Goal: Task Accomplishment & Management: Use online tool/utility

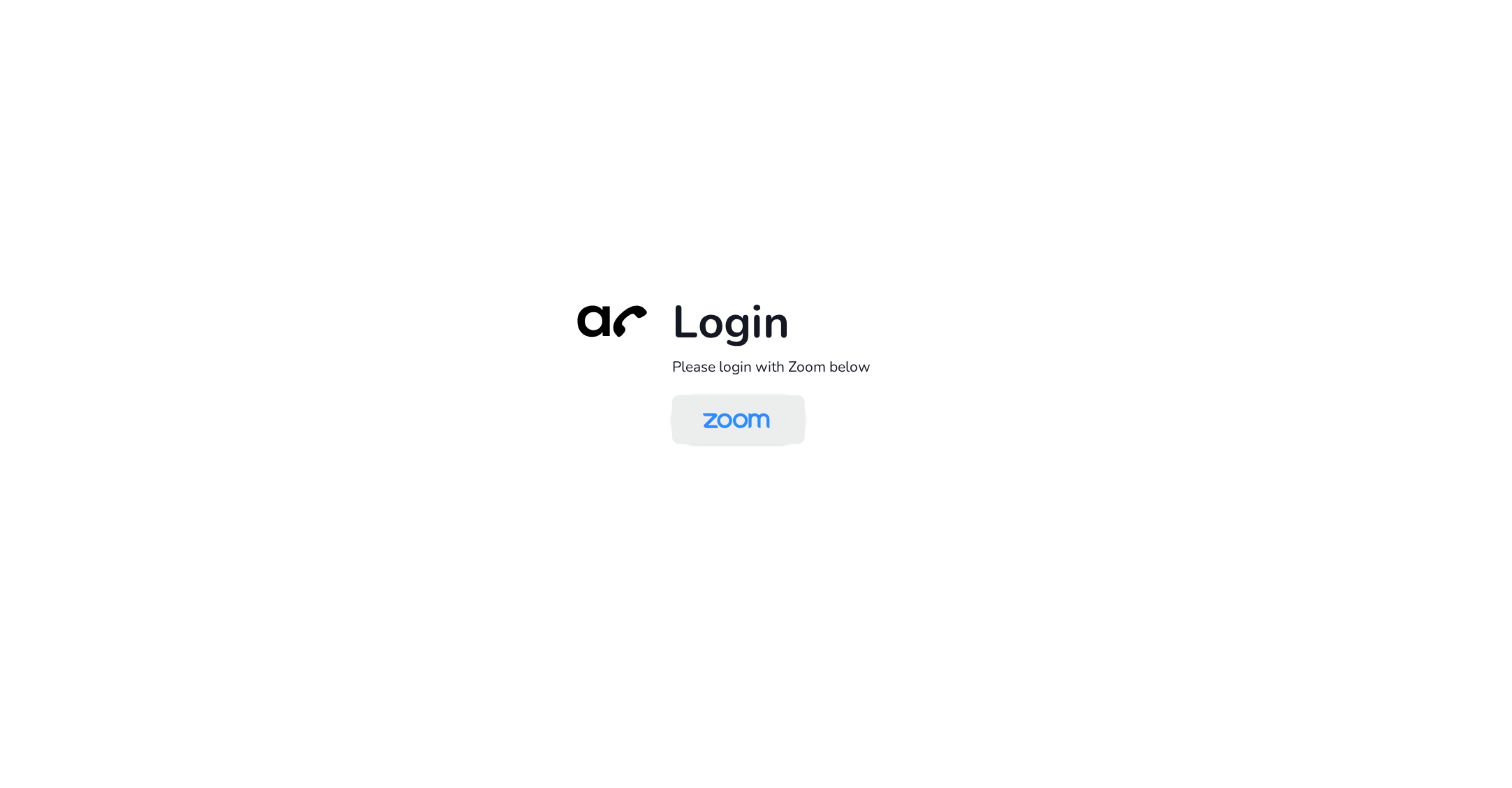
click at [745, 422] on img at bounding box center [736, 421] width 97 height 46
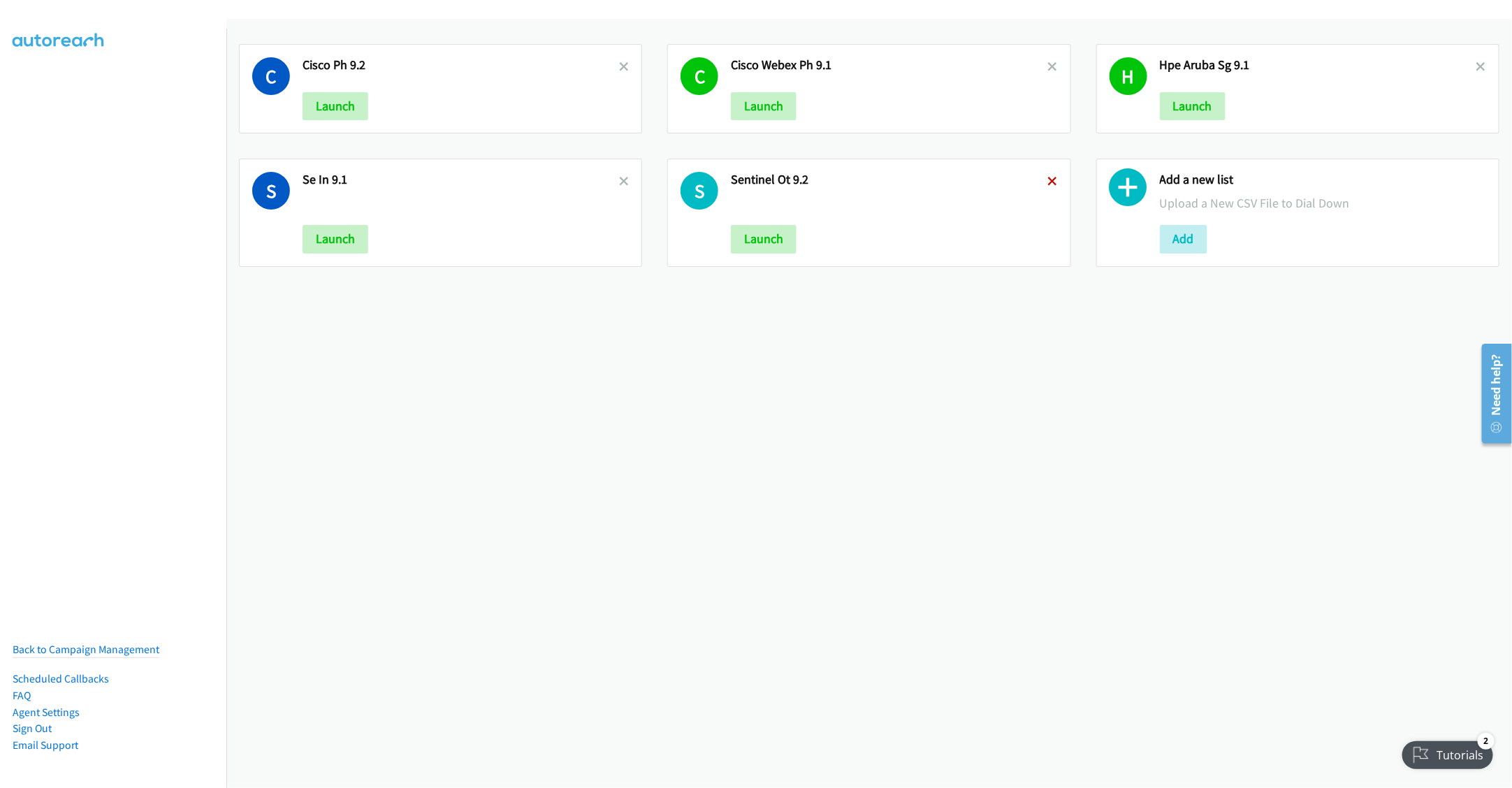
click at [1048, 180] on icon at bounding box center [1053, 182] width 10 height 10
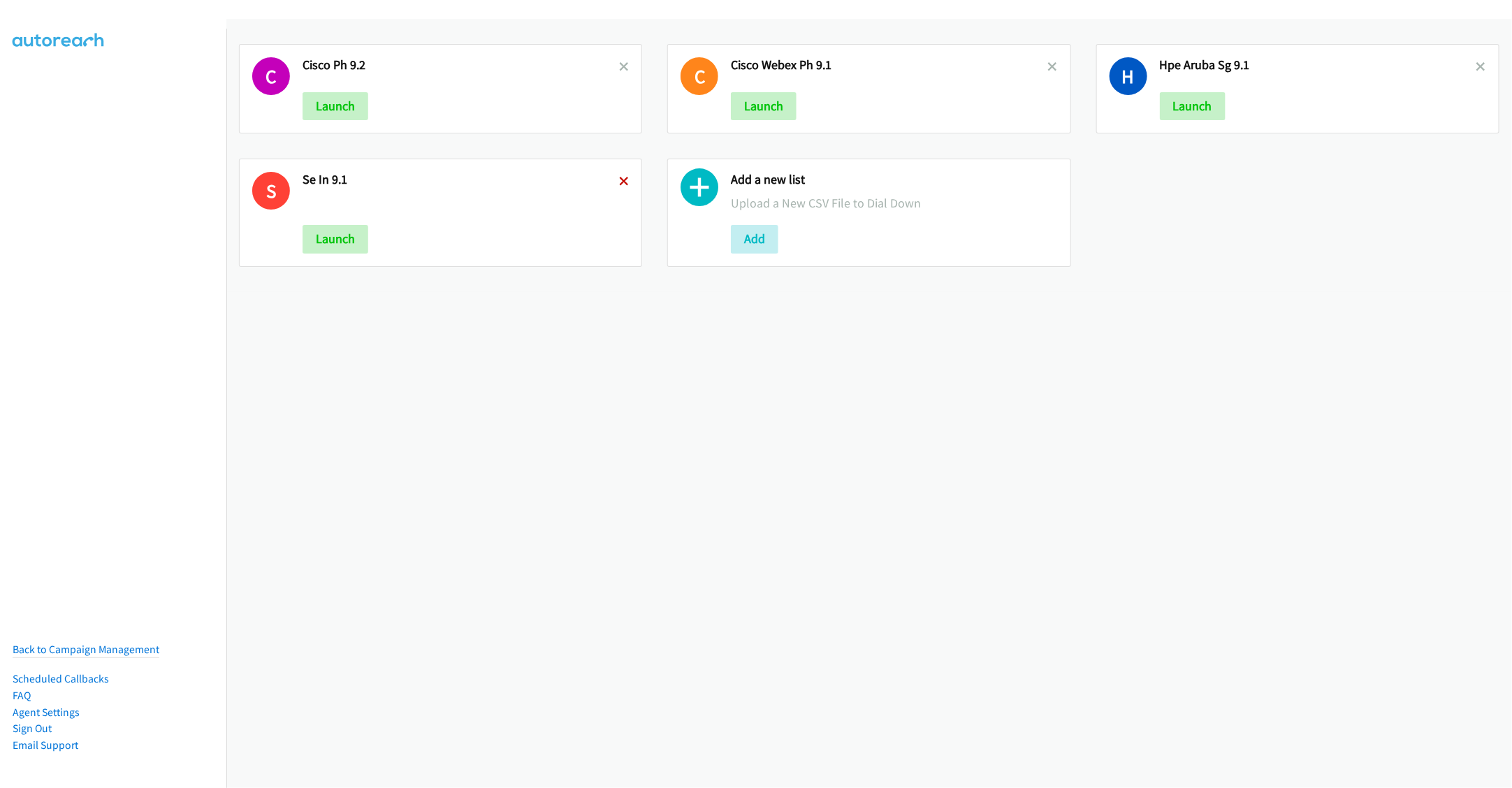
click at [619, 180] on icon at bounding box center [624, 182] width 10 height 10
click at [334, 239] on button "Add" at bounding box center [326, 238] width 47 height 28
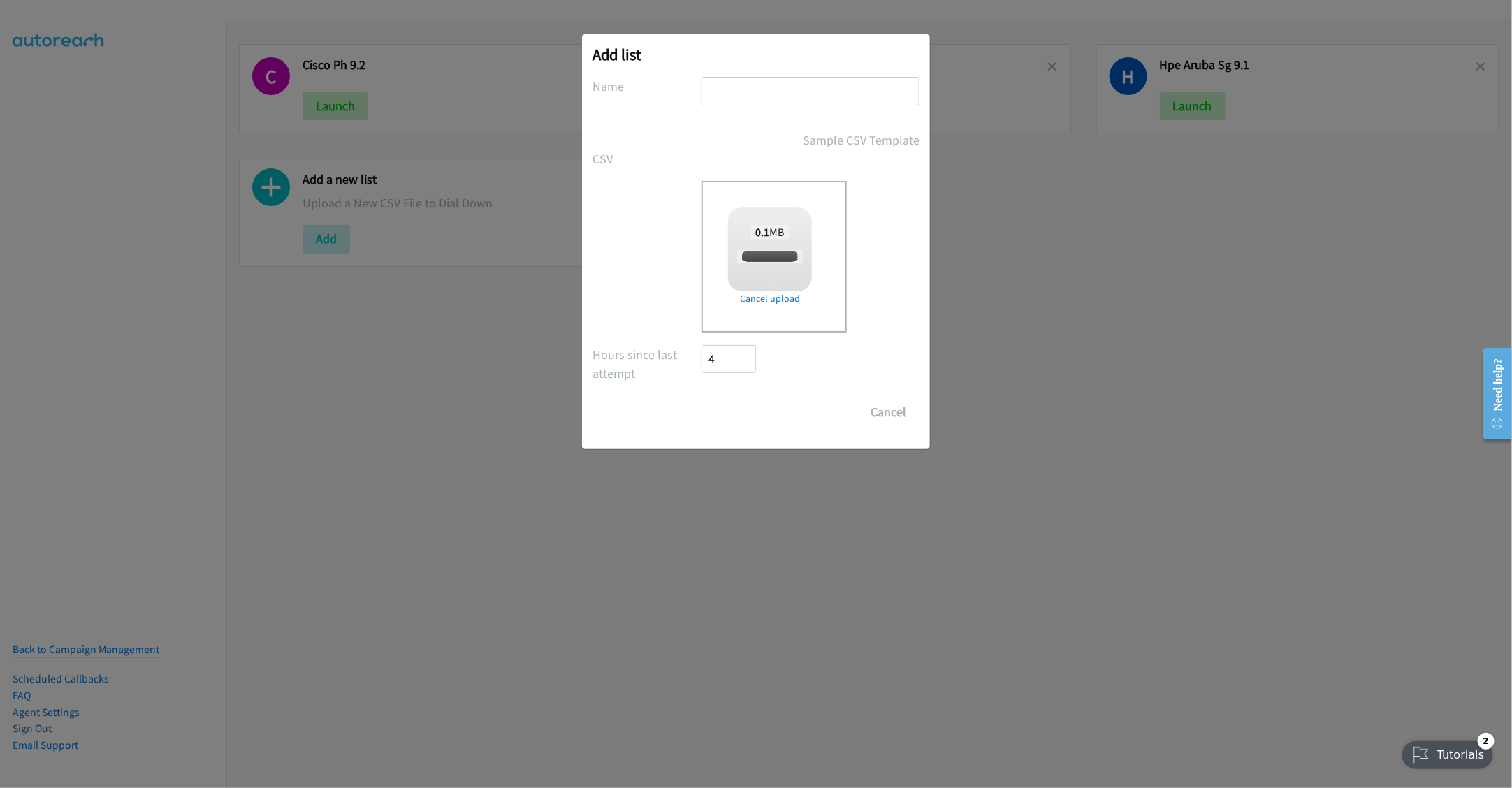
checkbox input "true"
click at [758, 94] on input "text" at bounding box center [810, 91] width 218 height 29
type input "Nice 2QQ manpower WS IN 9.4"
drag, startPoint x: 737, startPoint y: 407, endPoint x: 762, endPoint y: 389, distance: 30.8
click at [738, 407] on input "Save List" at bounding box center [738, 412] width 74 height 28
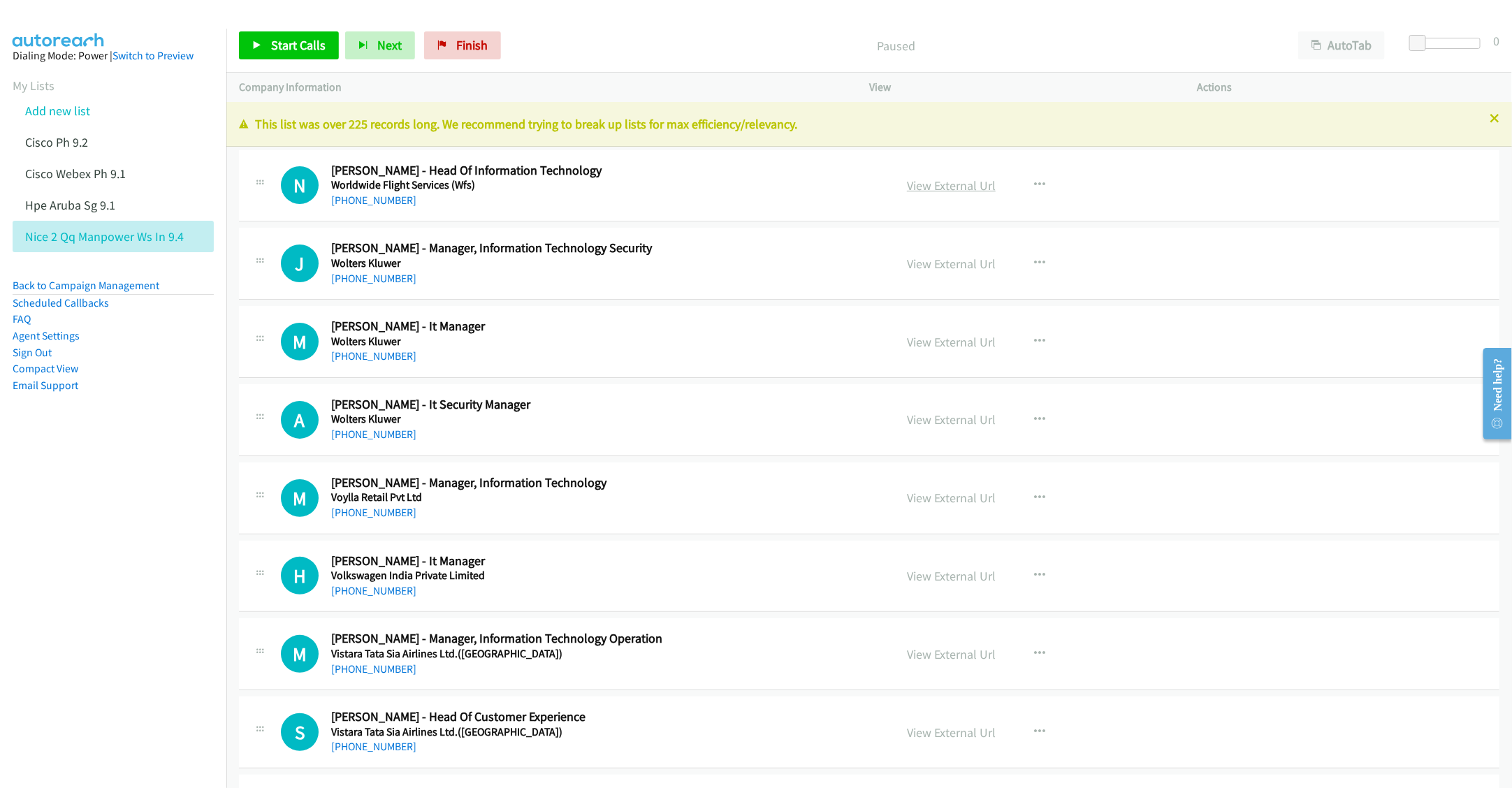
click at [954, 190] on link "View External Url" at bounding box center [951, 186] width 89 height 16
click at [1490, 114] on icon at bounding box center [1495, 119] width 10 height 10
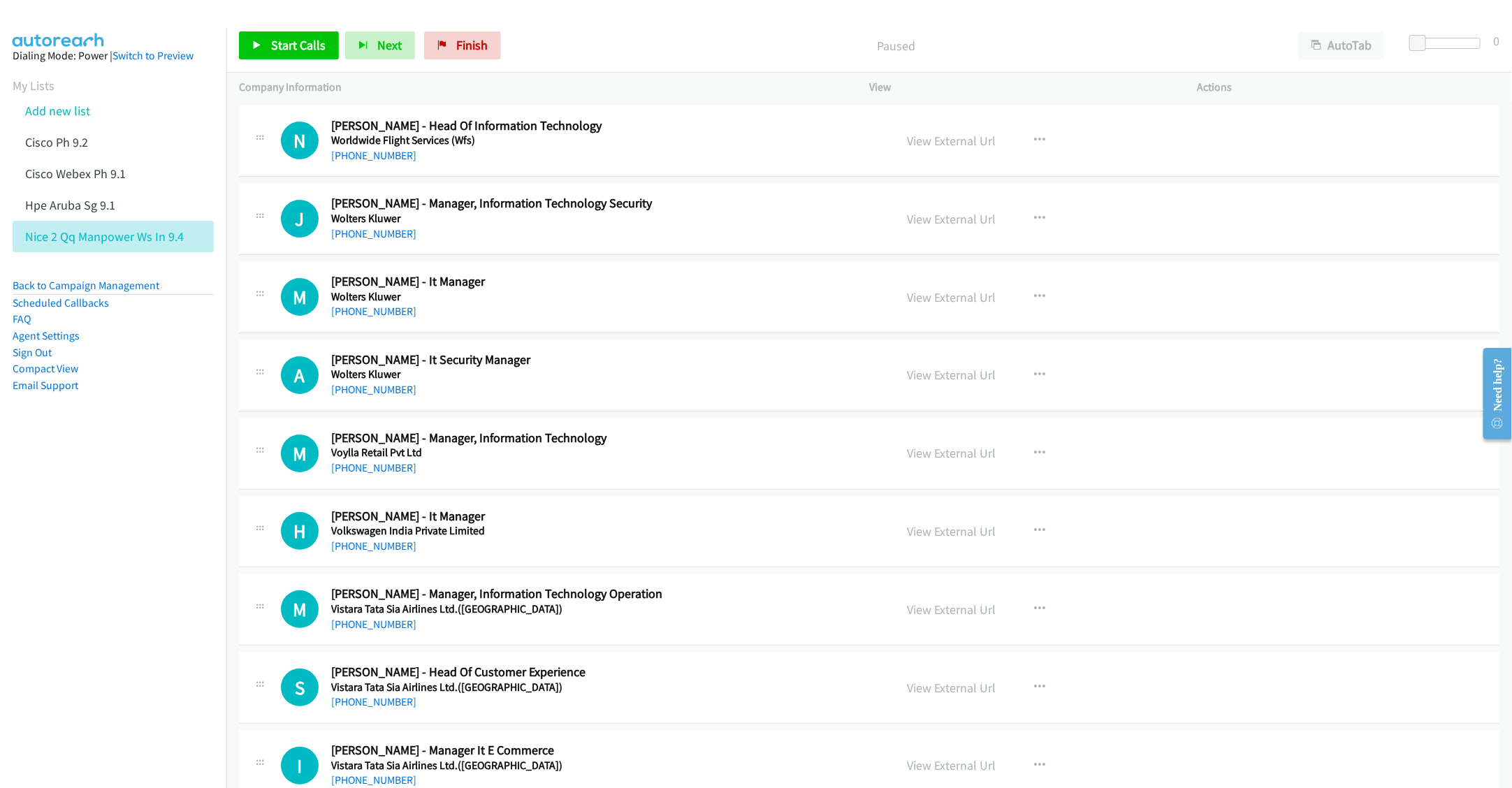
click at [799, 130] on h2 "Neelakanta Nagalingam - Head Of Information Technology" at bounding box center [602, 126] width 543 height 16
drag, startPoint x: 594, startPoint y: 55, endPoint x: 682, endPoint y: 63, distance: 88.4
click at [595, 55] on div "Paused" at bounding box center [896, 45] width 778 height 28
click at [1342, 44] on button "AutoTab" at bounding box center [1342, 45] width 86 height 28
drag, startPoint x: 252, startPoint y: 50, endPoint x: 264, endPoint y: 48, distance: 12.2
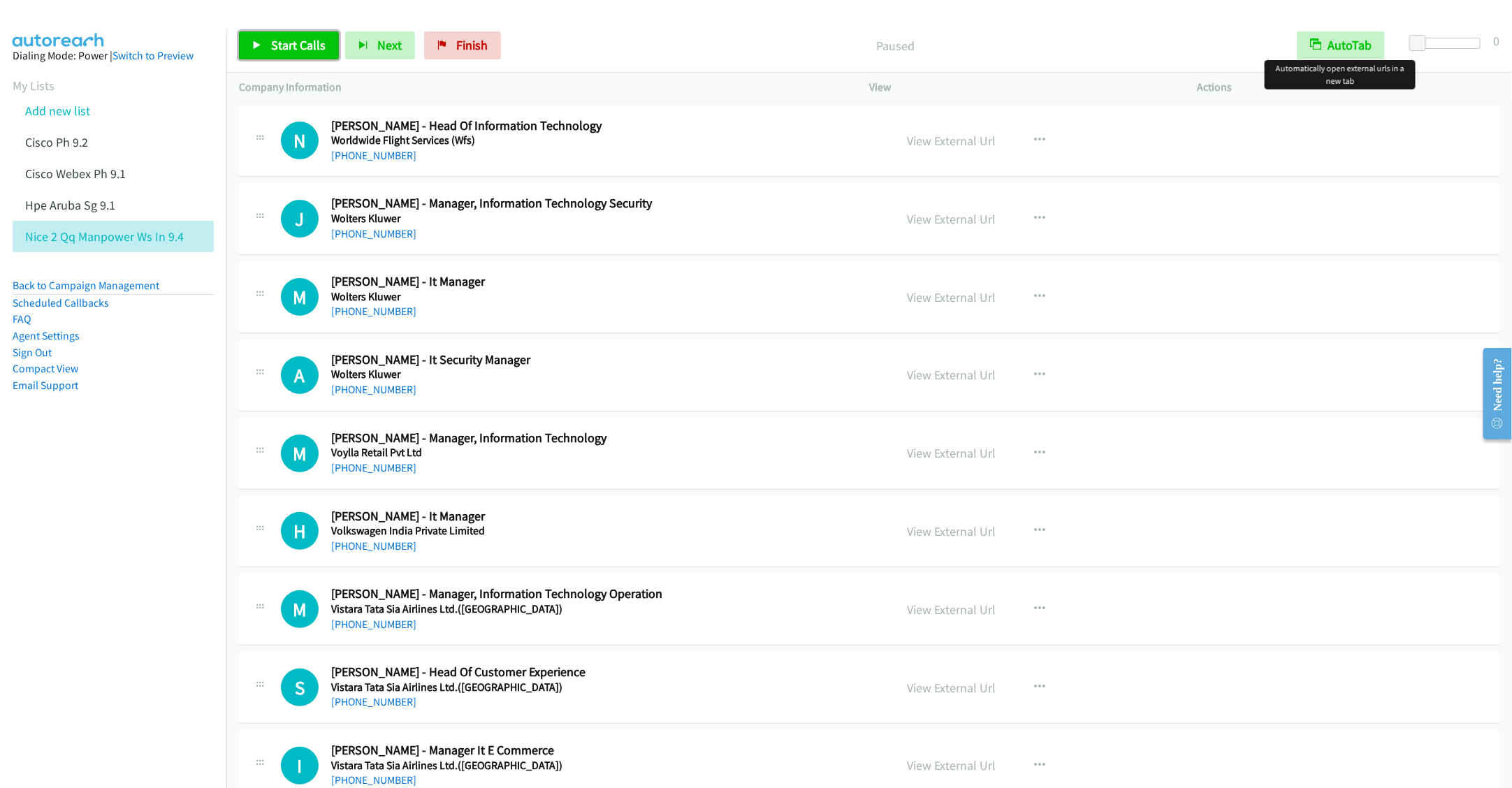
click at [252, 48] on link "Start Calls" at bounding box center [289, 45] width 100 height 28
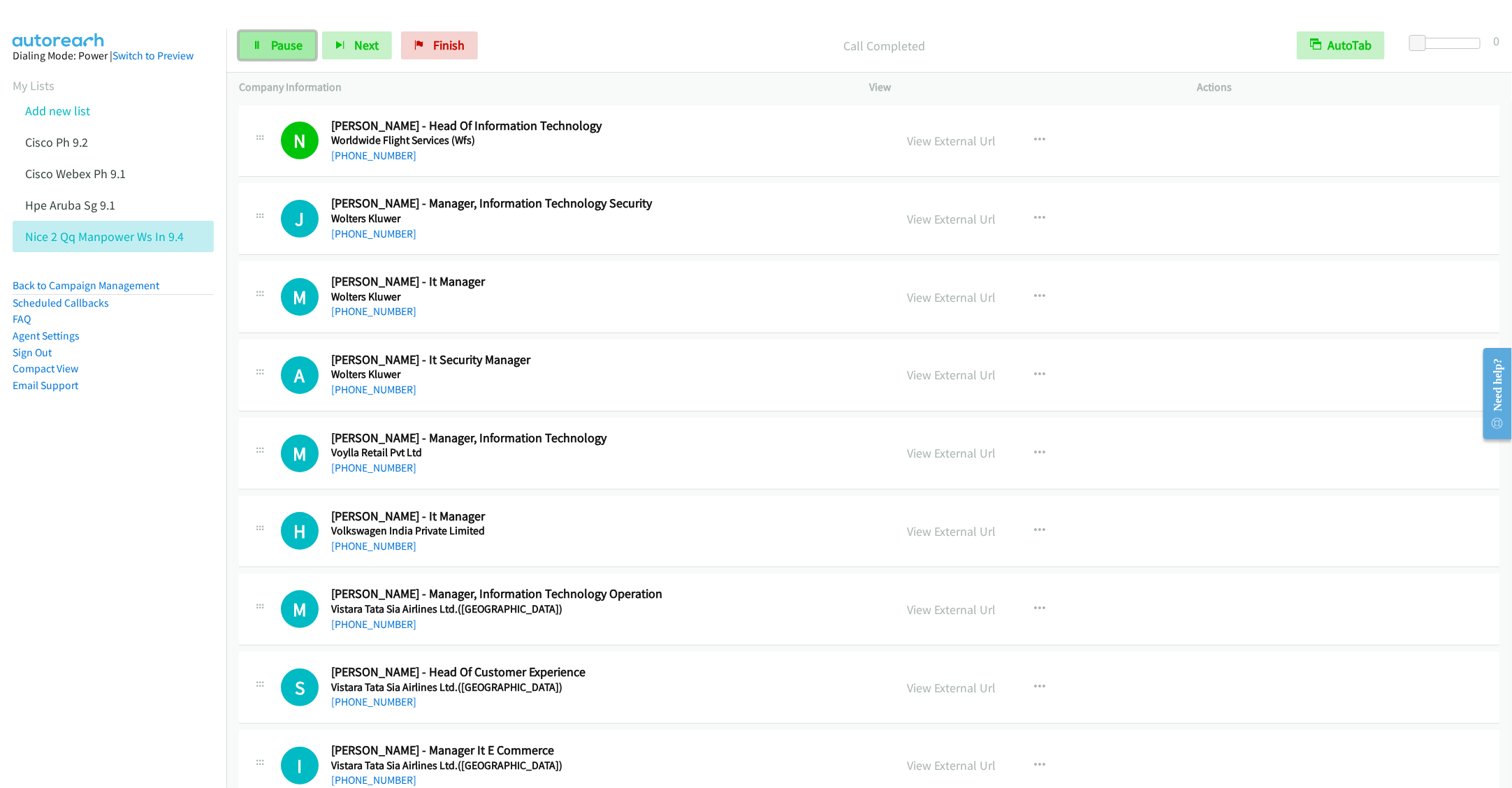
click at [278, 51] on span "Pause" at bounding box center [286, 45] width 31 height 16
drag, startPoint x: 290, startPoint y: 49, endPoint x: 296, endPoint y: 45, distance: 7.2
click at [288, 48] on span "Start Calls" at bounding box center [298, 45] width 54 height 16
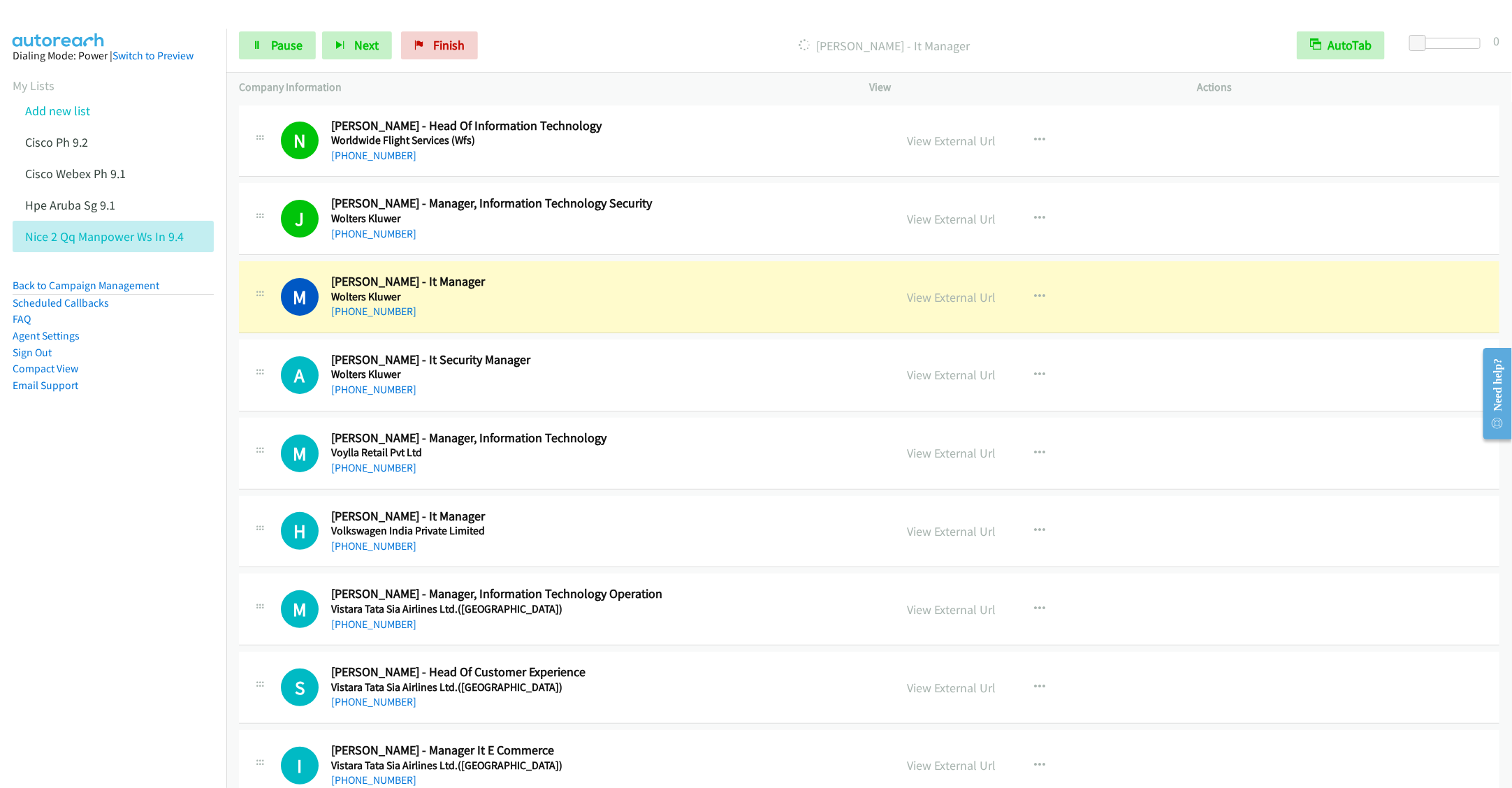
click at [158, 438] on aside "Dialing Mode: Power | Switch to Preview My Lists Add new list Cisco Ph 9.2 Cisc…" at bounding box center [113, 243] width 226 height 429
click at [278, 44] on span "Pause" at bounding box center [286, 45] width 31 height 16
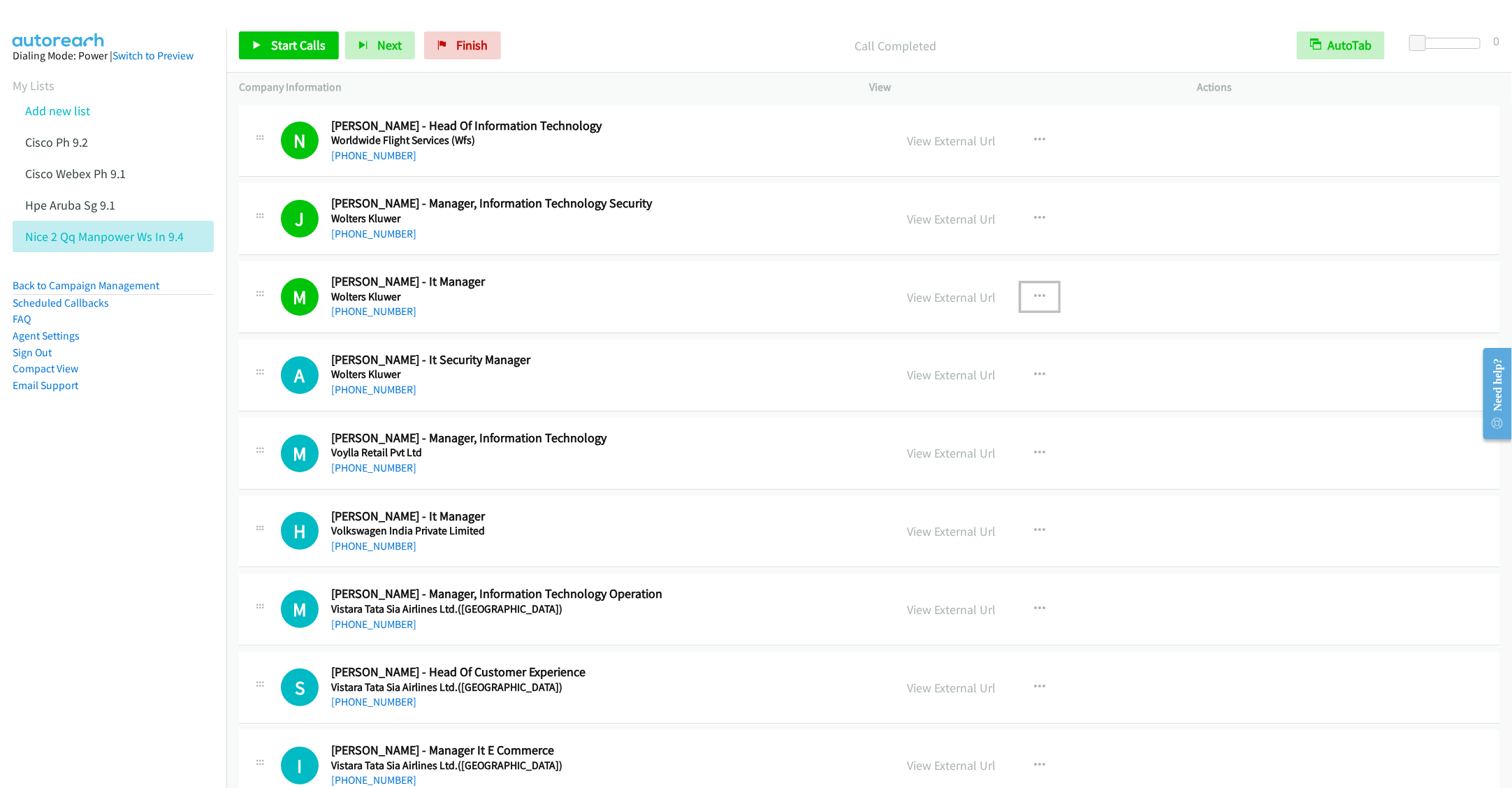
click at [1034, 298] on icon "button" at bounding box center [1040, 297] width 11 height 11
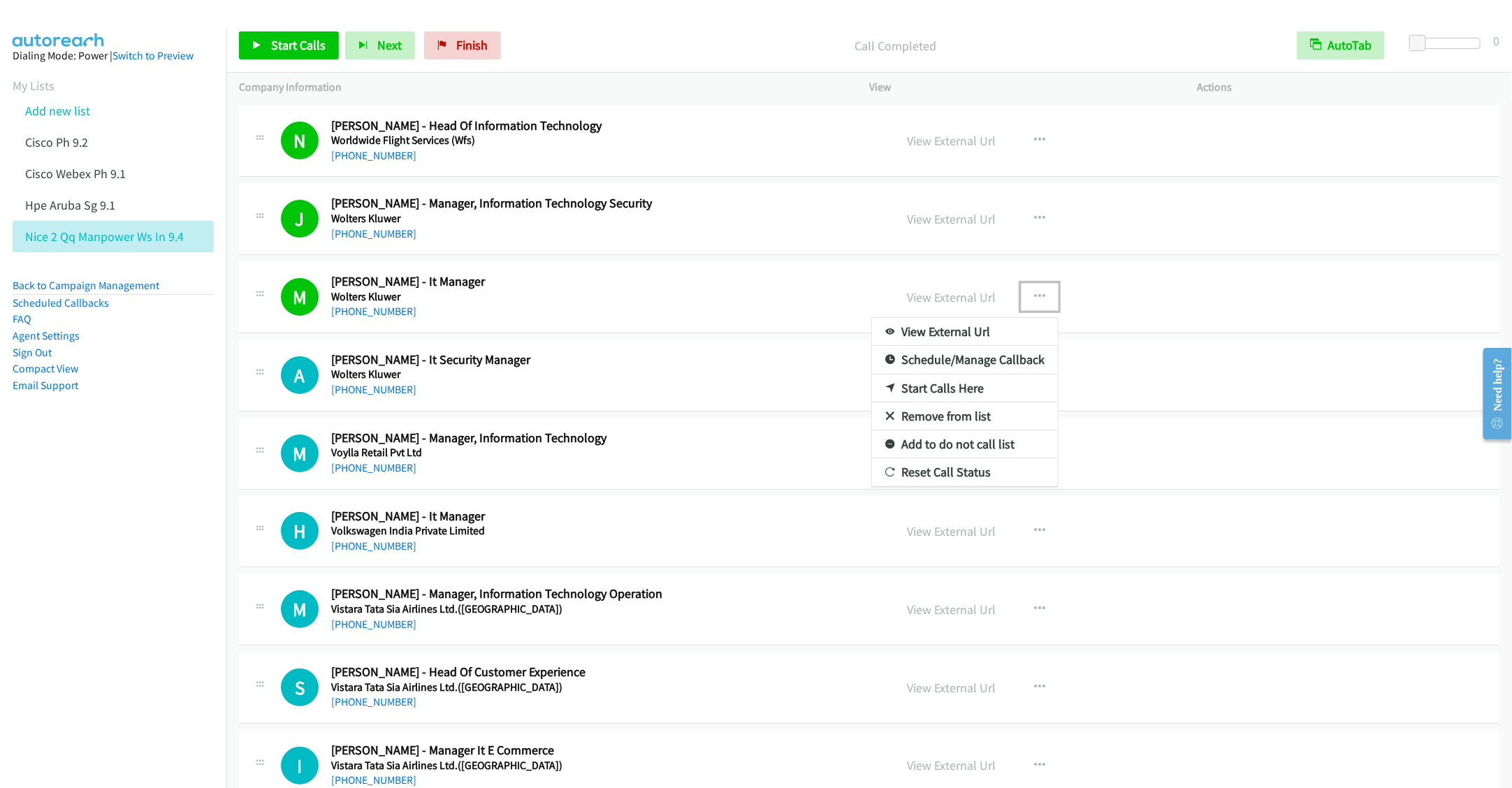
click at [915, 426] on link "Remove from list" at bounding box center [965, 416] width 186 height 28
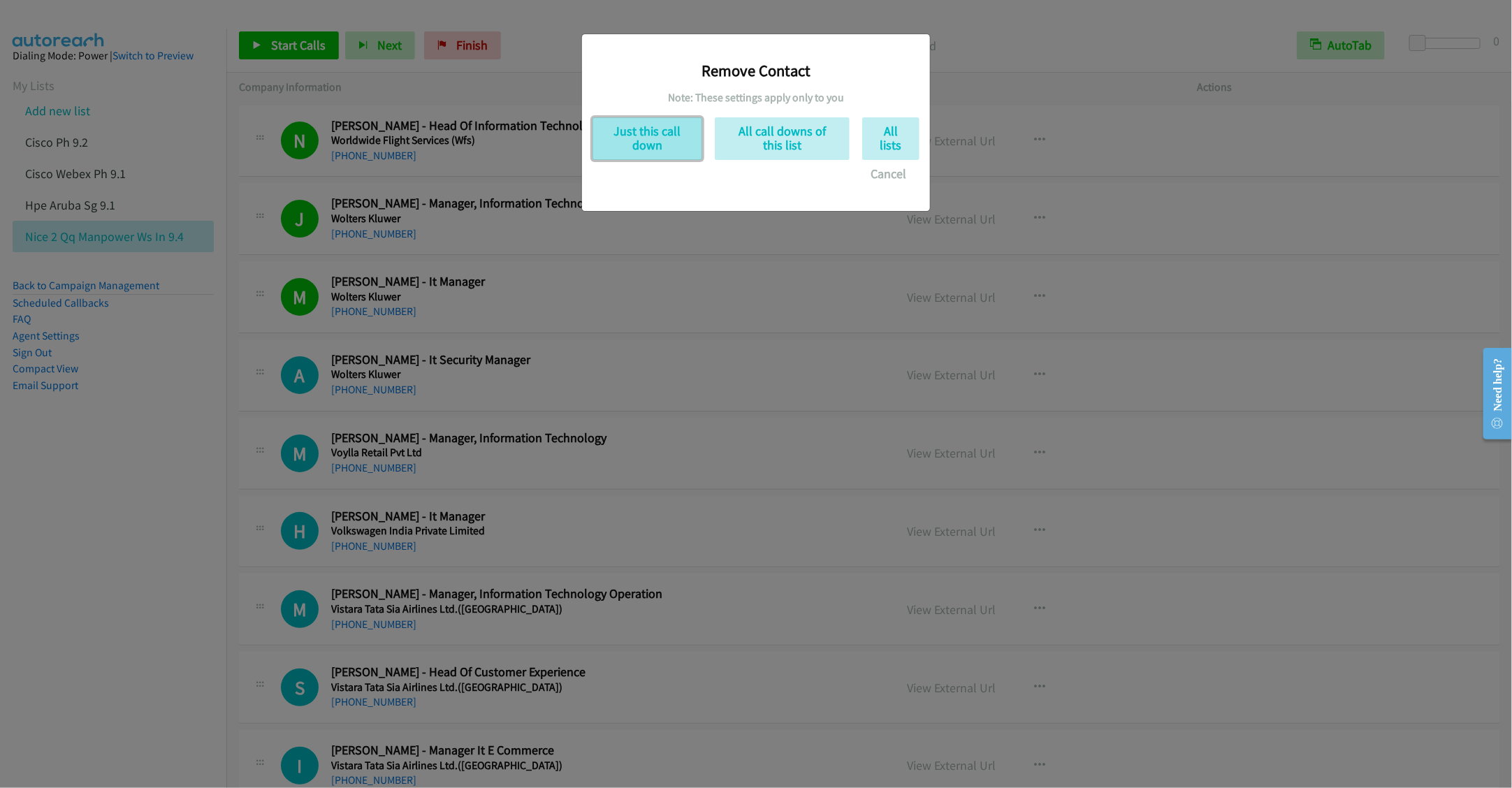
click at [634, 142] on button "Just this call down" at bounding box center [647, 138] width 110 height 42
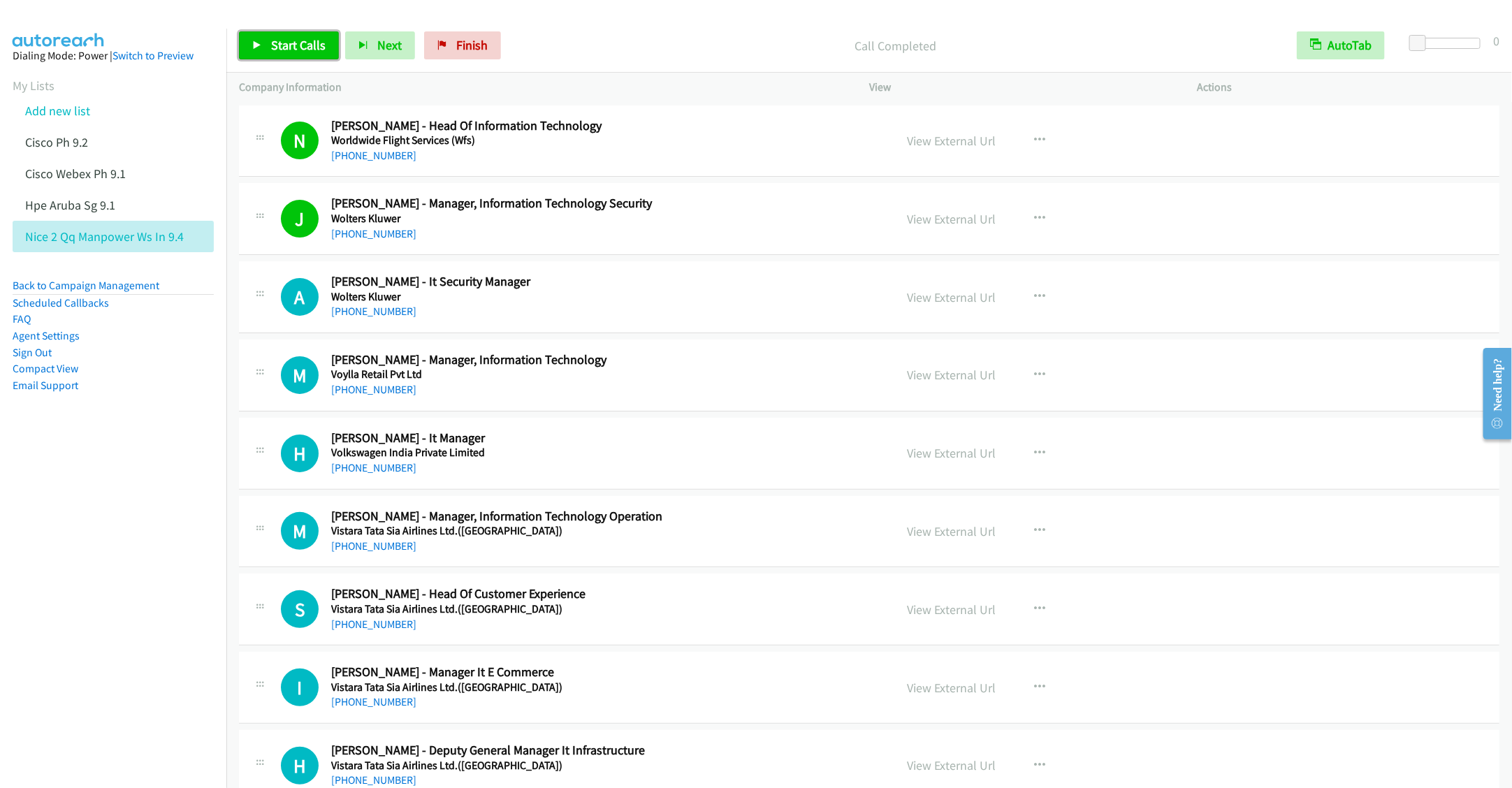
click at [300, 32] on link "Start Calls" at bounding box center [289, 45] width 100 height 28
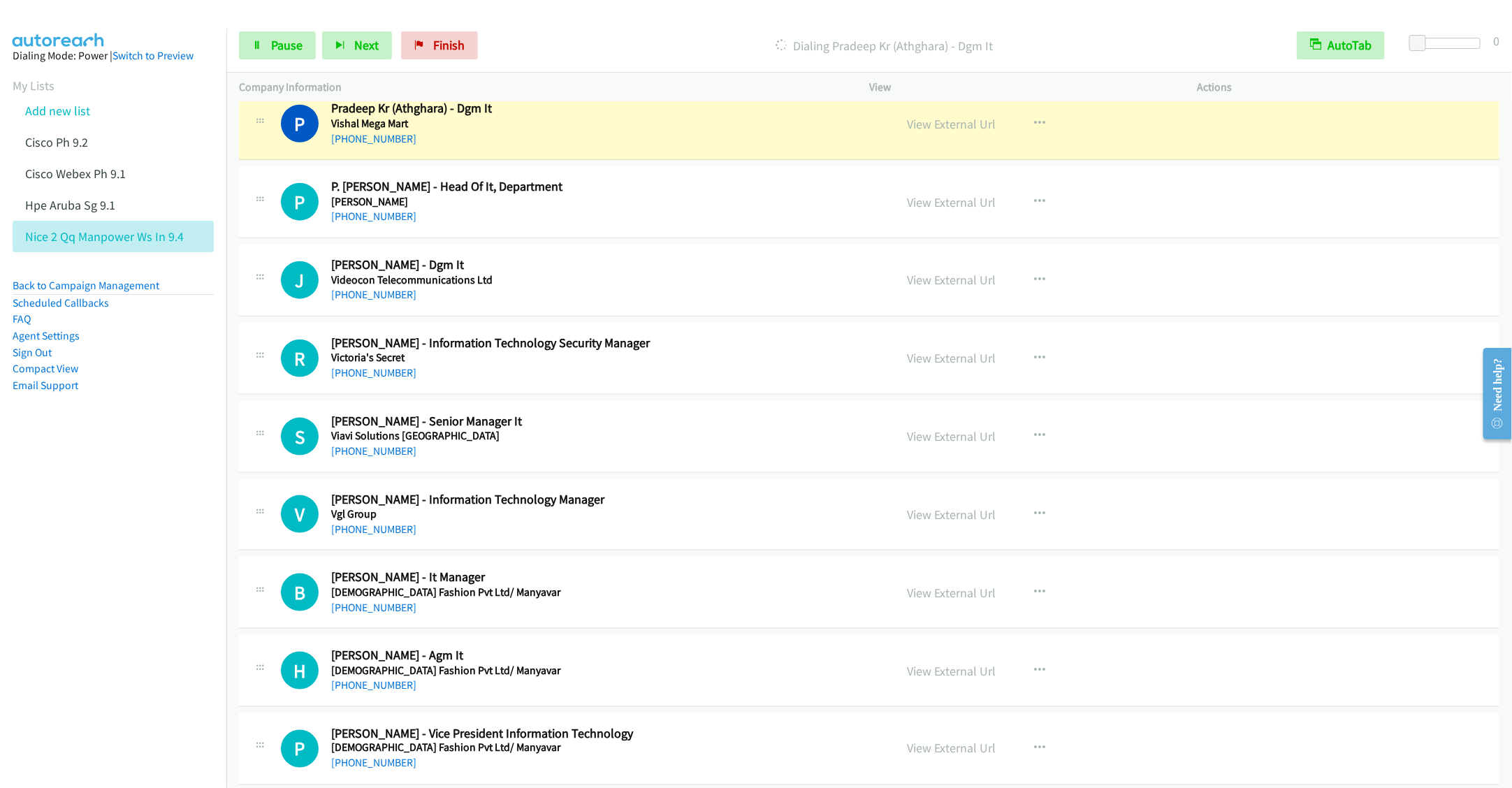
scroll to position [943, 0]
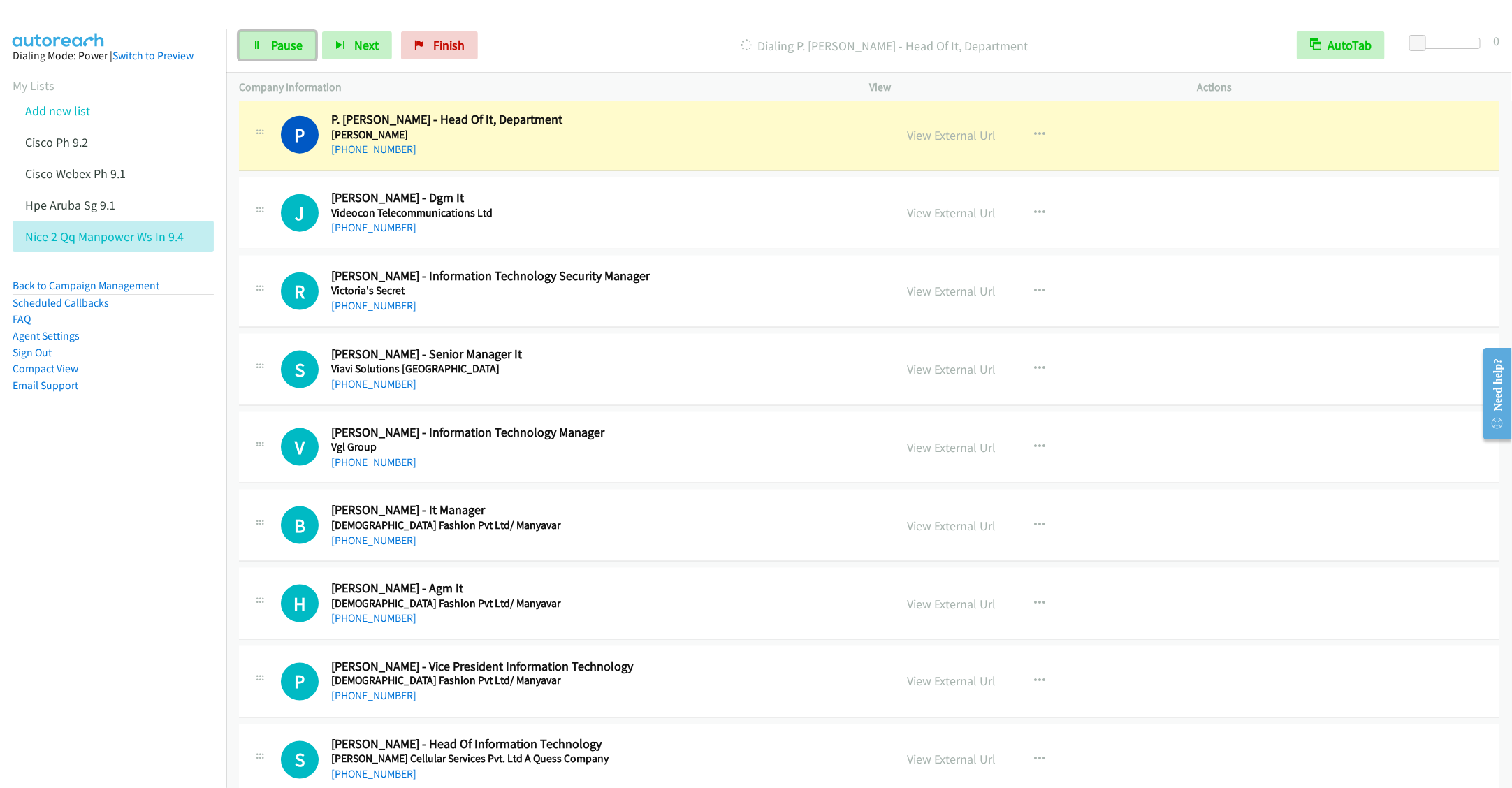
drag, startPoint x: 257, startPoint y: 42, endPoint x: 296, endPoint y: 97, distance: 67.4
click at [258, 44] on icon at bounding box center [257, 46] width 10 height 10
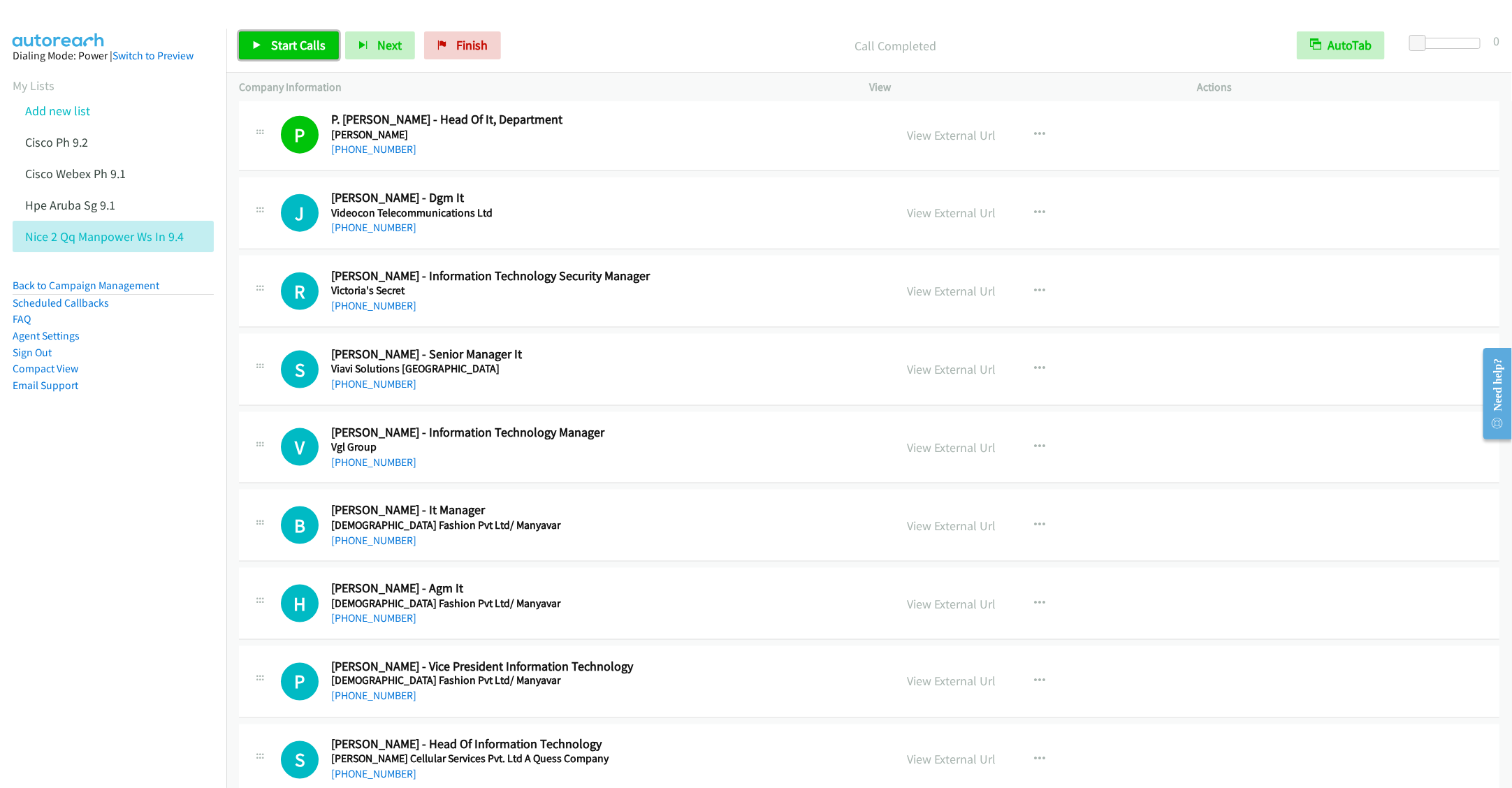
click at [273, 44] on span "Start Calls" at bounding box center [298, 45] width 54 height 16
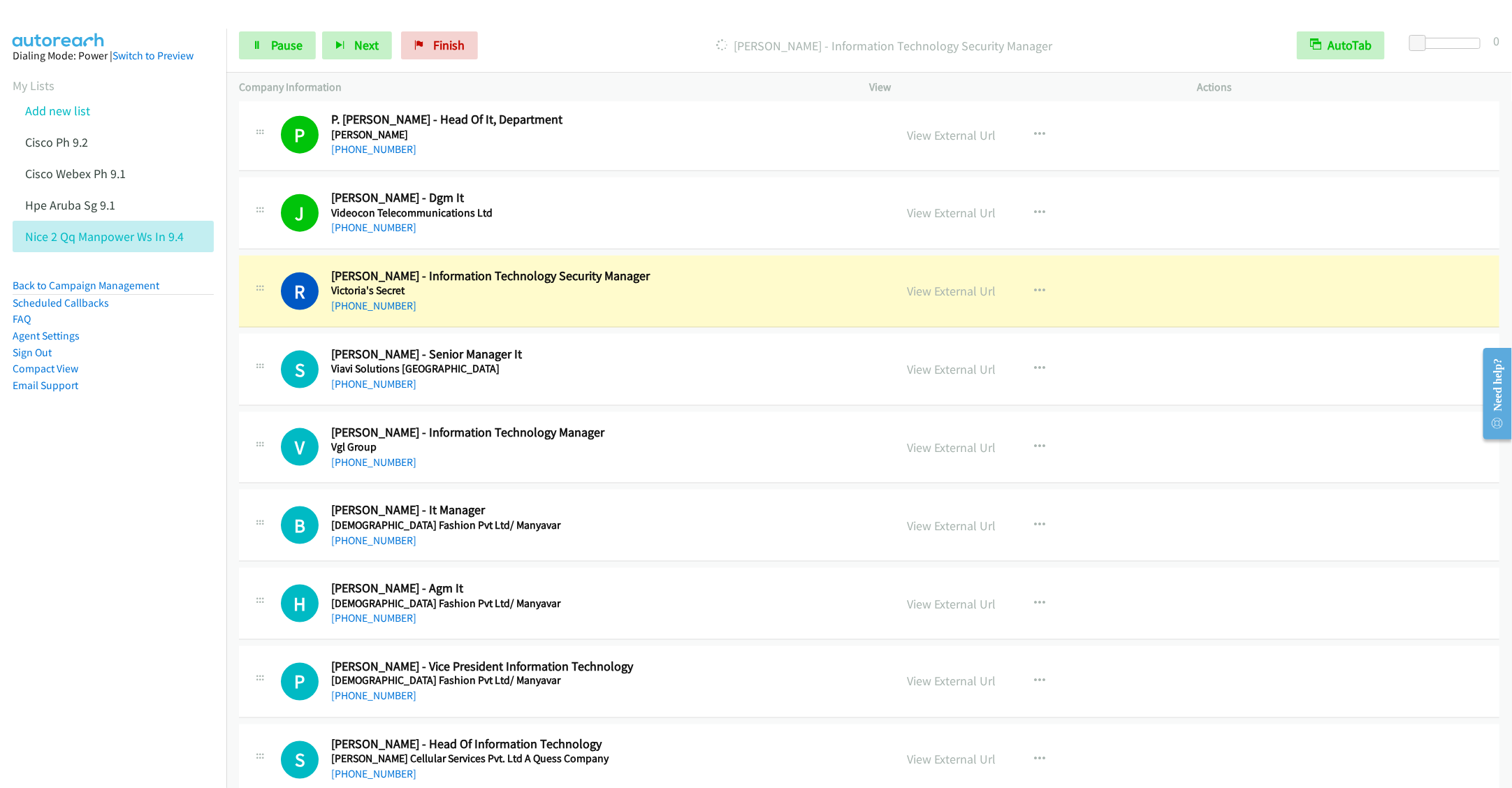
scroll to position [1048, 0]
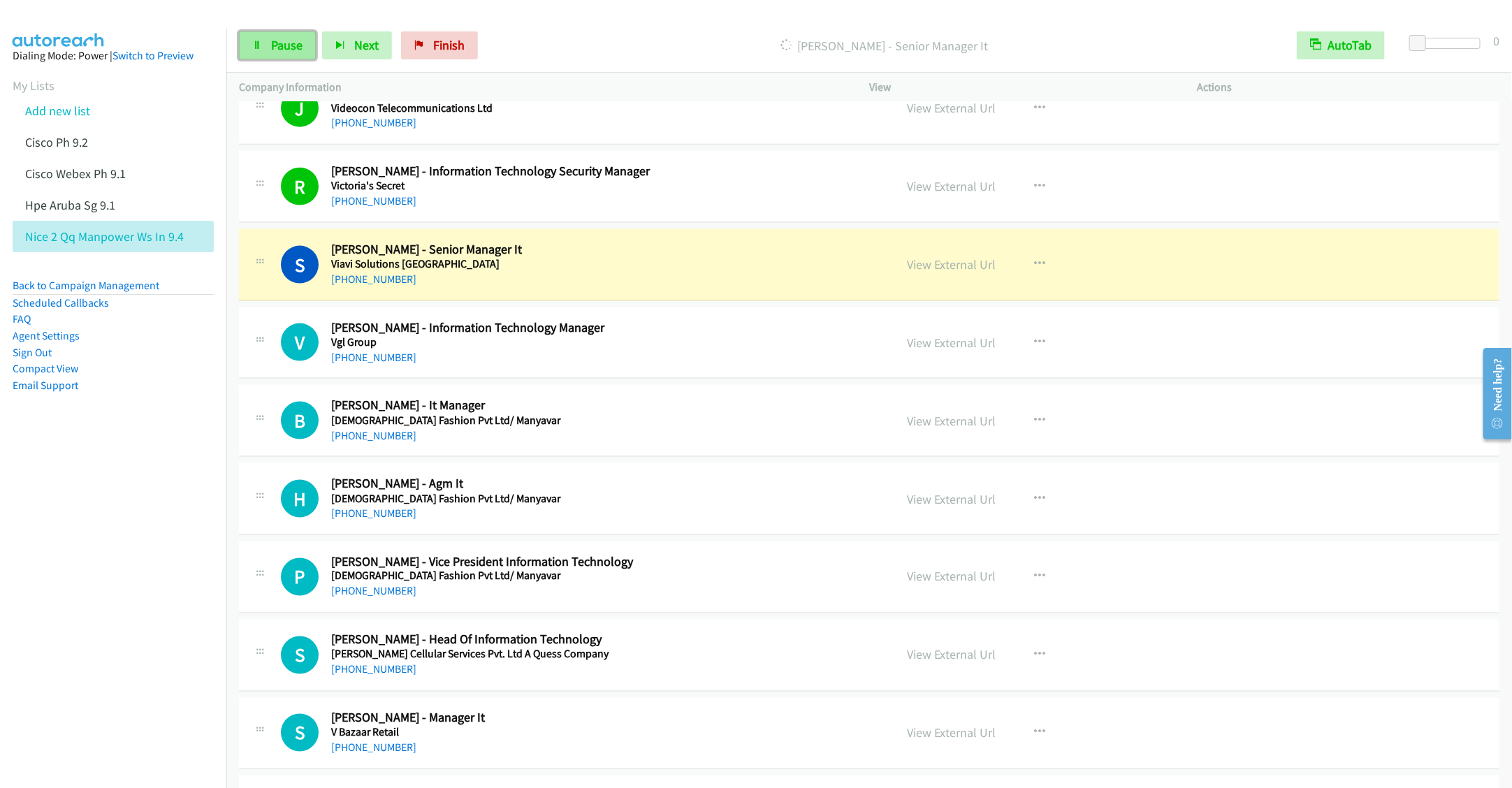
click at [262, 31] on link "Pause" at bounding box center [278, 45] width 77 height 28
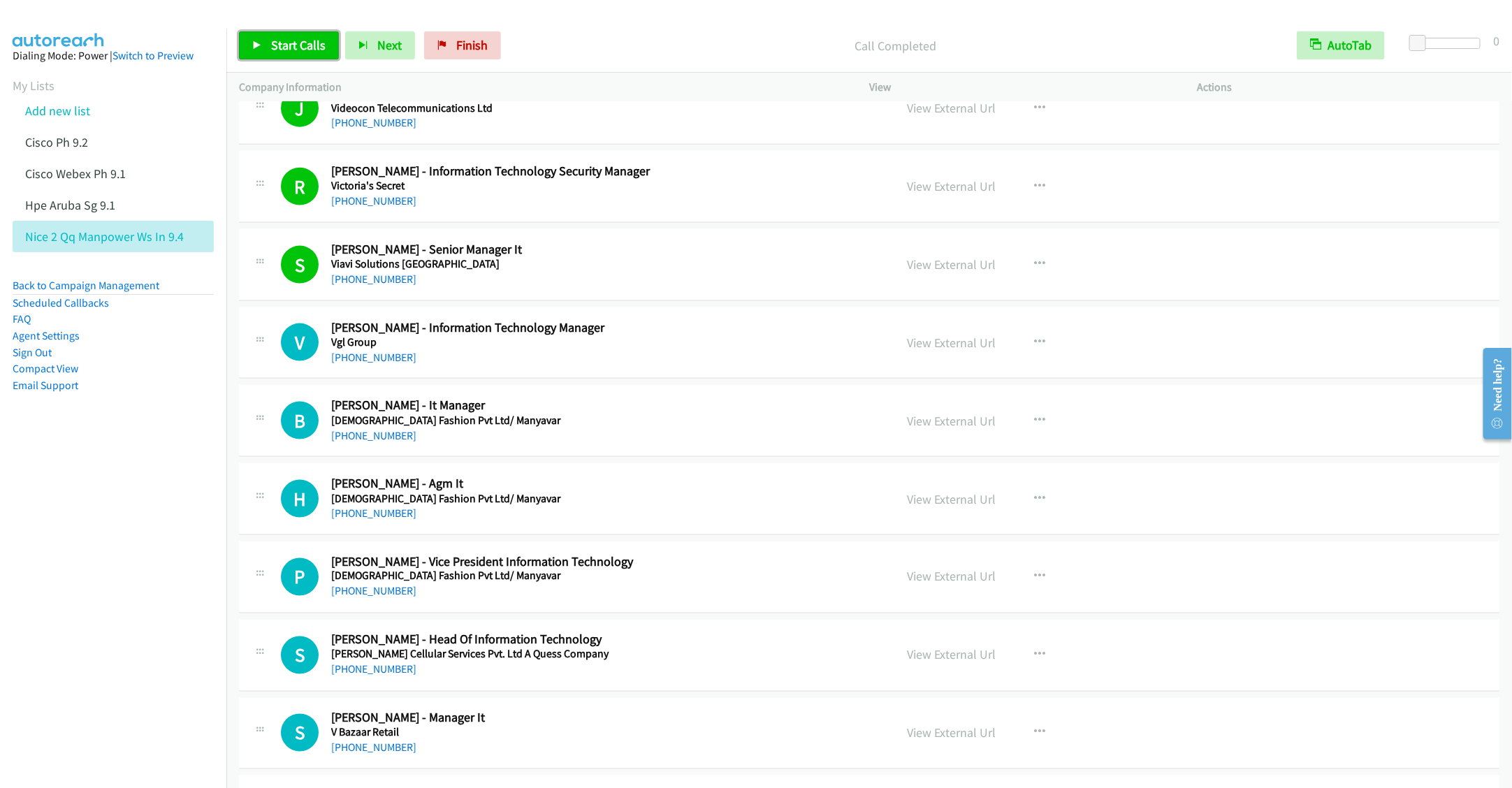
click at [278, 53] on span "Start Calls" at bounding box center [298, 45] width 54 height 16
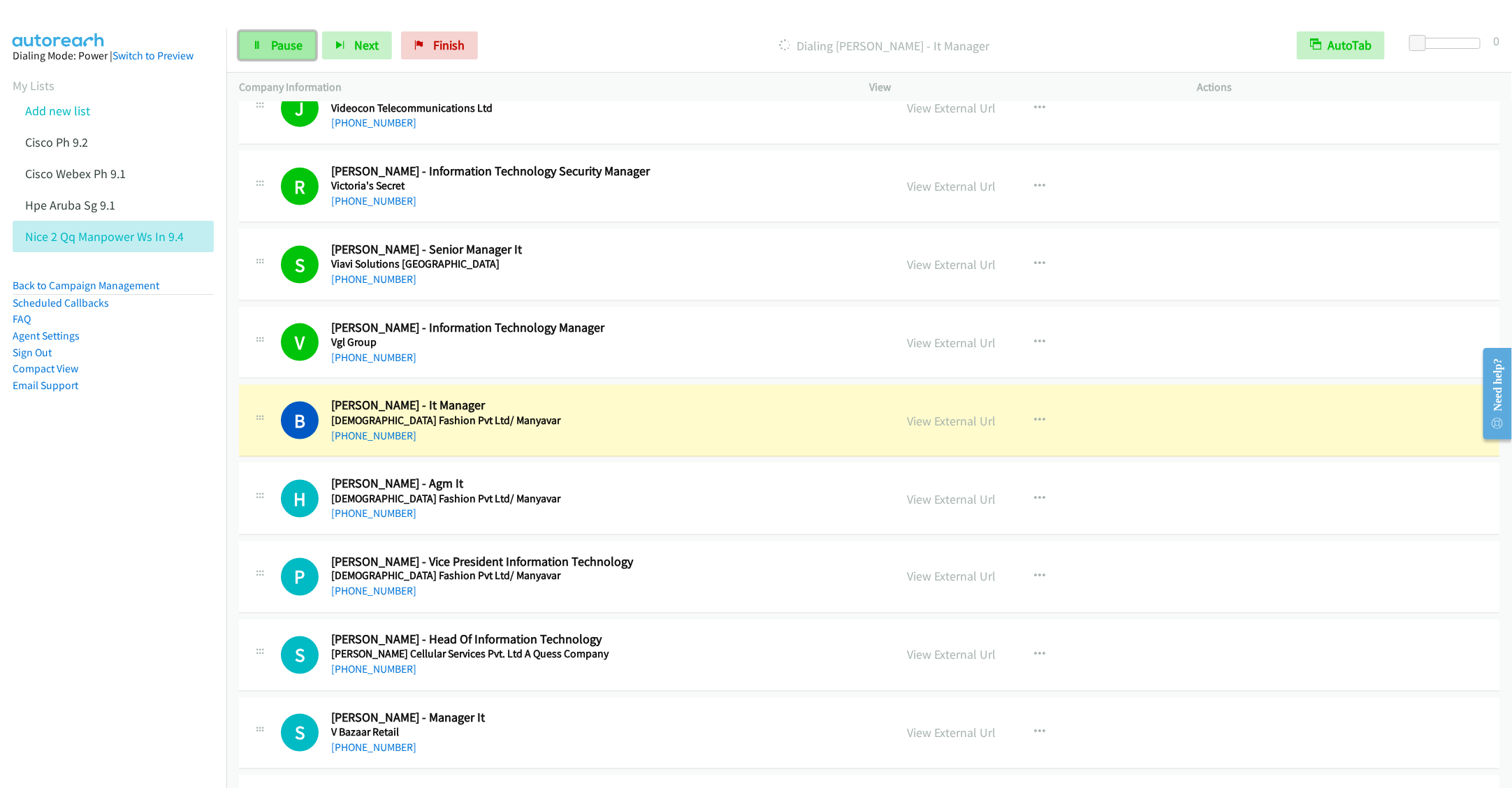
click at [275, 46] on span "Pause" at bounding box center [286, 45] width 31 height 16
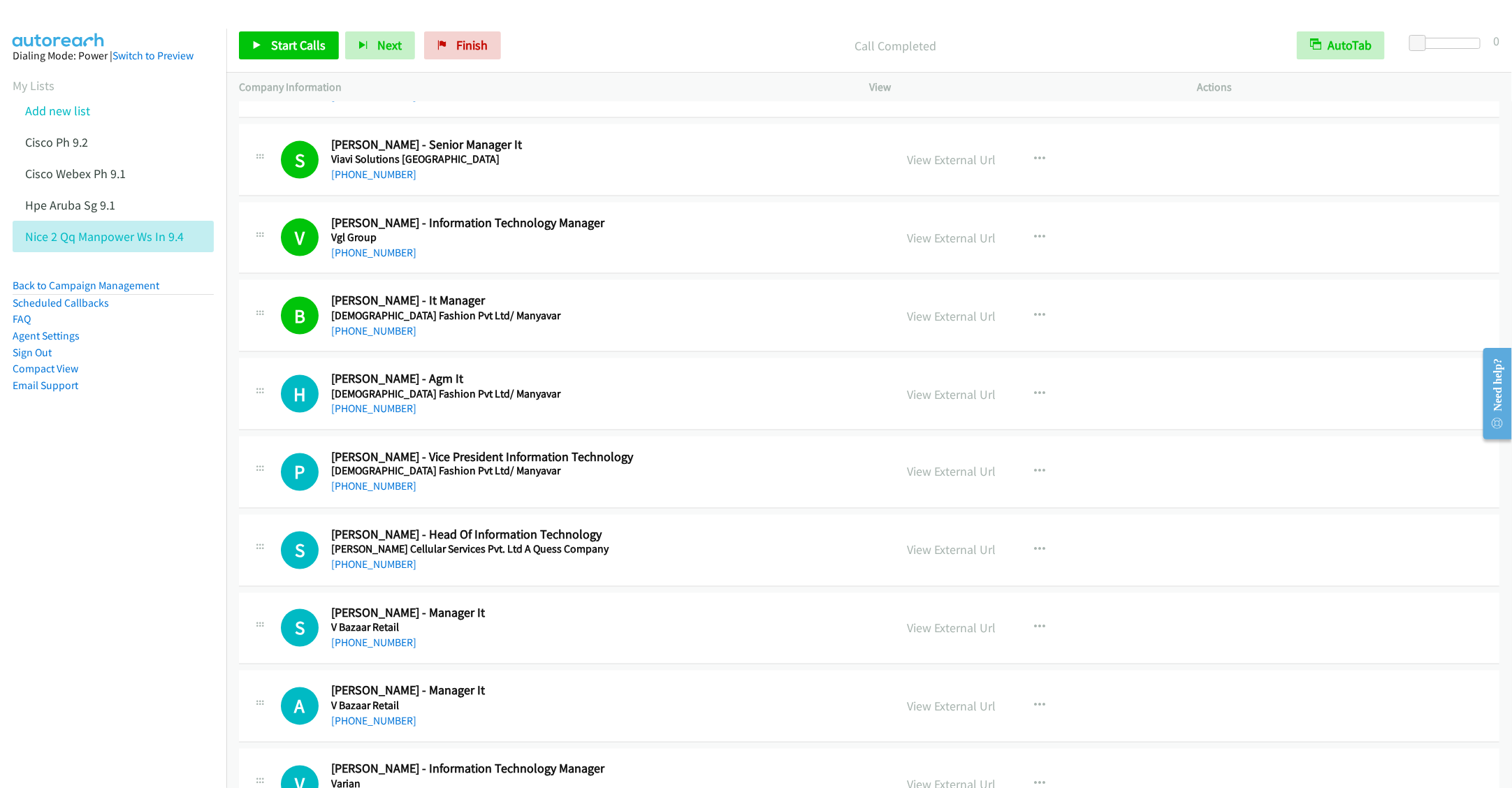
scroll to position [1258, 0]
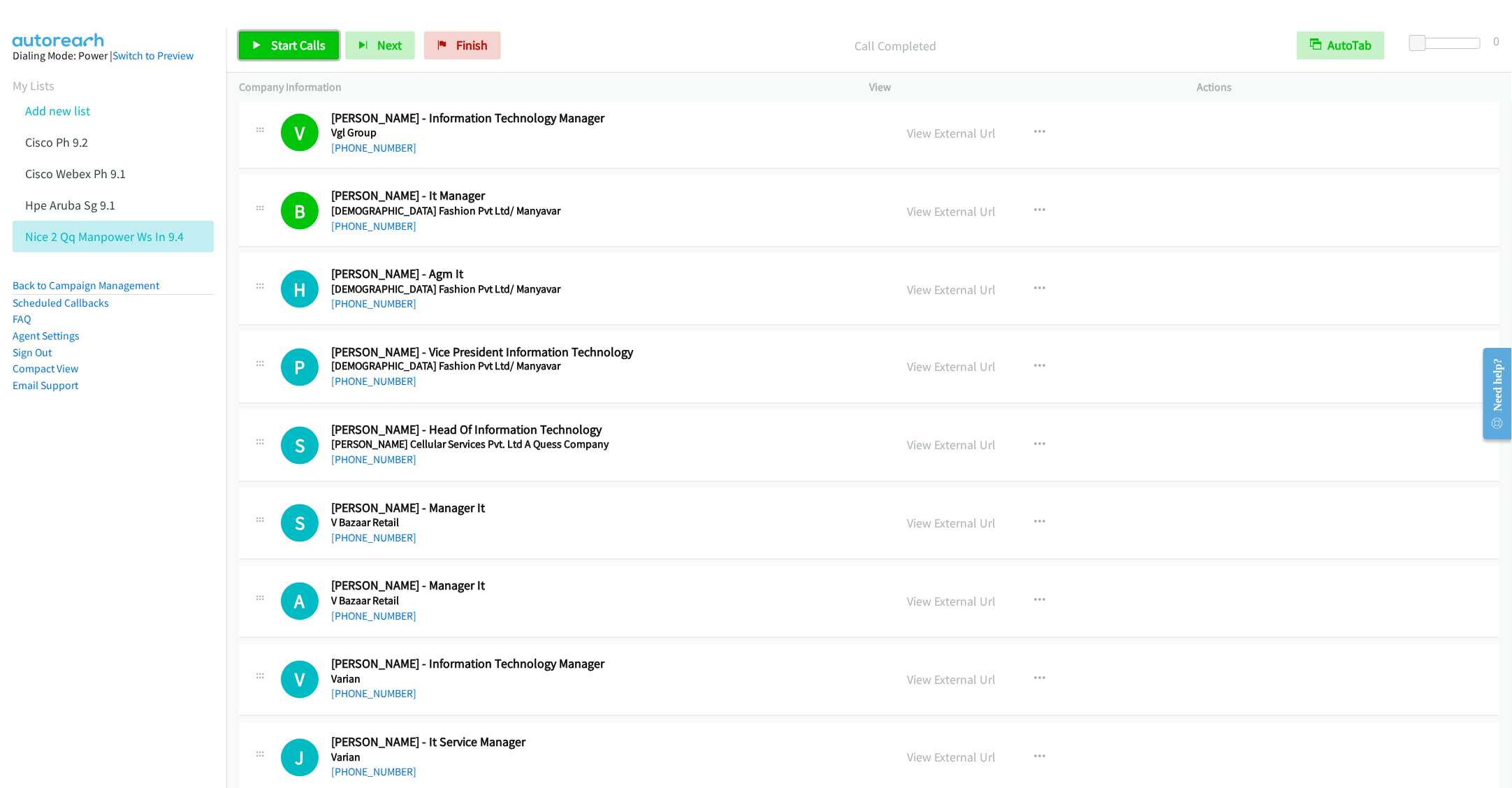
click at [267, 53] on link "Start Calls" at bounding box center [289, 45] width 100 height 28
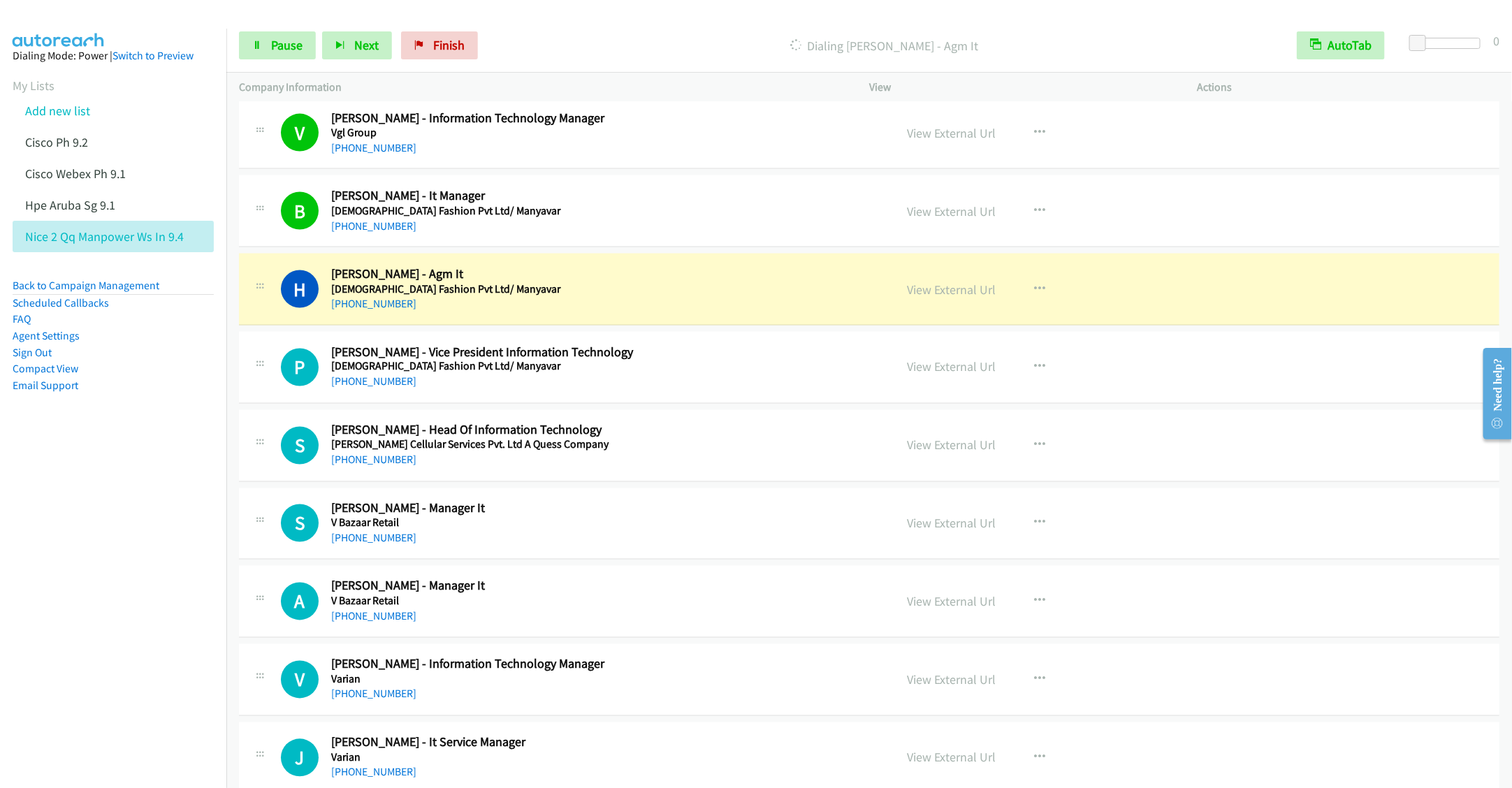
scroll to position [1363, 0]
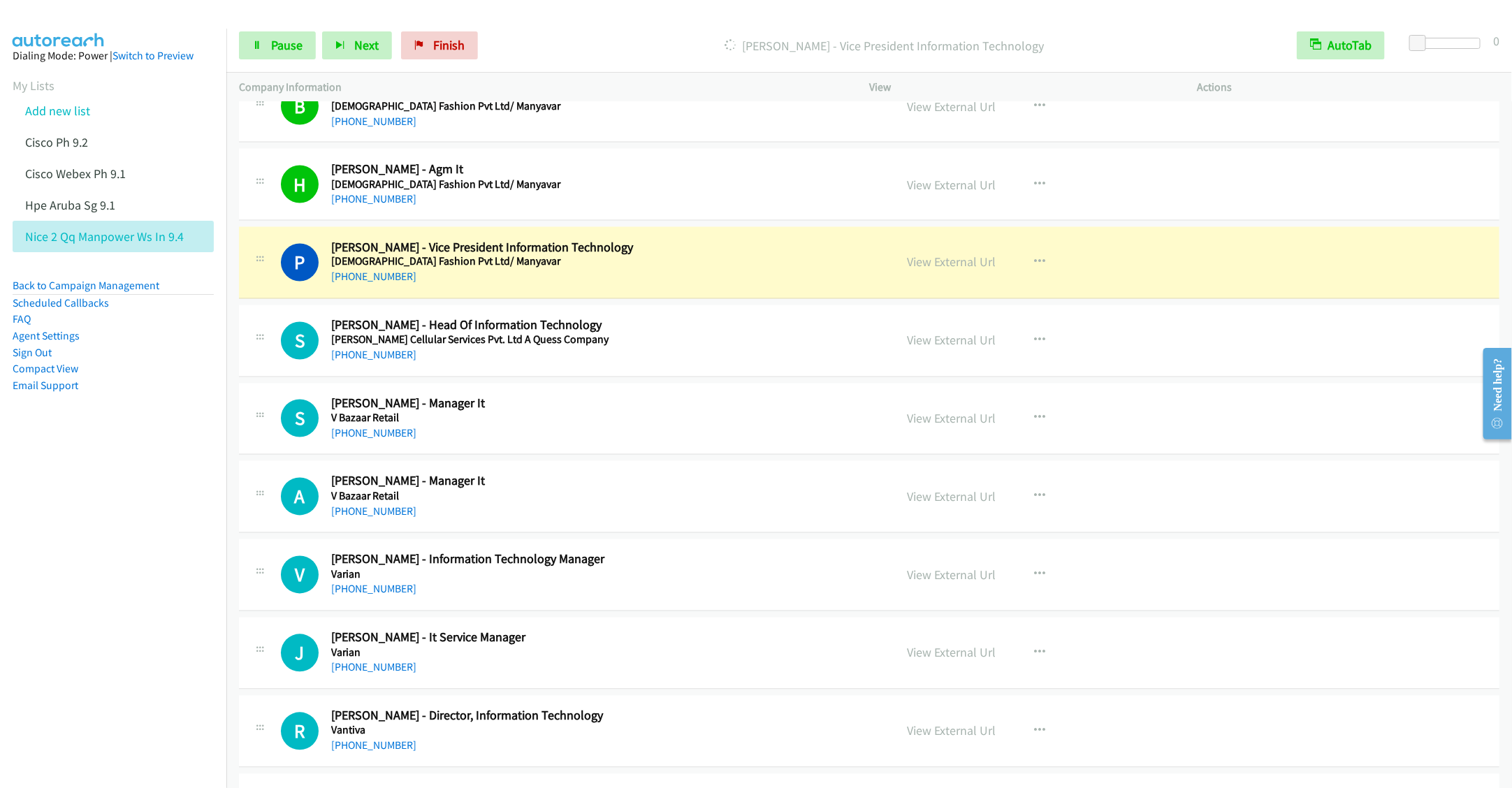
drag, startPoint x: 678, startPoint y: 265, endPoint x: 693, endPoint y: 260, distance: 15.8
click at [678, 265] on h5 "Vedant Fashion Pvt Ltd/ Manyavar" at bounding box center [602, 262] width 543 height 14
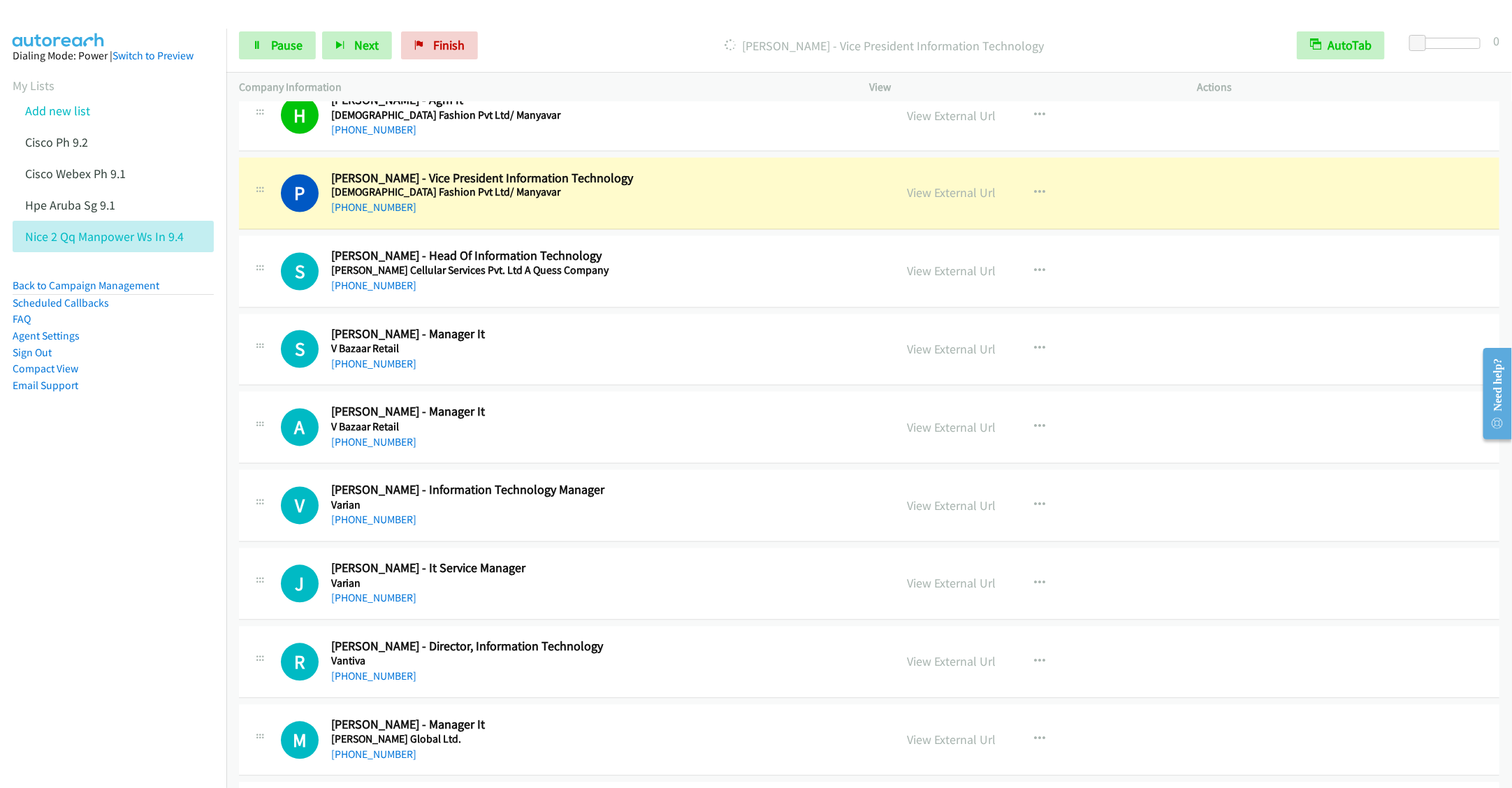
scroll to position [1468, 0]
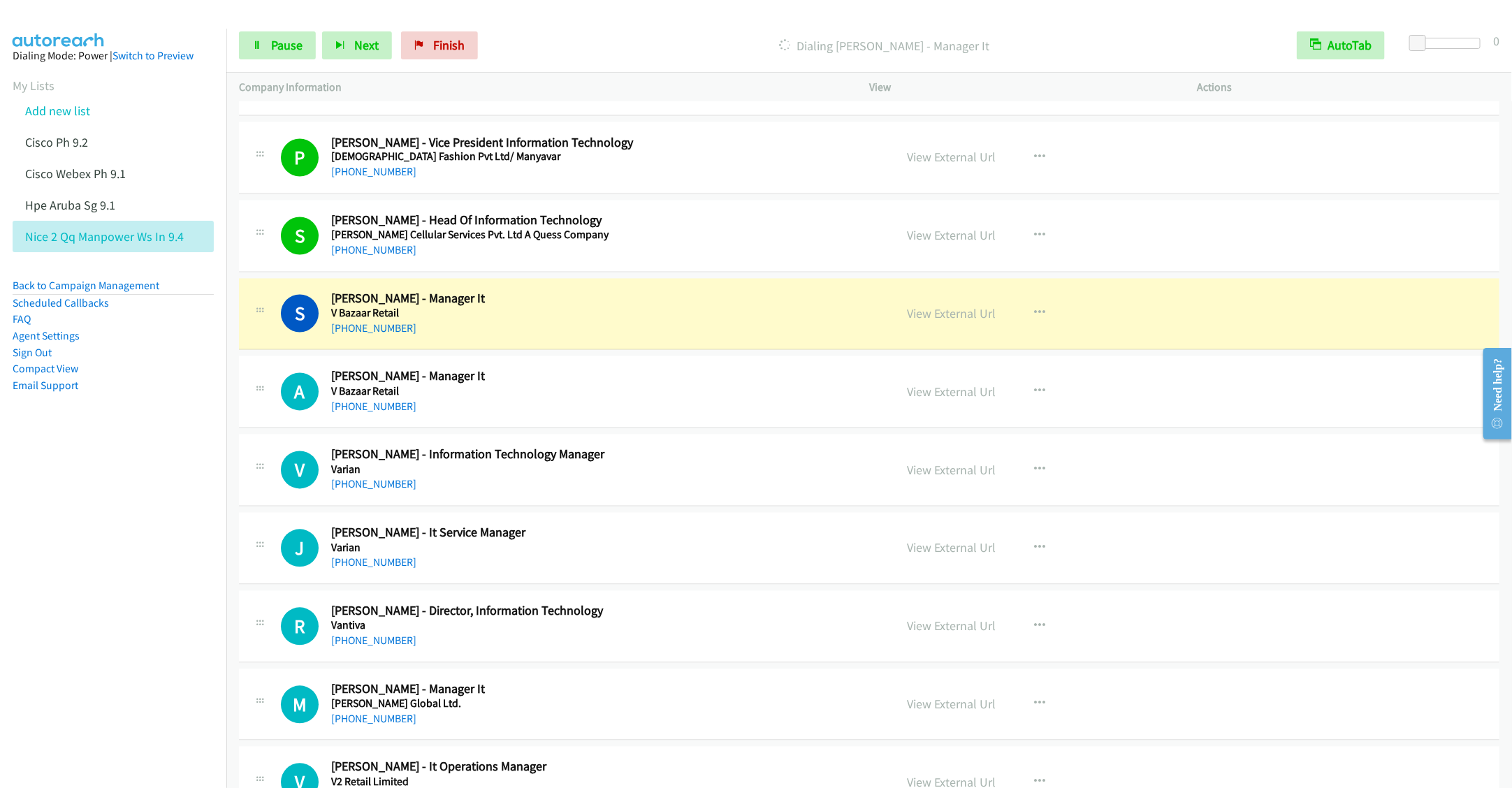
drag, startPoint x: 573, startPoint y: 302, endPoint x: 967, endPoint y: 414, distance: 409.6
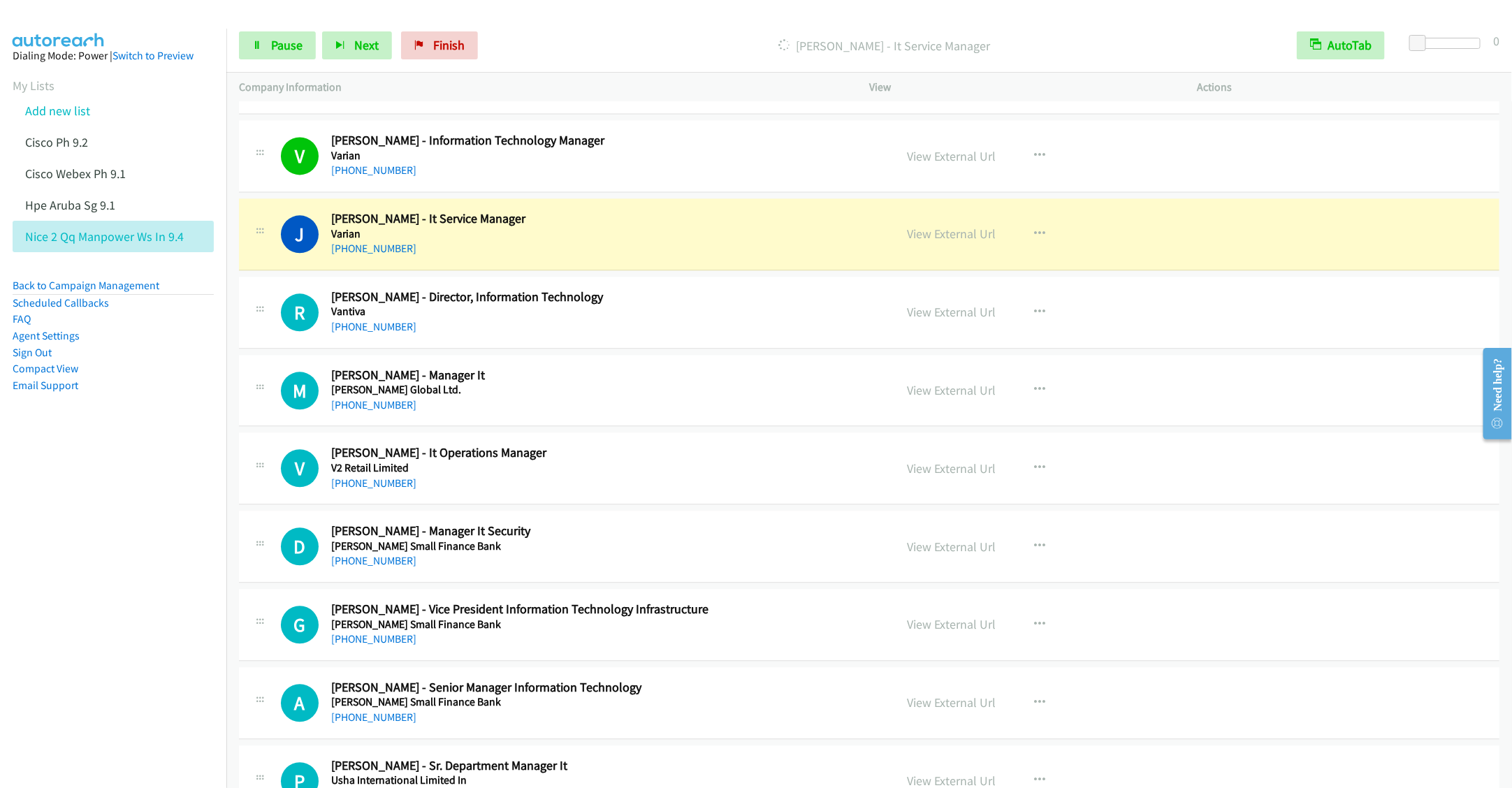
scroll to position [1887, 0]
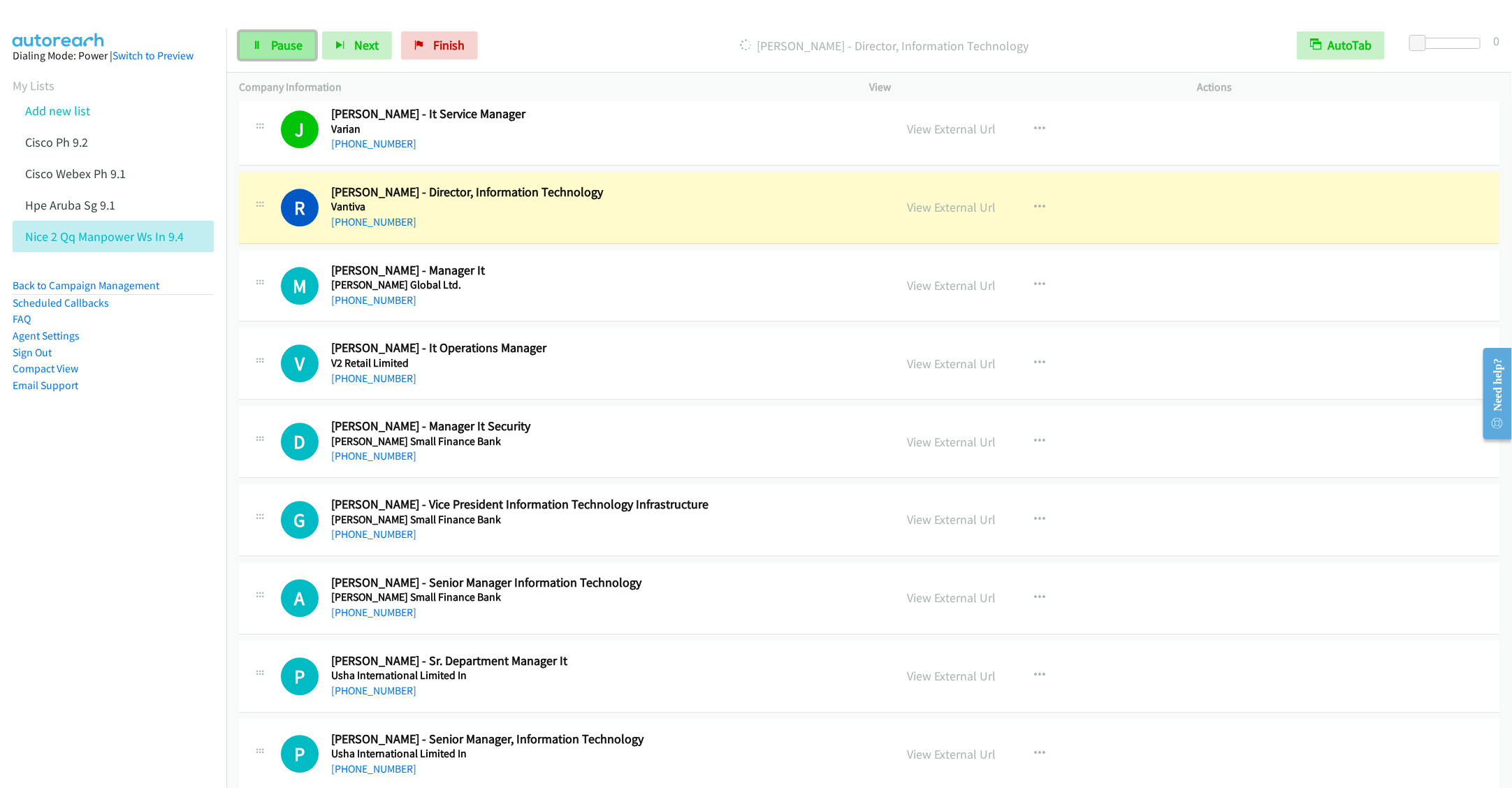
click at [278, 49] on span "Pause" at bounding box center [286, 45] width 31 height 16
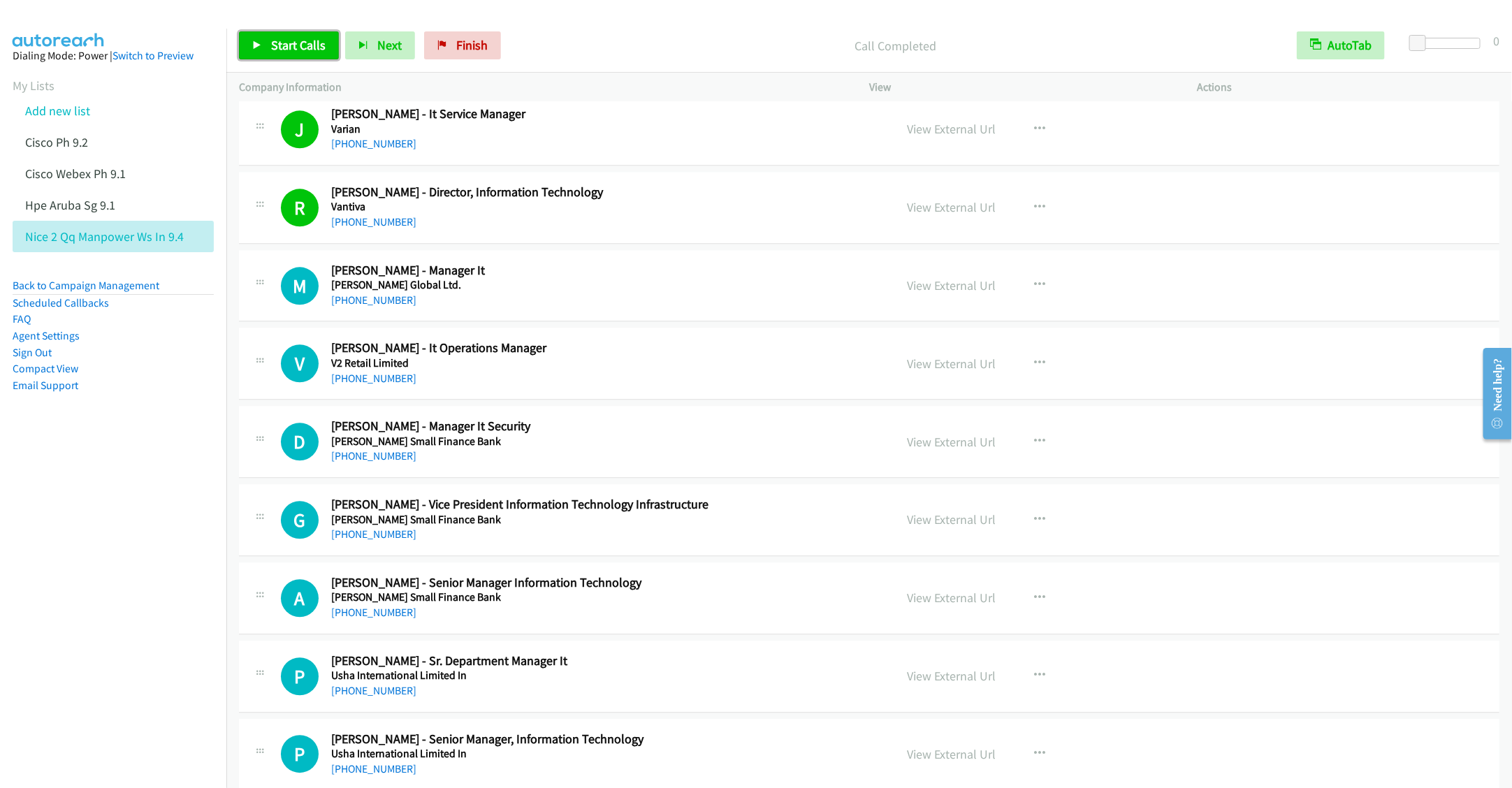
click at [288, 49] on span "Start Calls" at bounding box center [298, 45] width 54 height 16
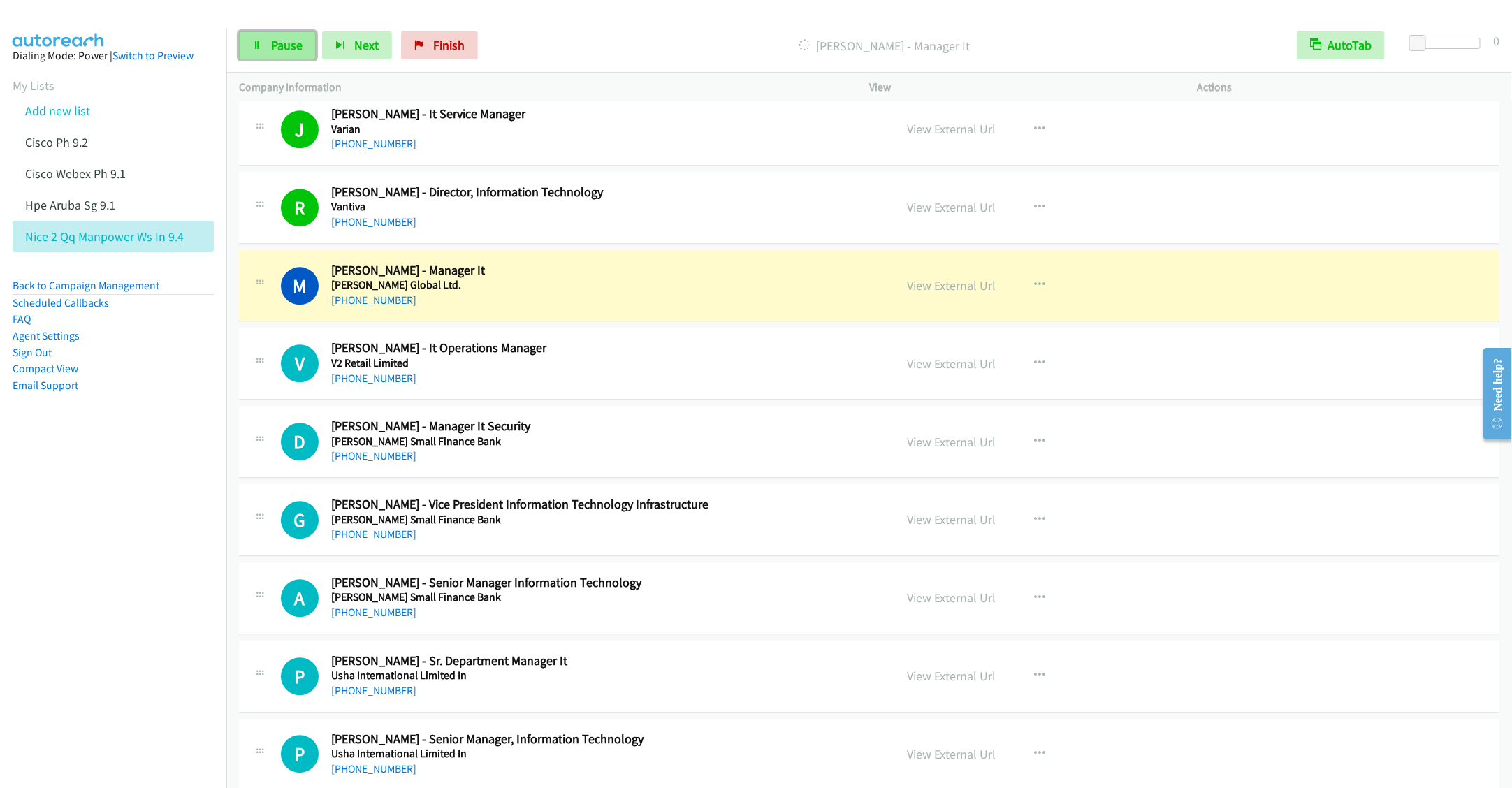
click at [282, 50] on span "Pause" at bounding box center [286, 45] width 31 height 16
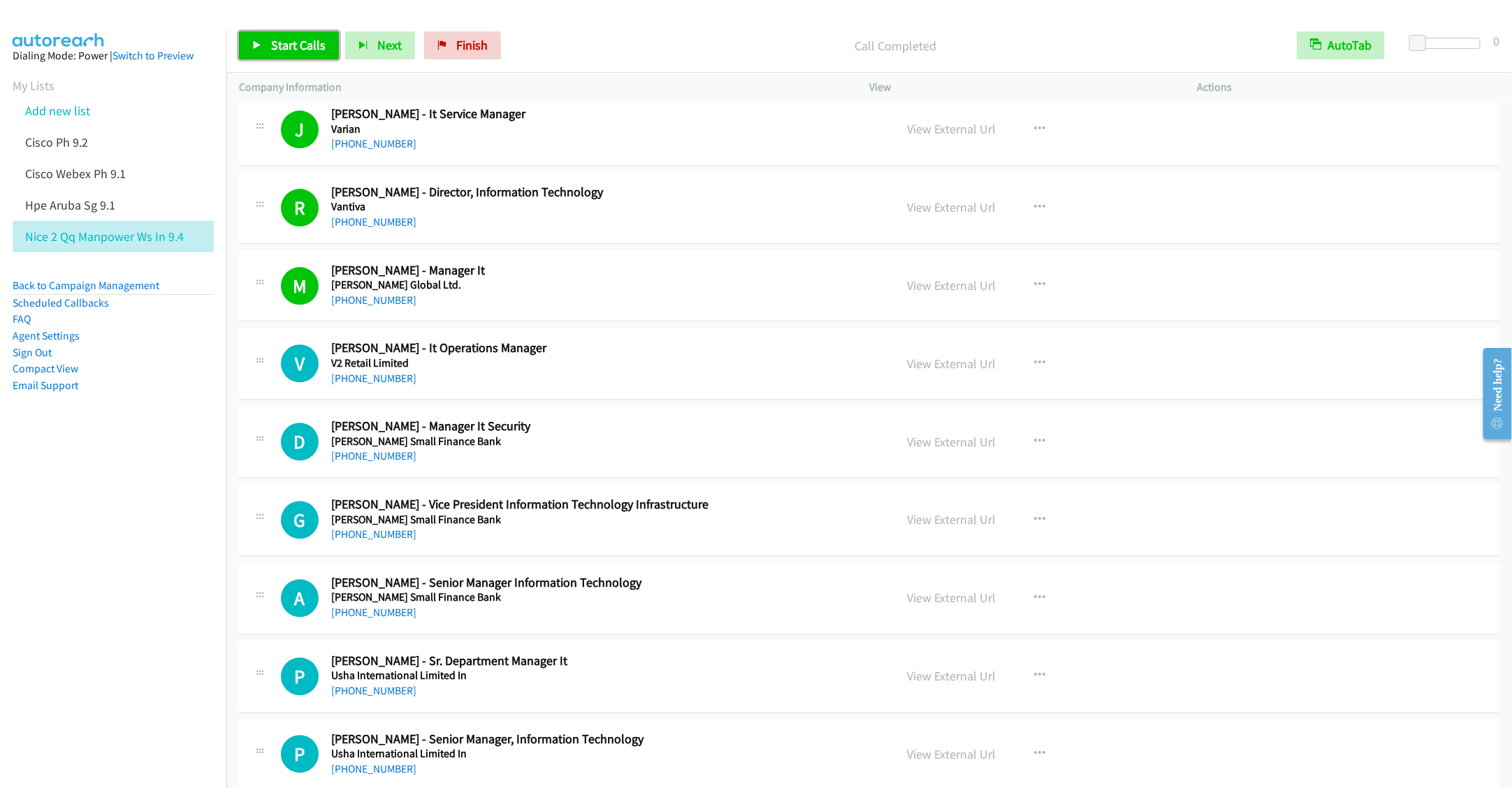
click at [271, 50] on span "Start Calls" at bounding box center [298, 45] width 54 height 16
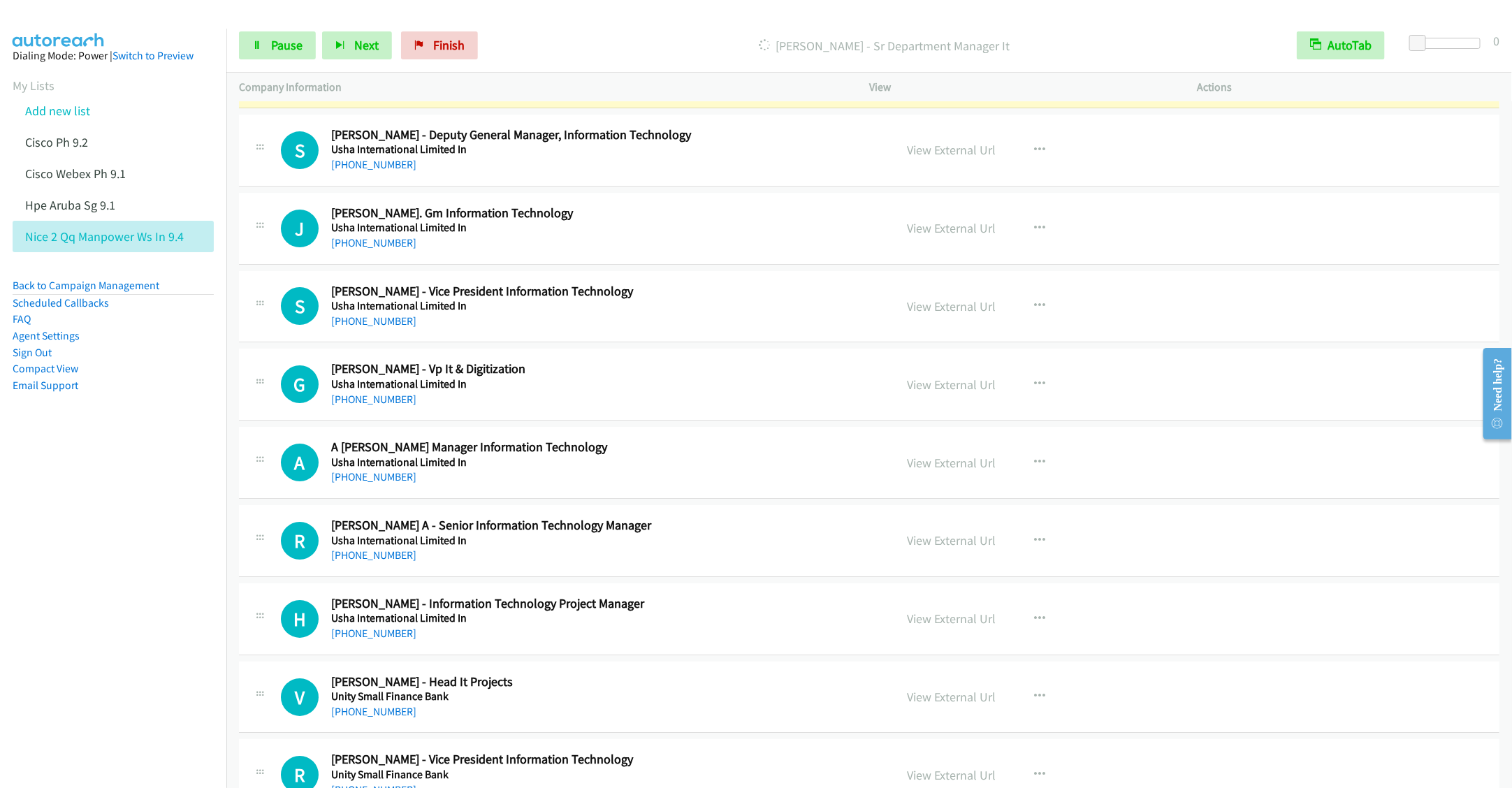
scroll to position [2621, 0]
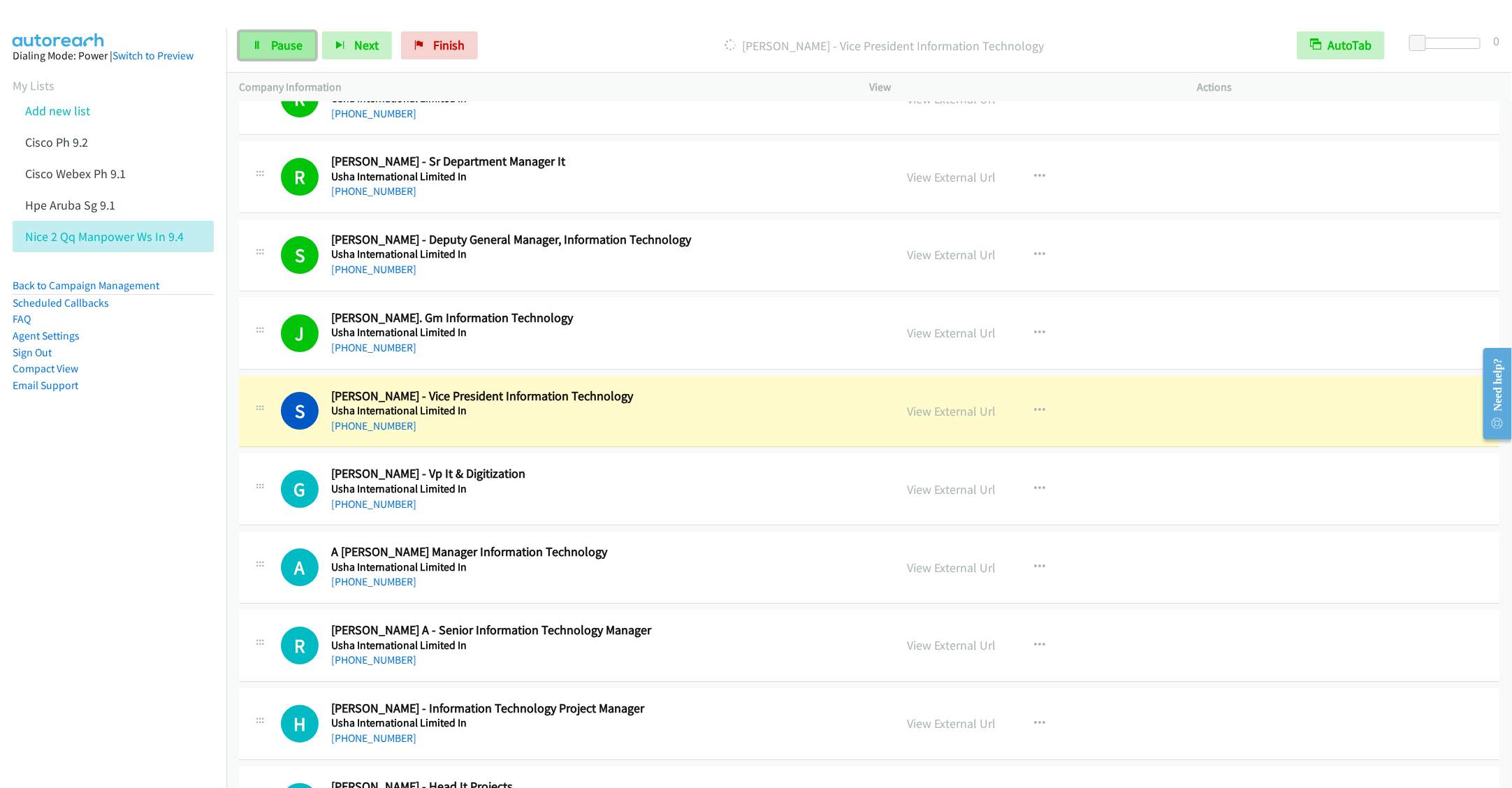
click at [279, 40] on span "Pause" at bounding box center [286, 45] width 31 height 16
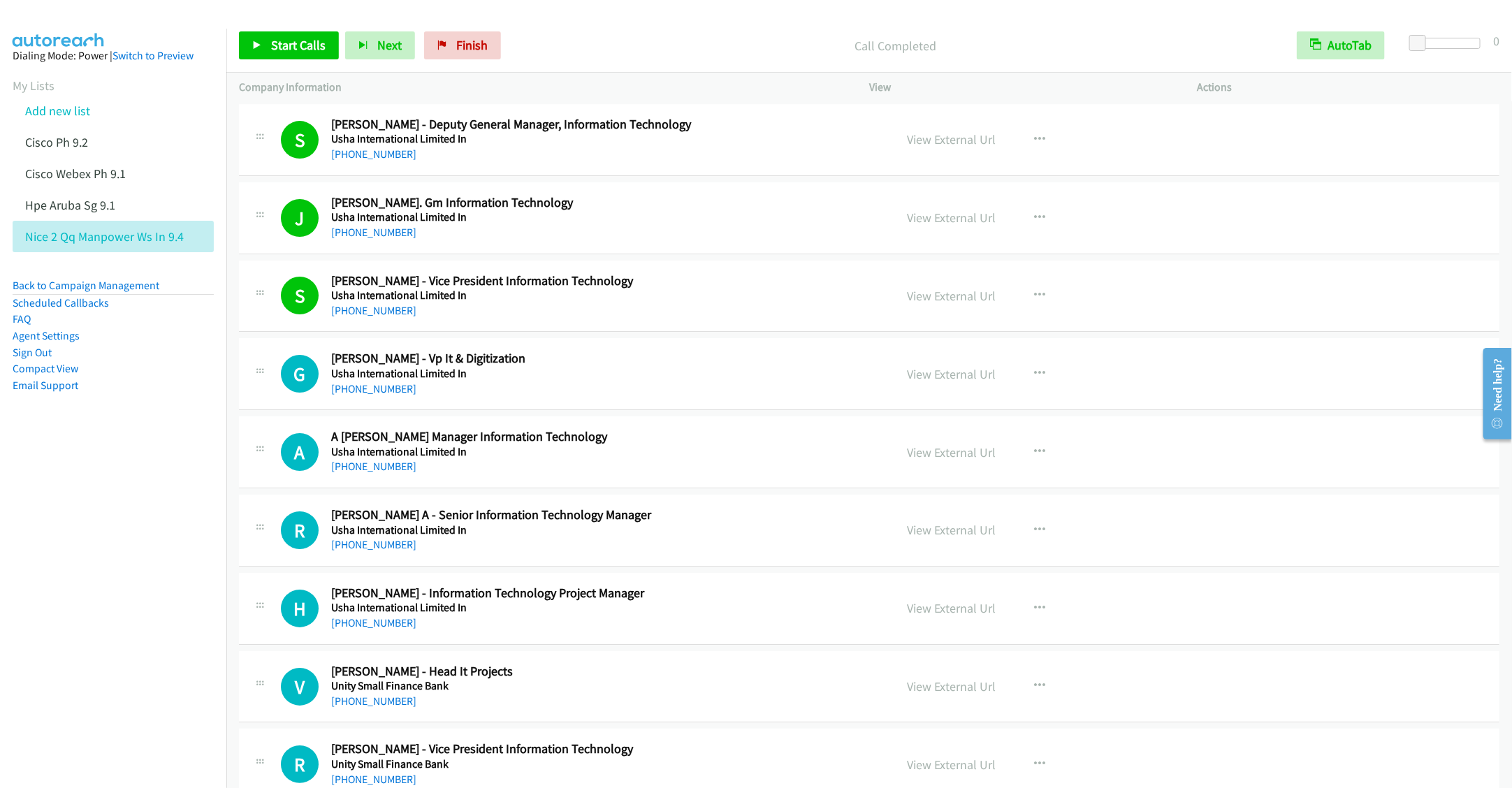
scroll to position [2830, 0]
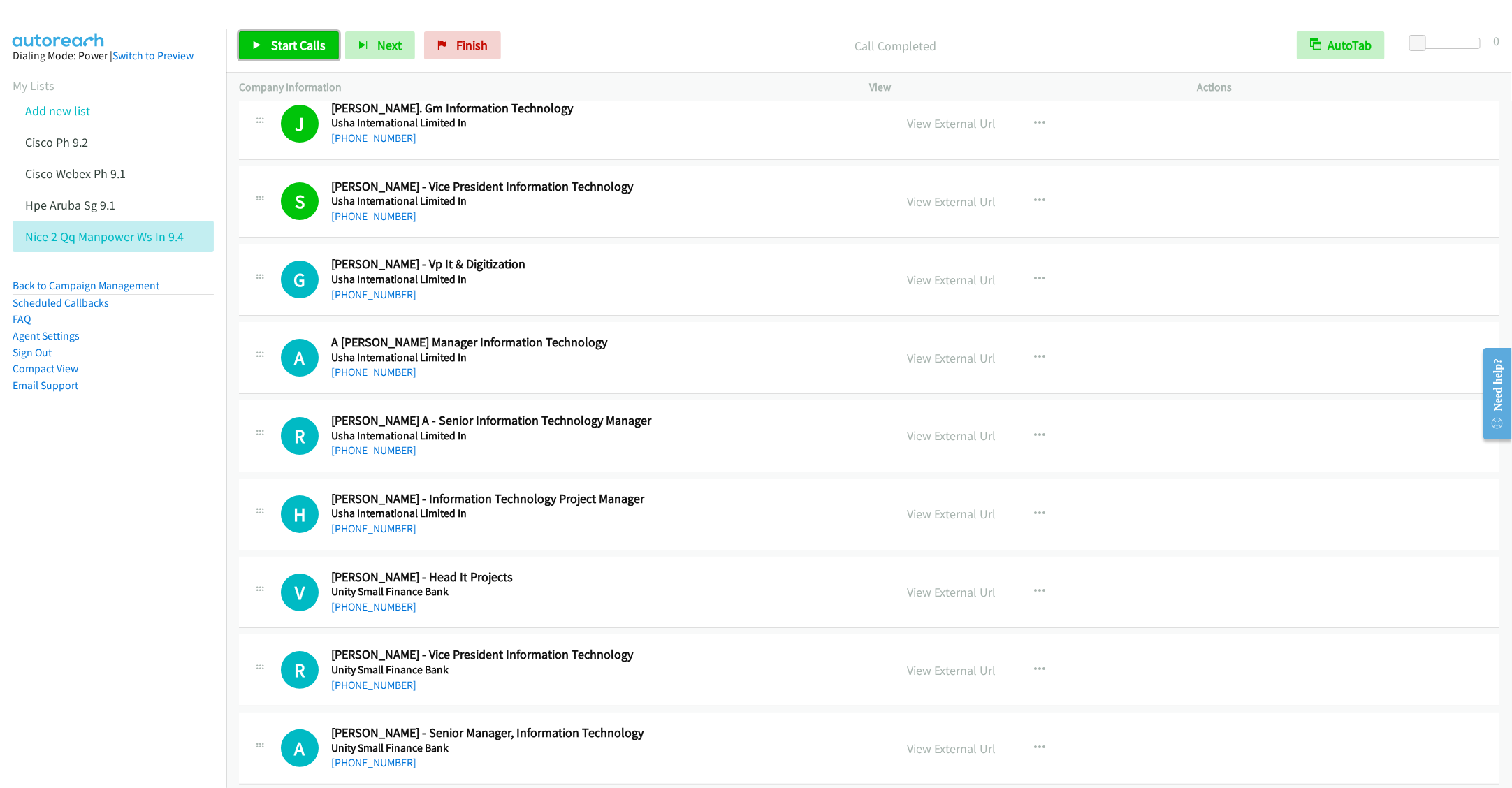
click at [286, 45] on span "Start Calls" at bounding box center [298, 45] width 54 height 16
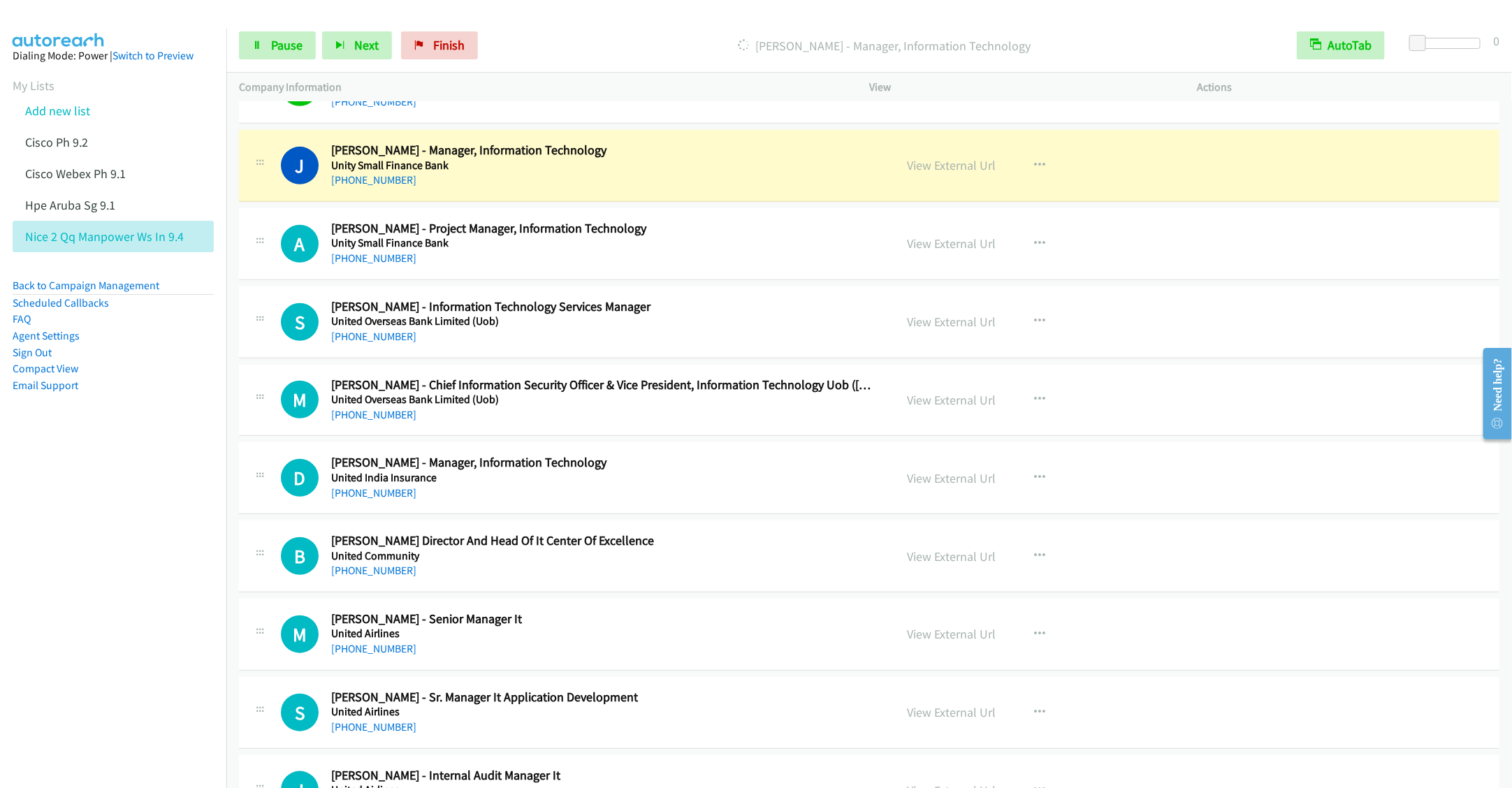
scroll to position [3459, 0]
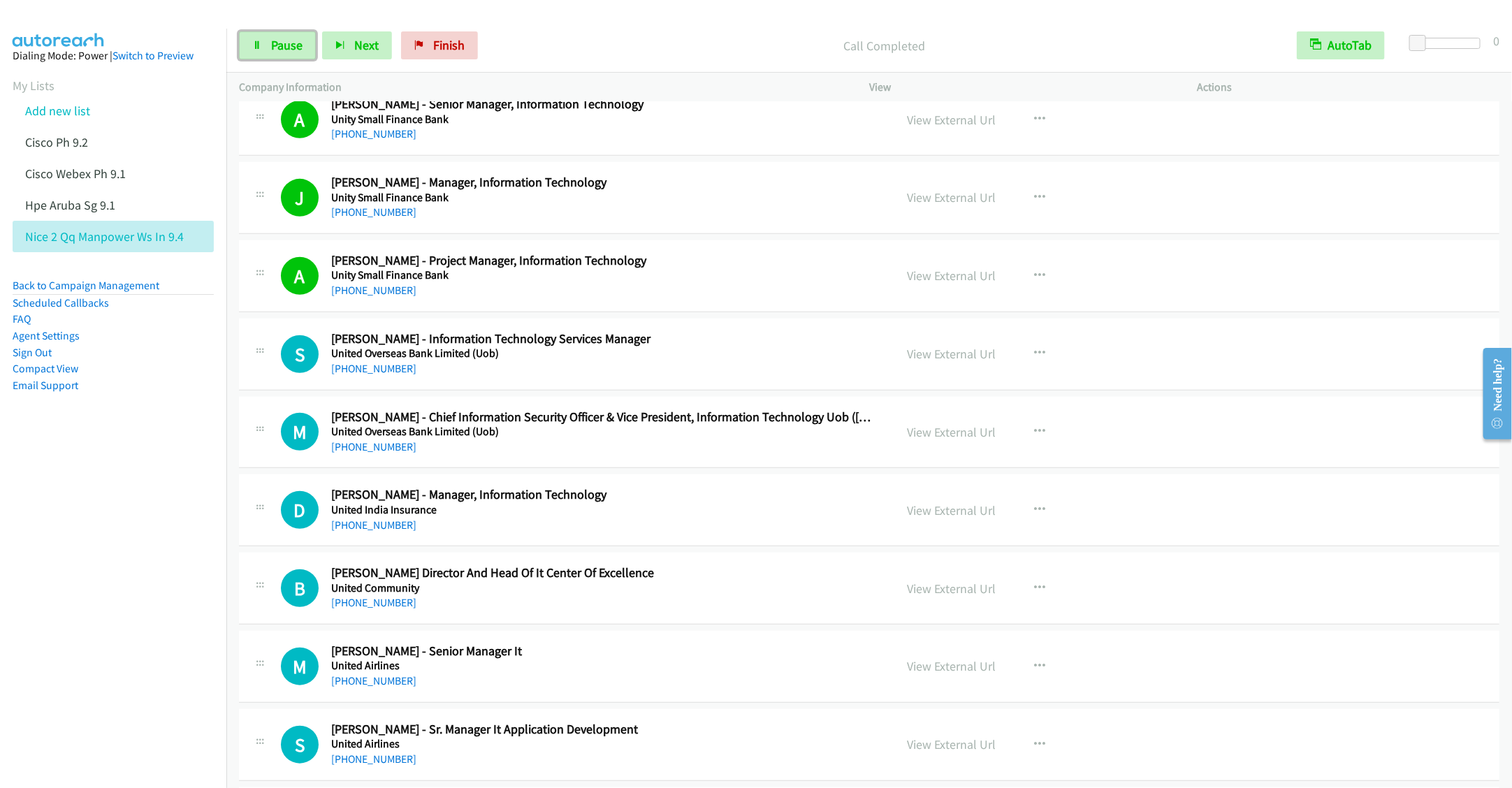
drag, startPoint x: 274, startPoint y: 48, endPoint x: 420, endPoint y: 141, distance: 173.1
click at [274, 48] on span "Pause" at bounding box center [286, 45] width 31 height 16
click at [1034, 359] on icon "button" at bounding box center [1040, 354] width 11 height 11
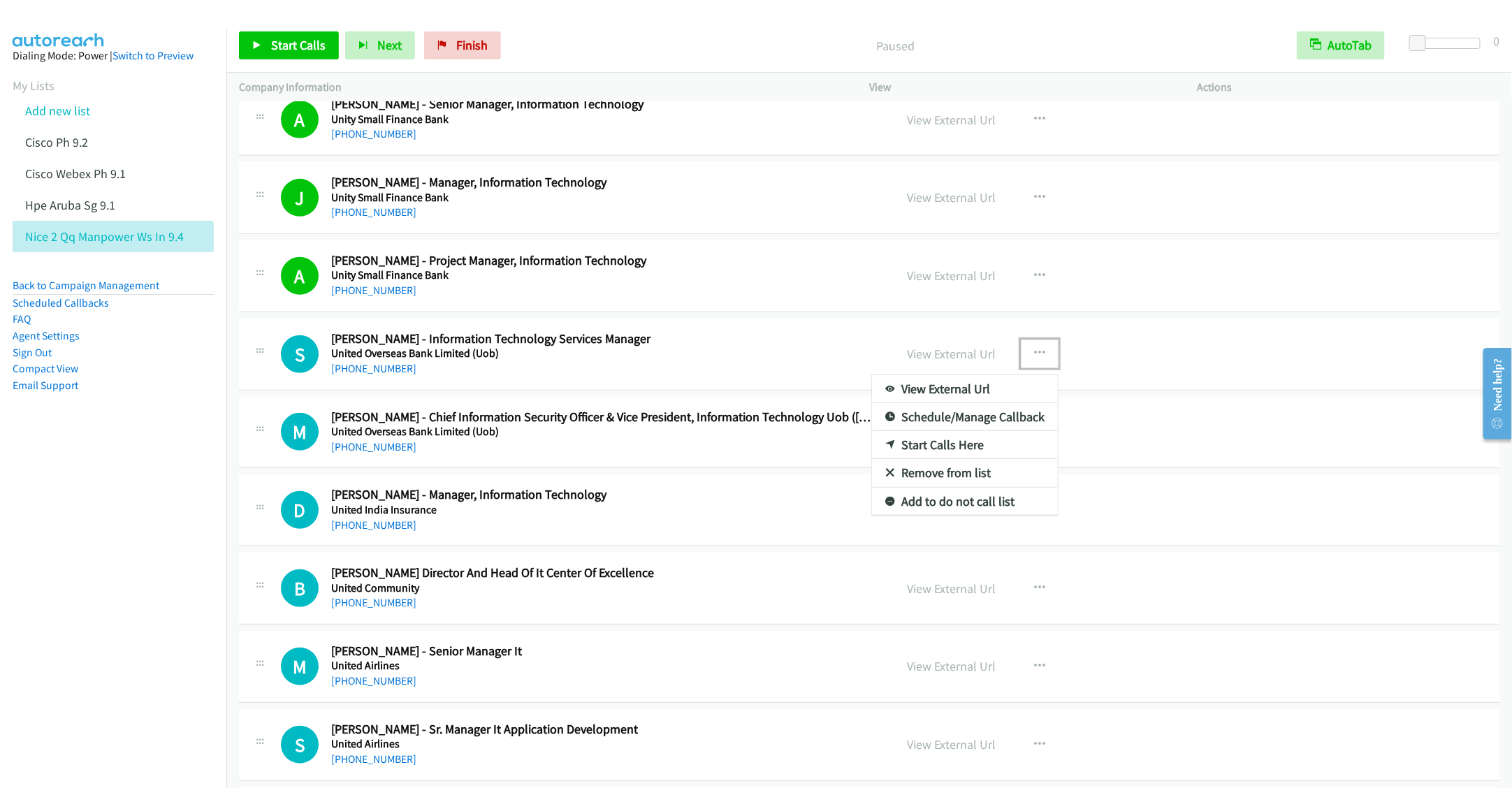
click at [934, 459] on link "Start Calls Here" at bounding box center [965, 445] width 186 height 28
click at [312, 53] on link "Start Calls" at bounding box center [289, 45] width 100 height 28
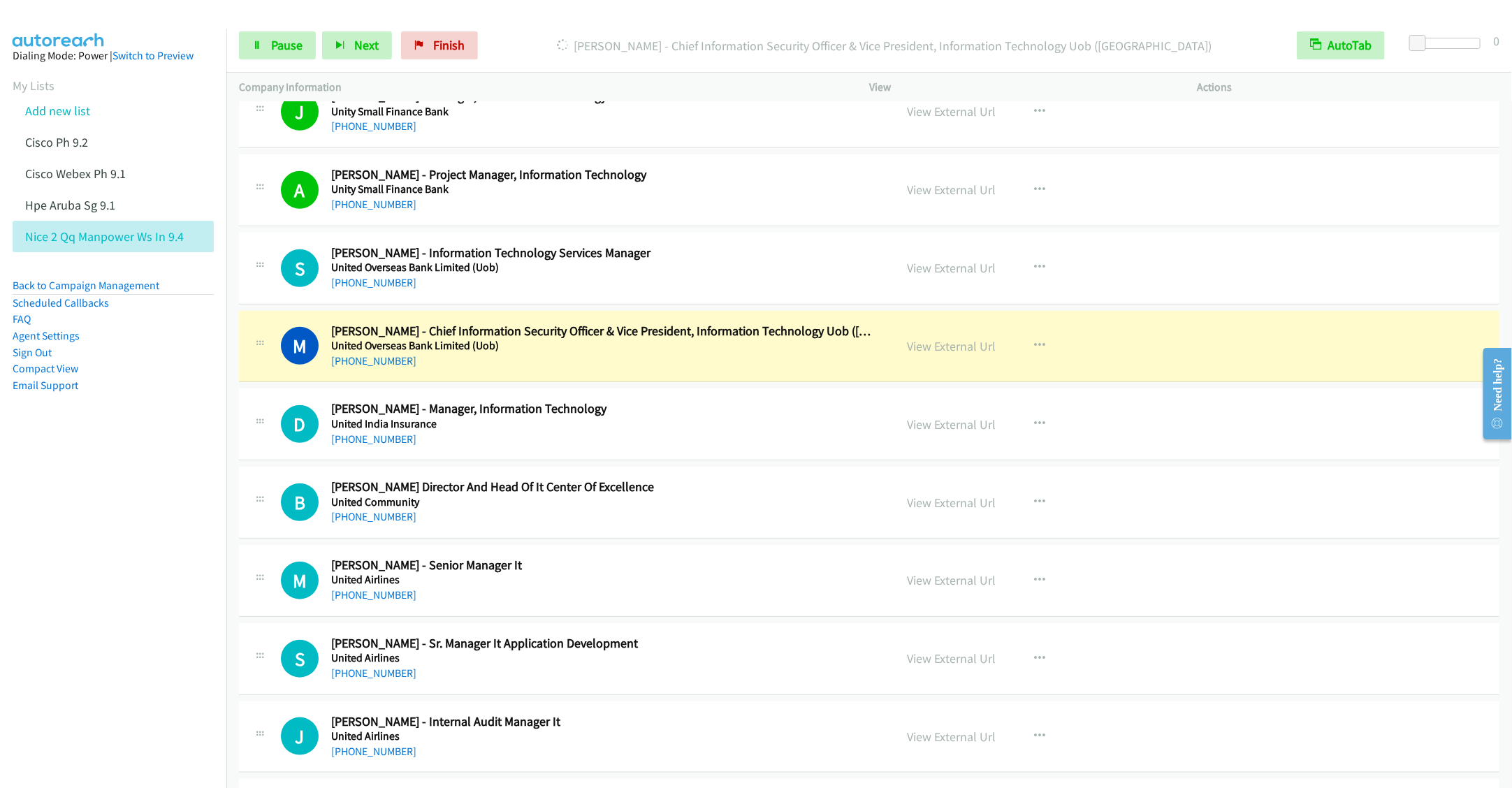
scroll to position [3564, 0]
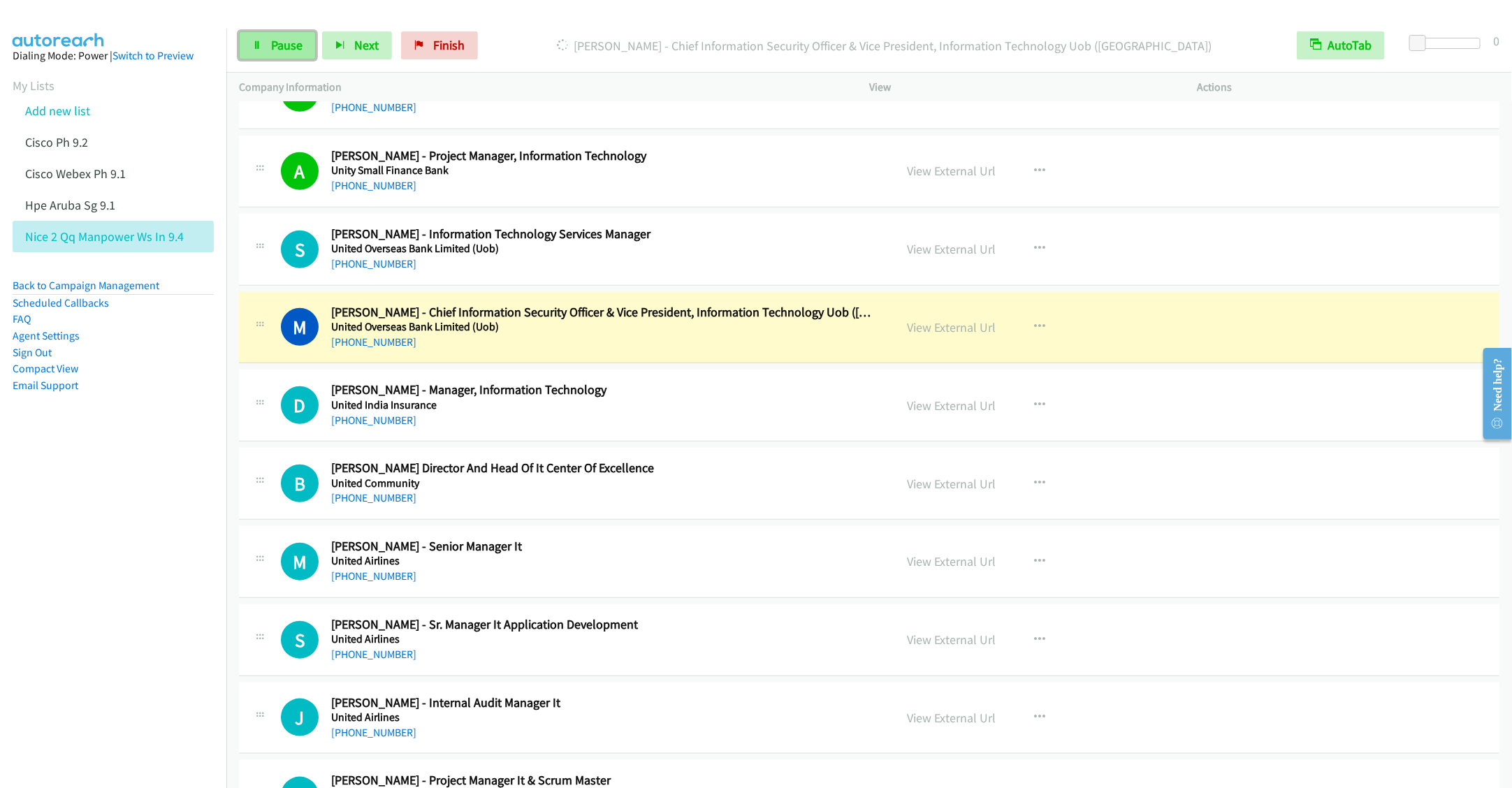
click at [281, 42] on span "Pause" at bounding box center [286, 45] width 31 height 16
click at [692, 256] on h5 "United Overseas Bank Limited (Uob)" at bounding box center [602, 248] width 543 height 14
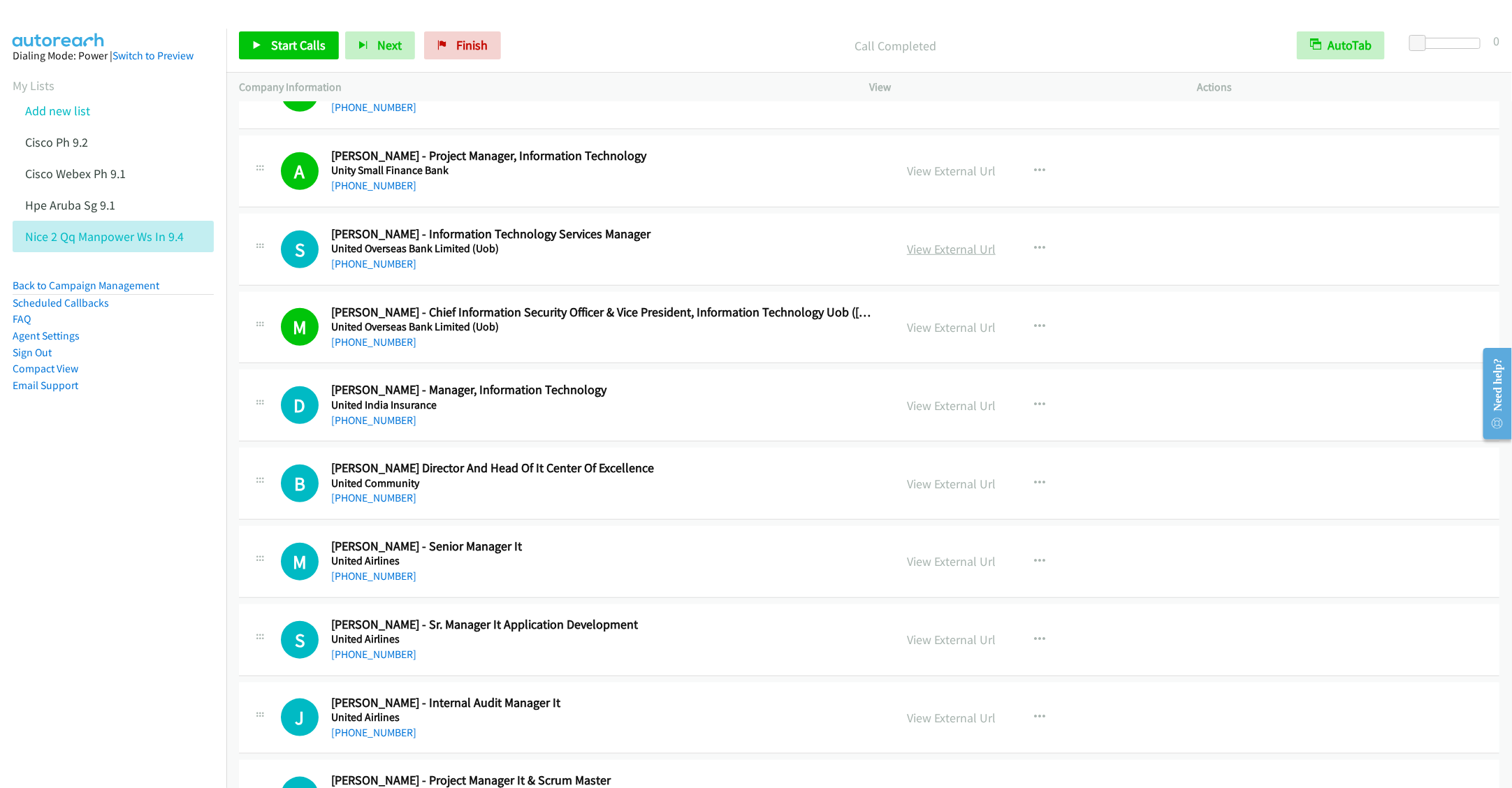
click at [940, 257] on link "View External Url" at bounding box center [951, 249] width 89 height 16
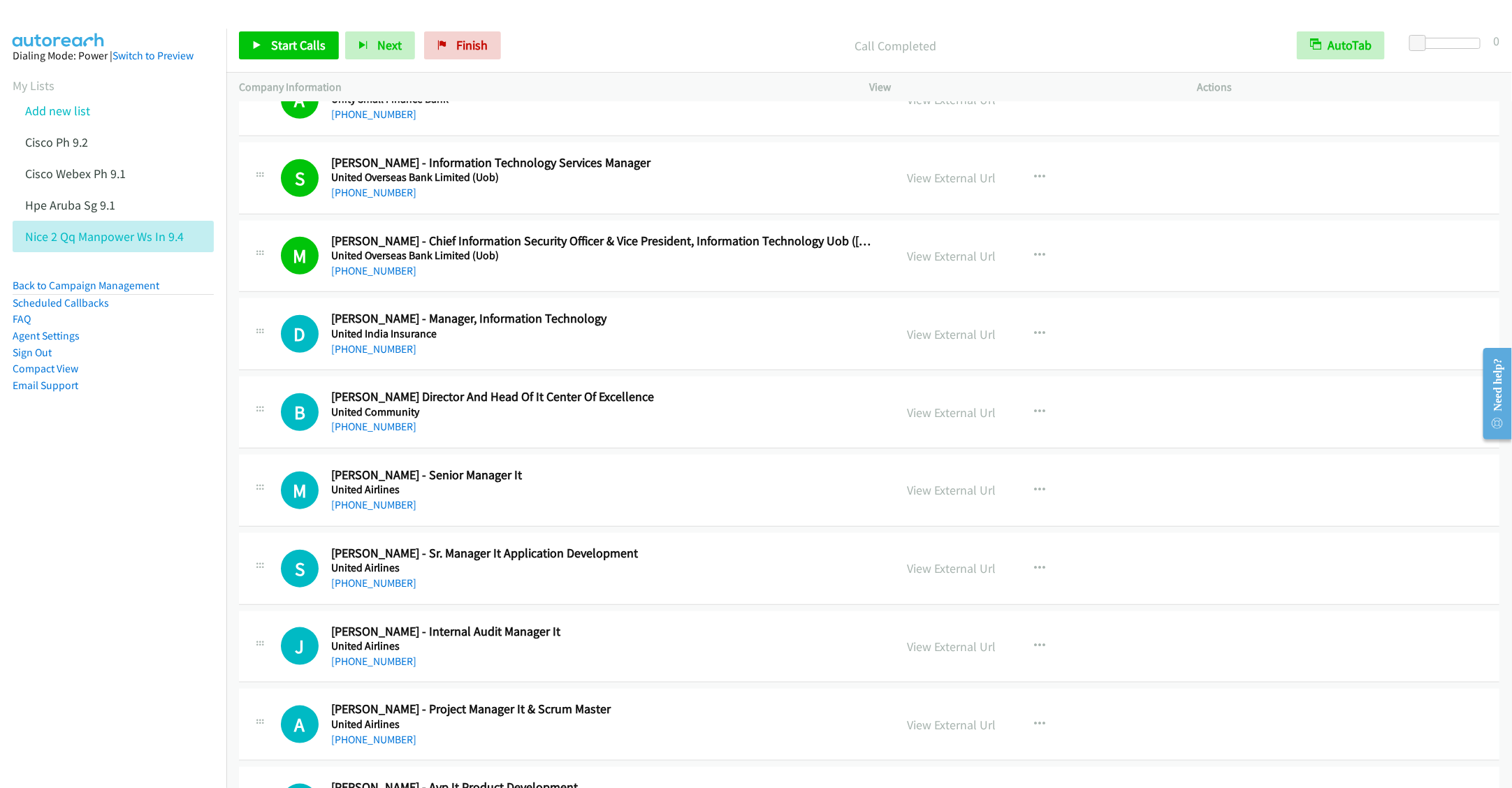
scroll to position [3669, 0]
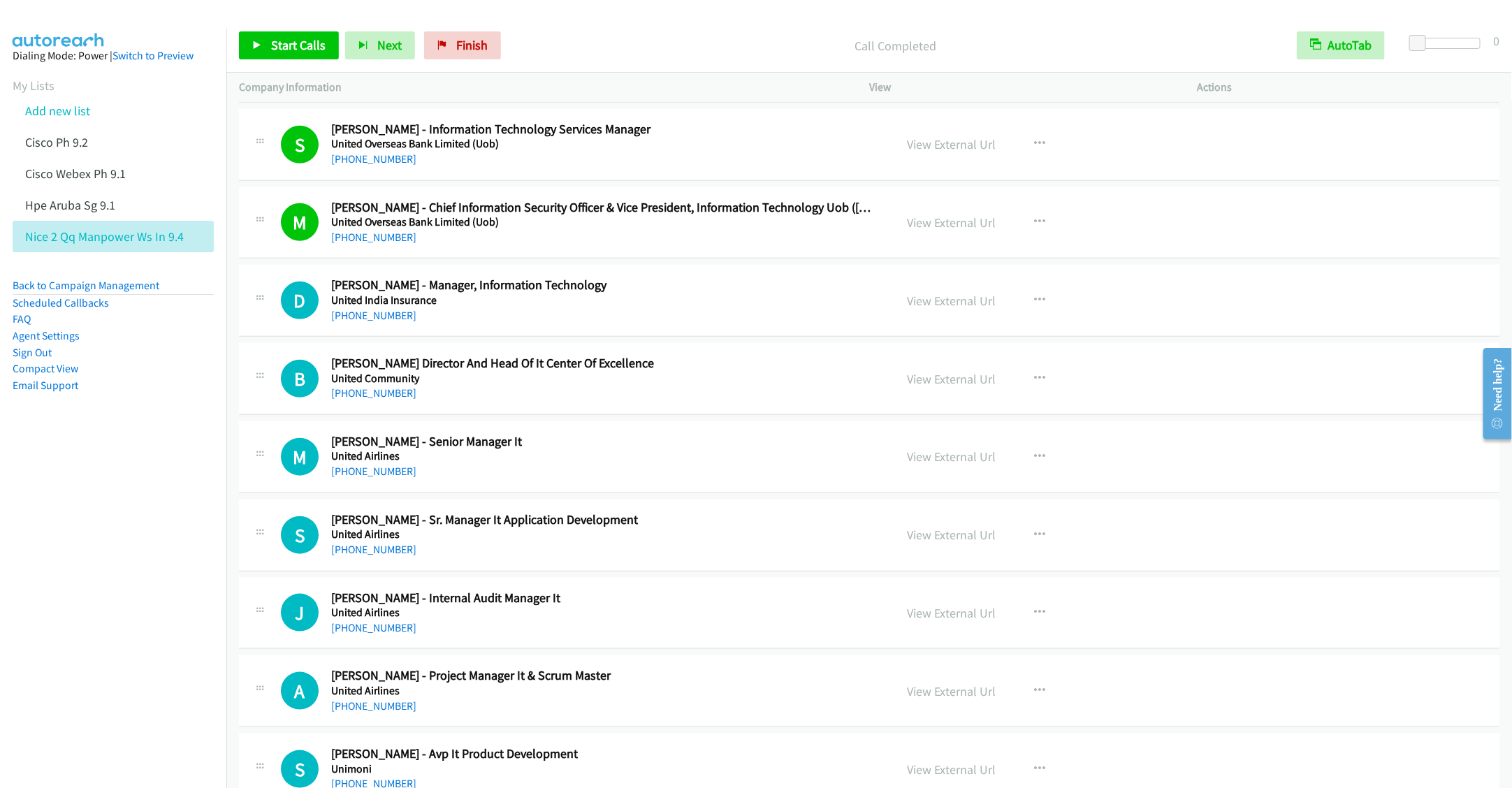
click at [703, 259] on div "M Callback Scheduled Mahesh Khisti - Chief Information Security Officer & Vice …" at bounding box center [870, 223] width 1261 height 72
click at [1034, 228] on icon "button" at bounding box center [1040, 222] width 11 height 11
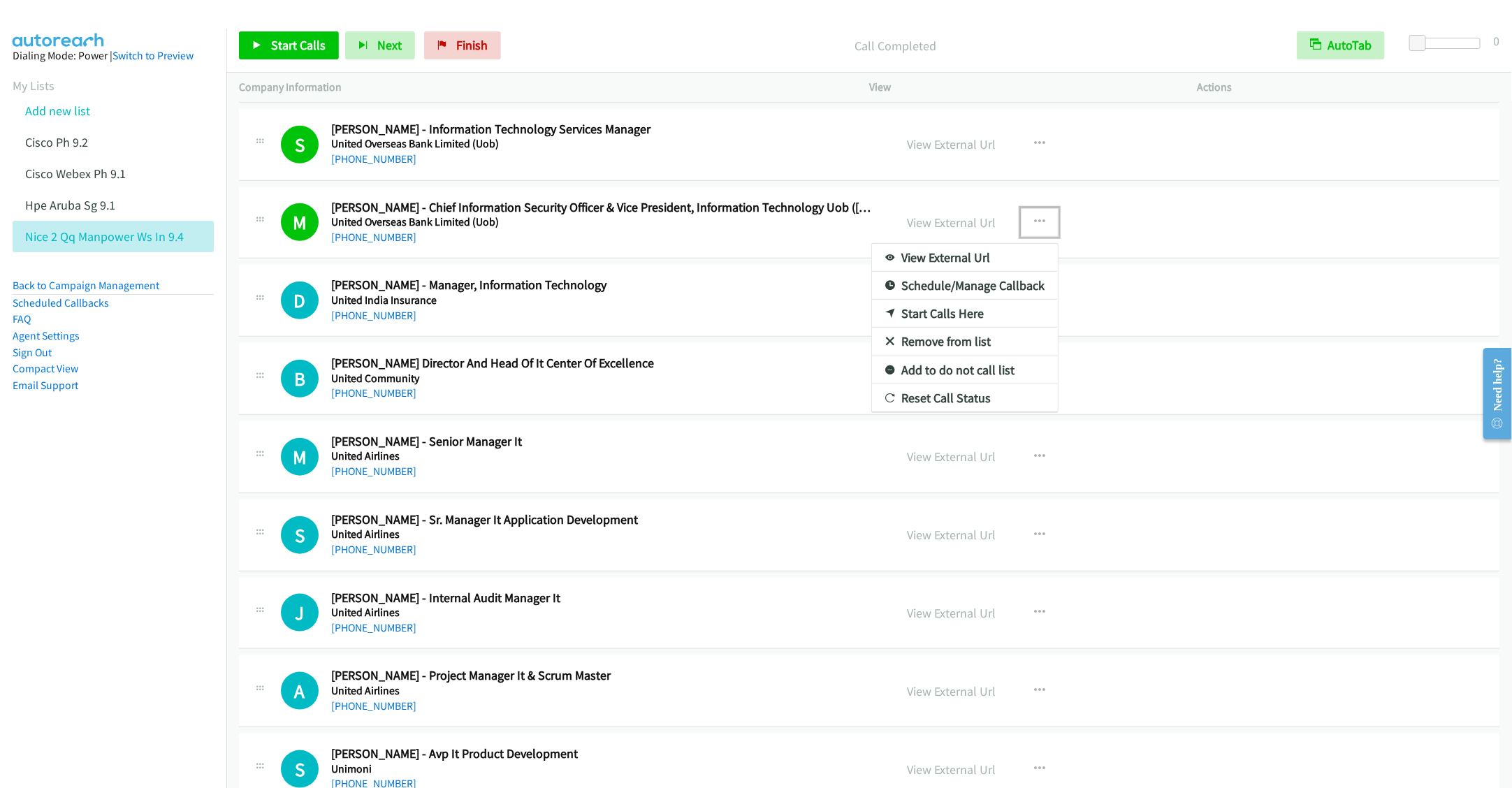
click at [919, 356] on link "Remove from list" at bounding box center [965, 342] width 186 height 28
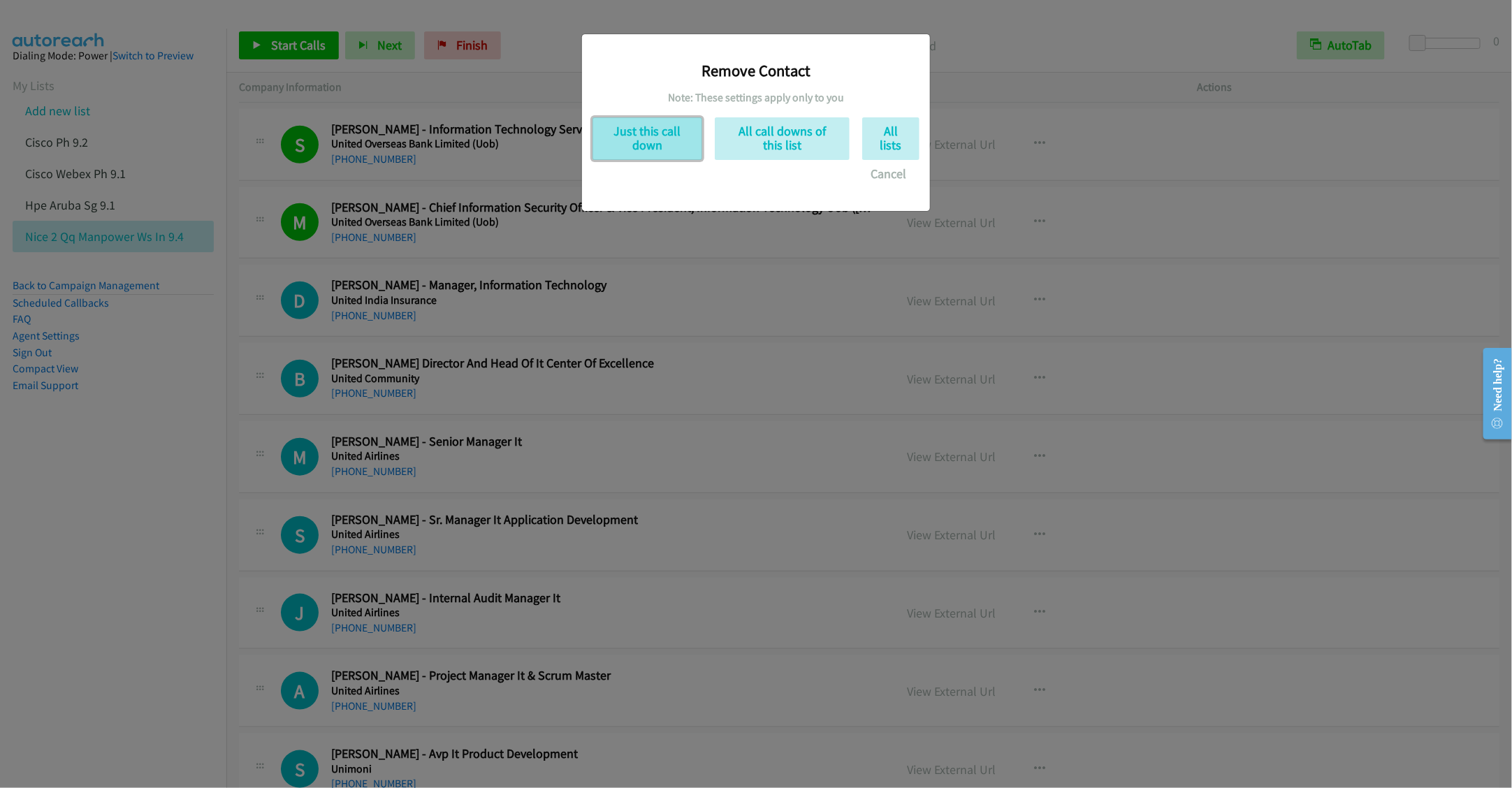
click at [639, 130] on button "Just this call down" at bounding box center [647, 138] width 110 height 42
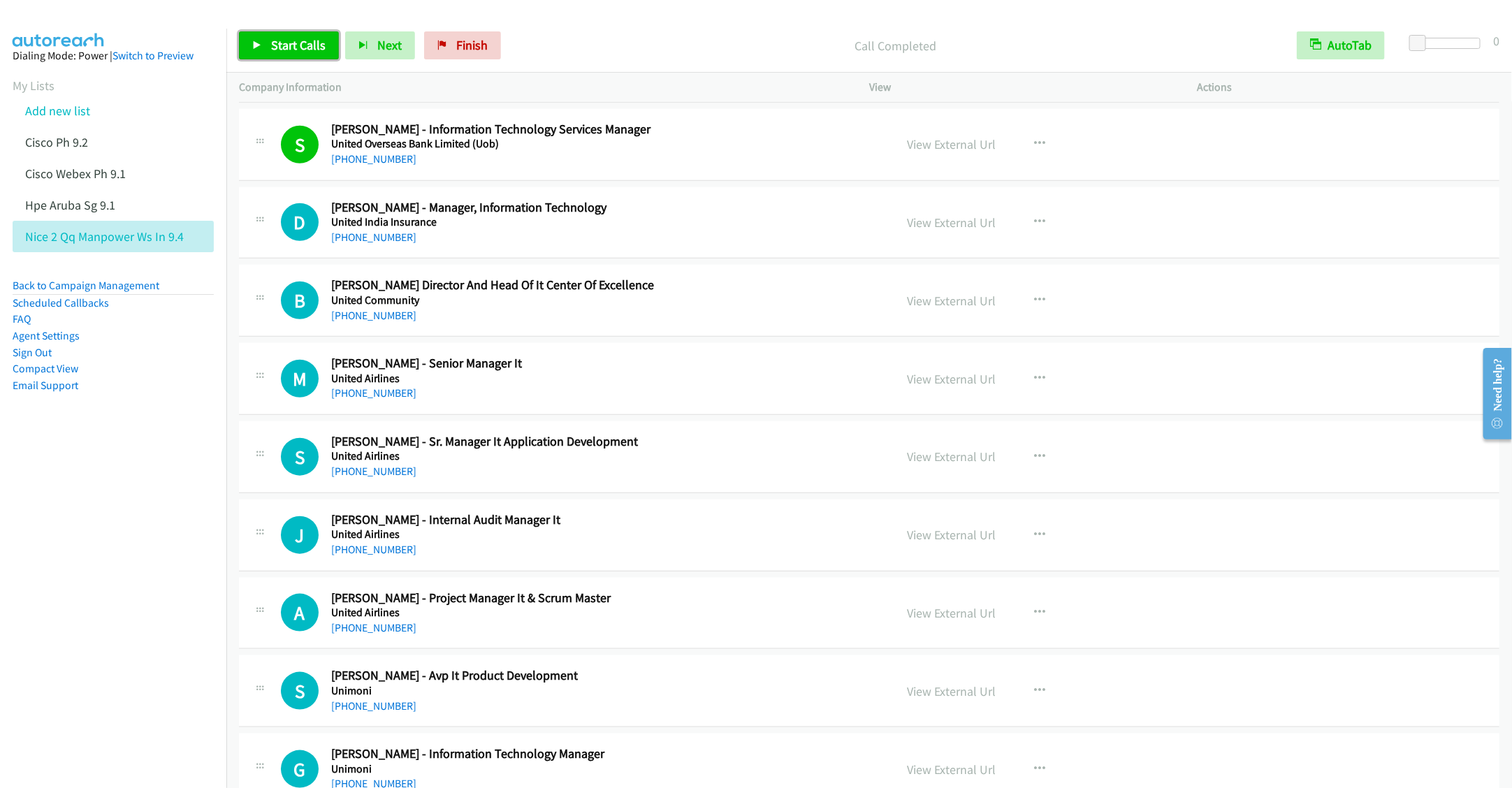
click at [281, 47] on span "Start Calls" at bounding box center [298, 45] width 54 height 16
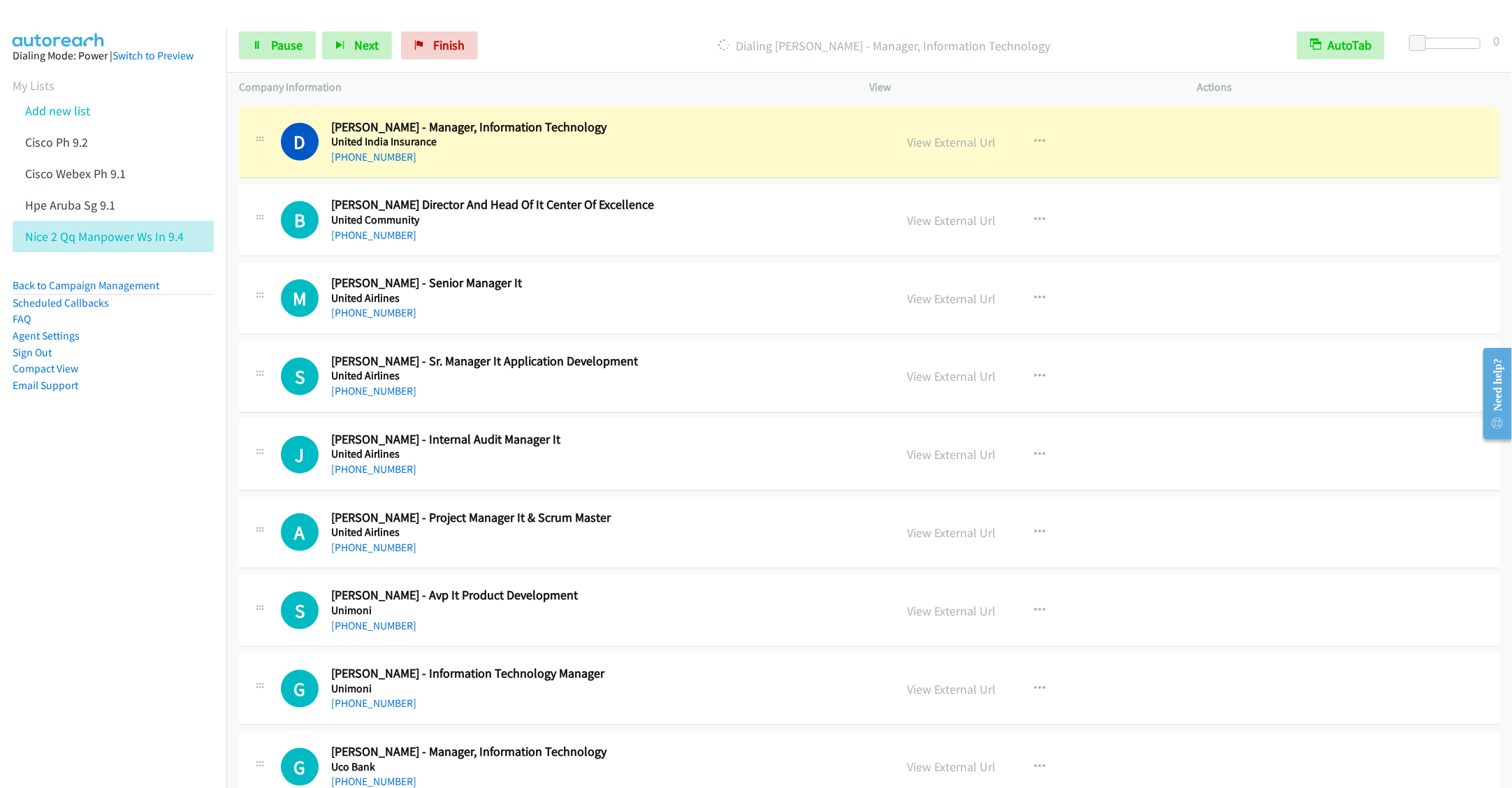
scroll to position [3774, 0]
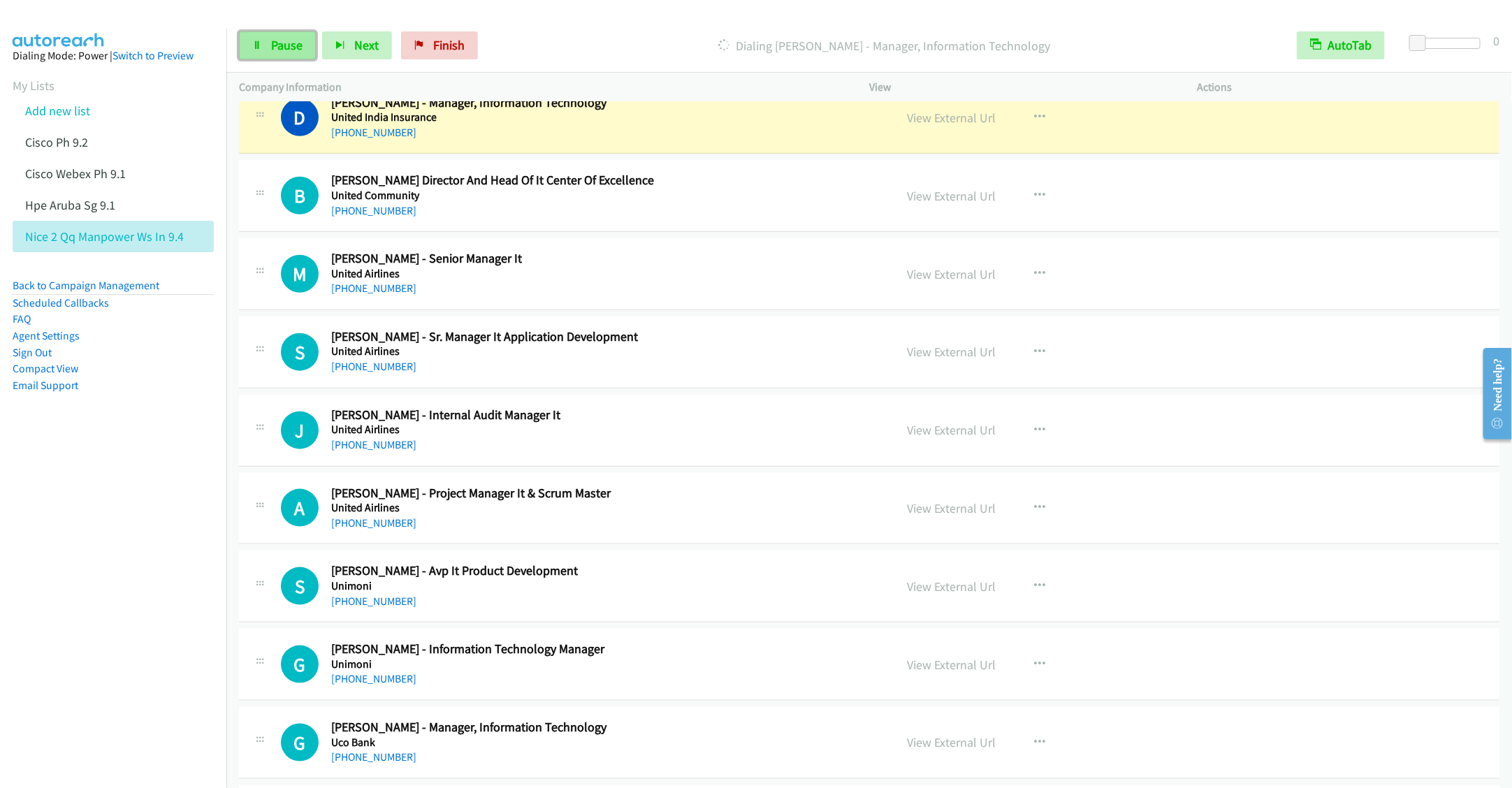
click at [274, 41] on span "Pause" at bounding box center [286, 45] width 31 height 16
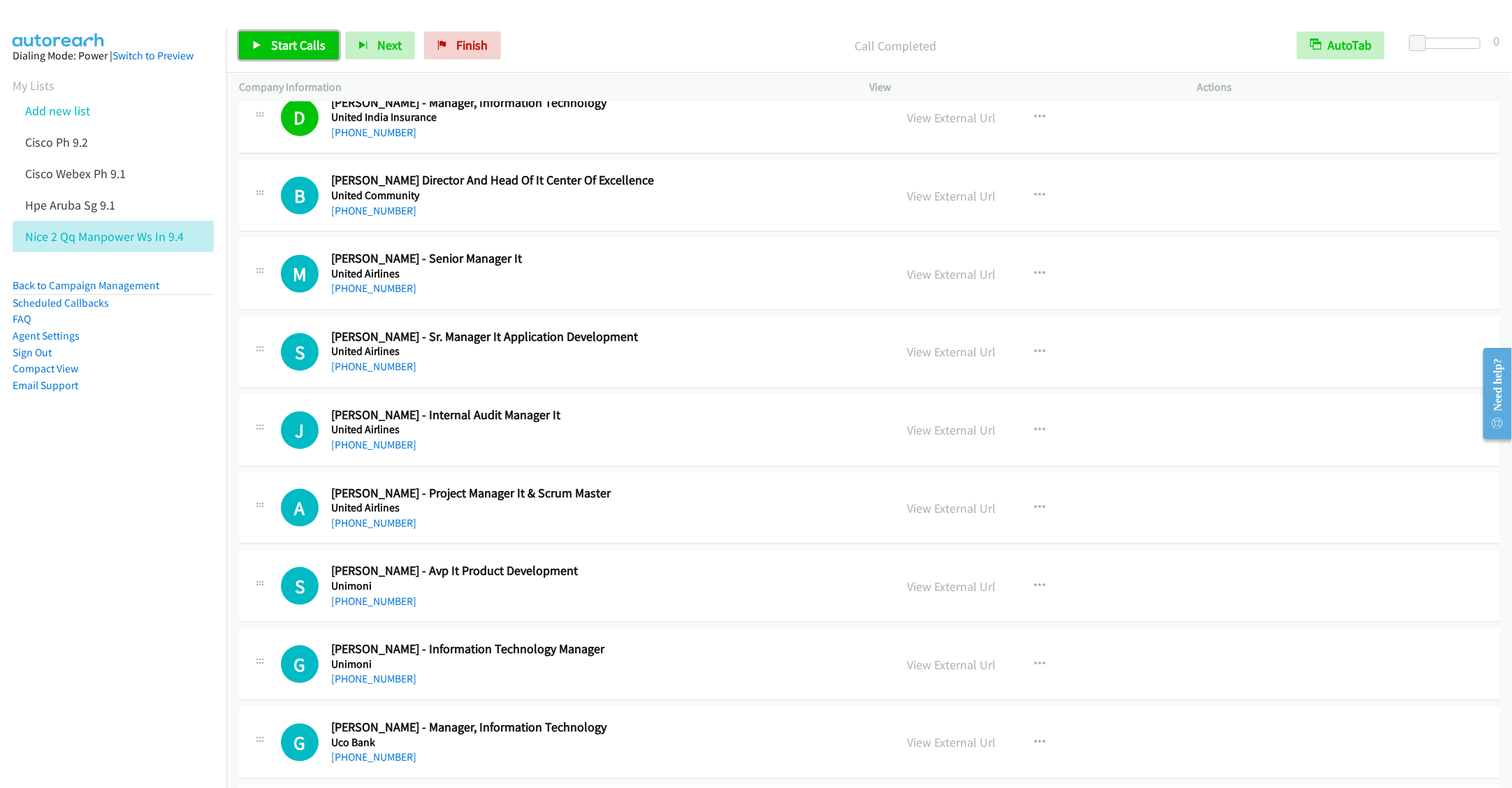
click at [275, 45] on span "Start Calls" at bounding box center [298, 45] width 54 height 16
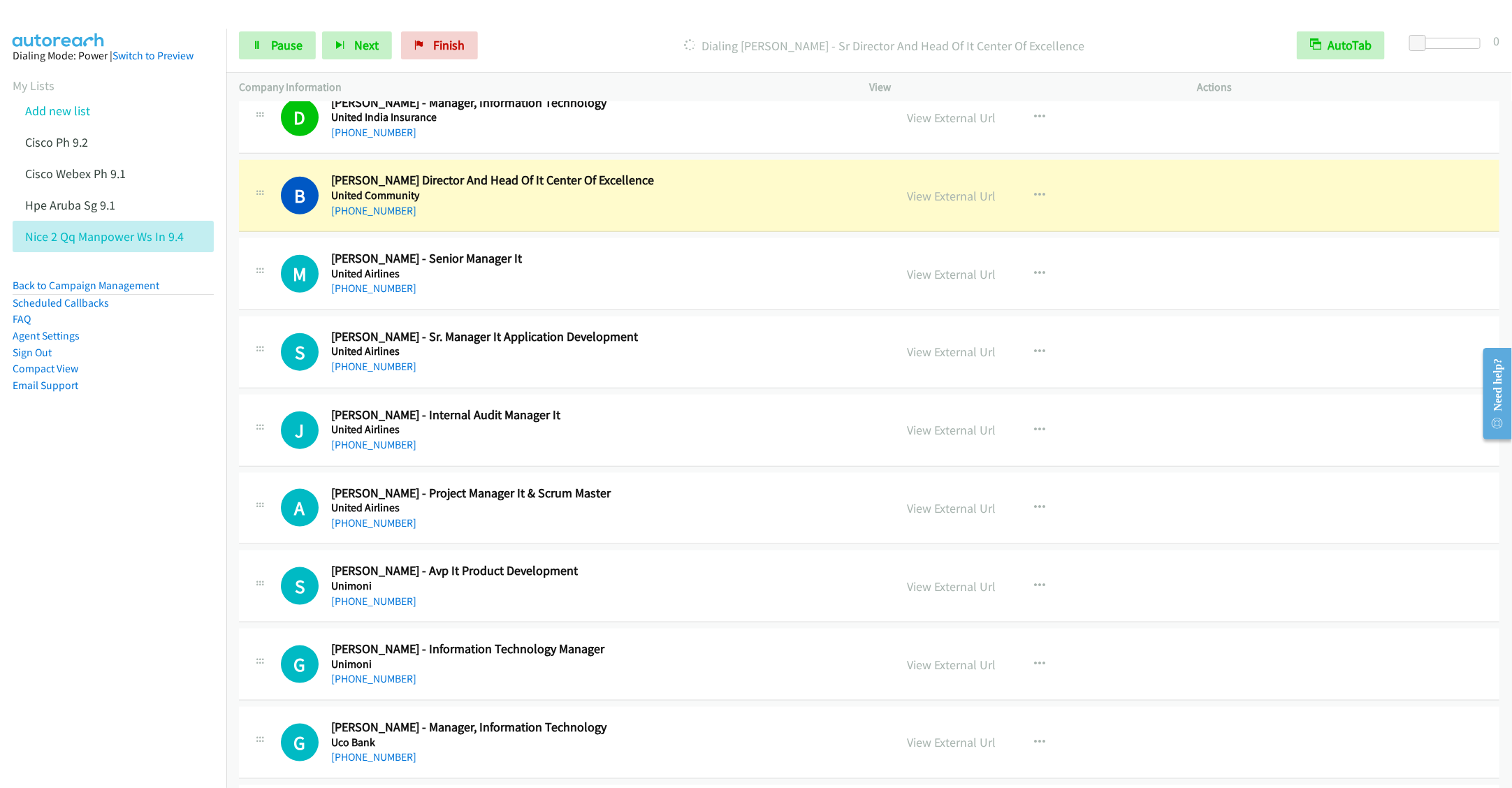
click at [561, 202] on h5 "United Community" at bounding box center [602, 195] width 543 height 14
drag, startPoint x: 273, startPoint y: 40, endPoint x: 325, endPoint y: 86, distance: 69.4
click at [273, 40] on span "Pause" at bounding box center [286, 45] width 31 height 16
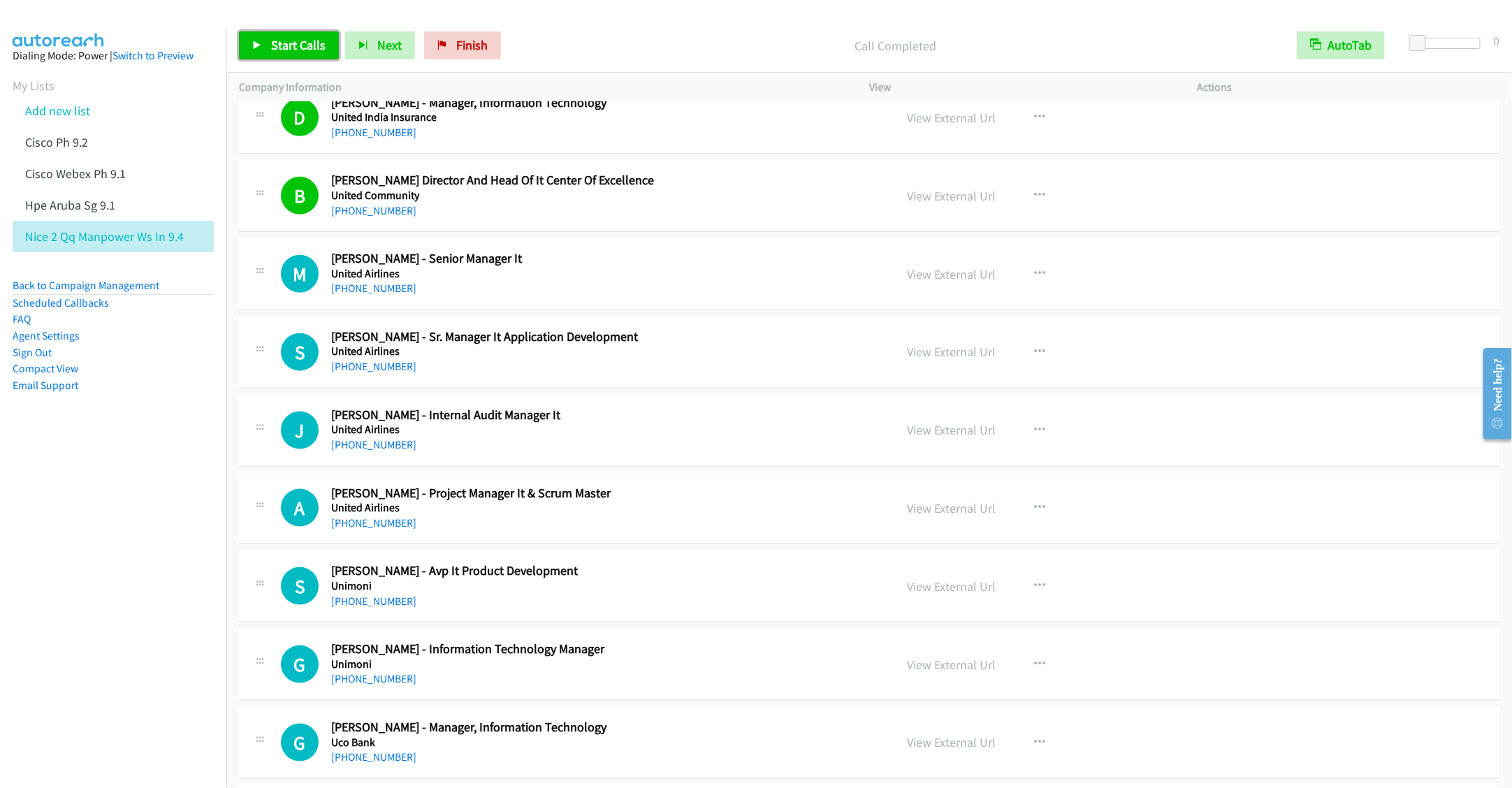
click at [298, 51] on span "Start Calls" at bounding box center [298, 45] width 54 height 16
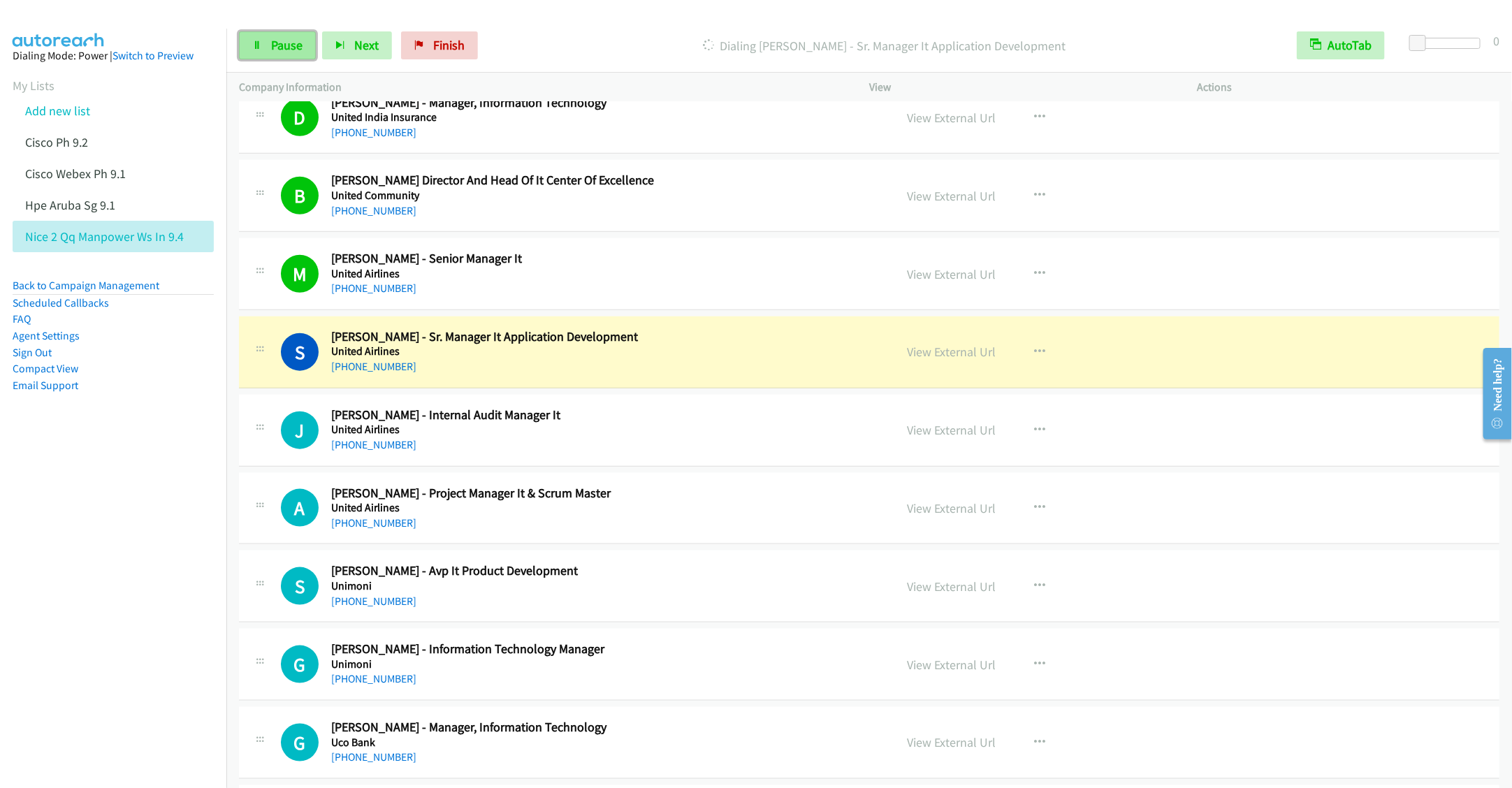
click at [261, 42] on icon at bounding box center [257, 46] width 10 height 10
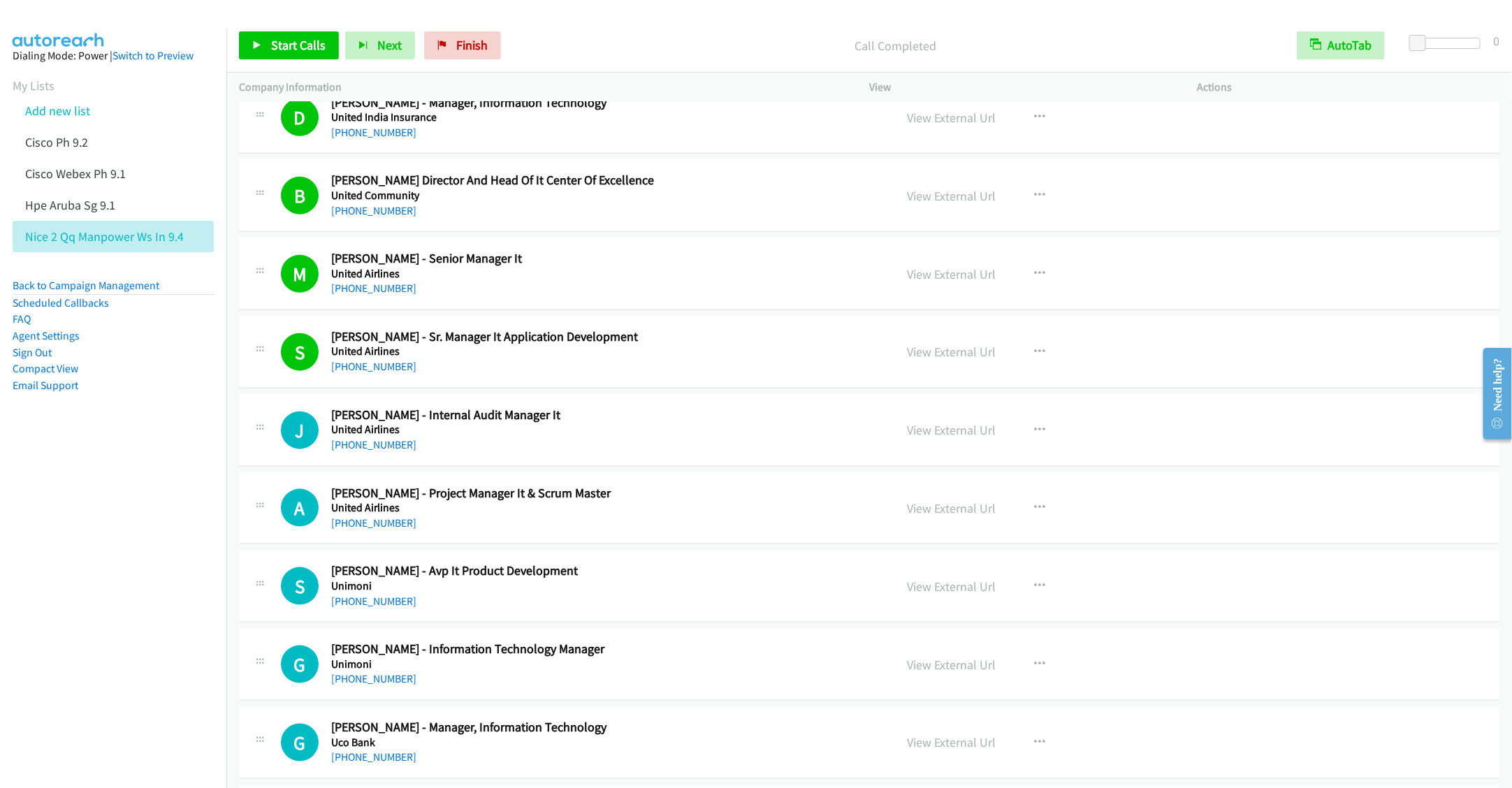
scroll to position [3878, 0]
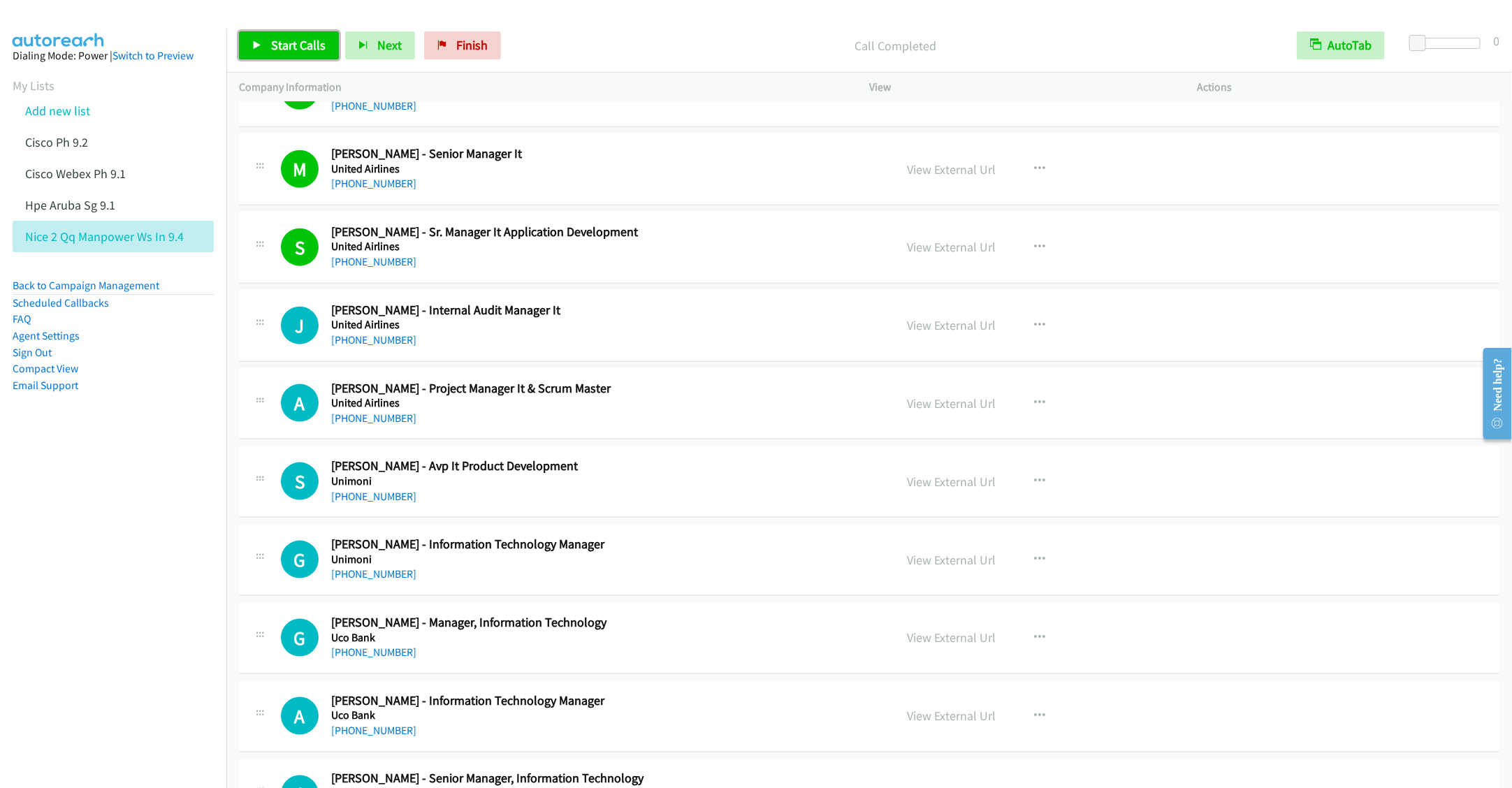
click at [294, 44] on span "Start Calls" at bounding box center [298, 45] width 54 height 16
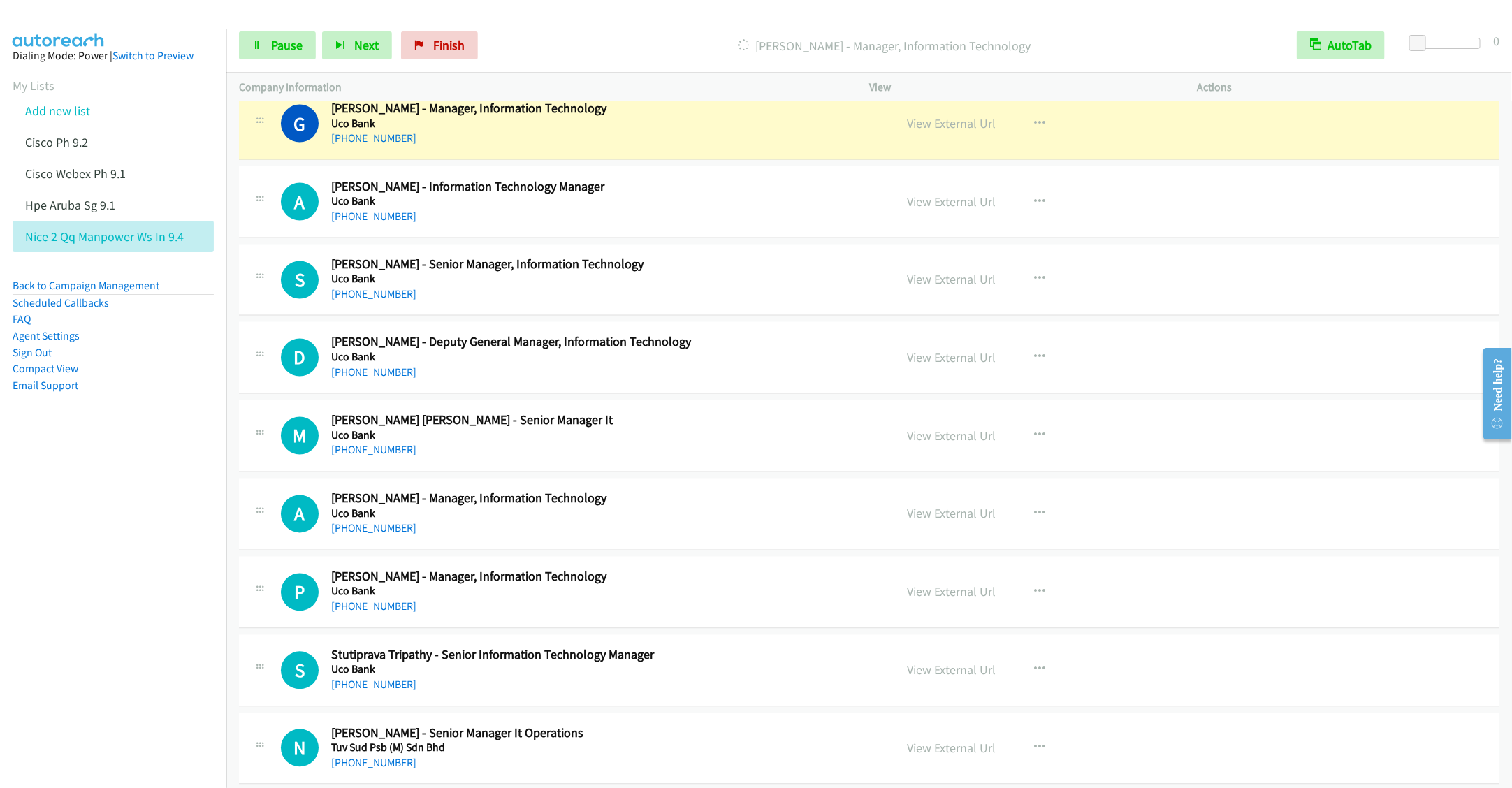
scroll to position [4403, 0]
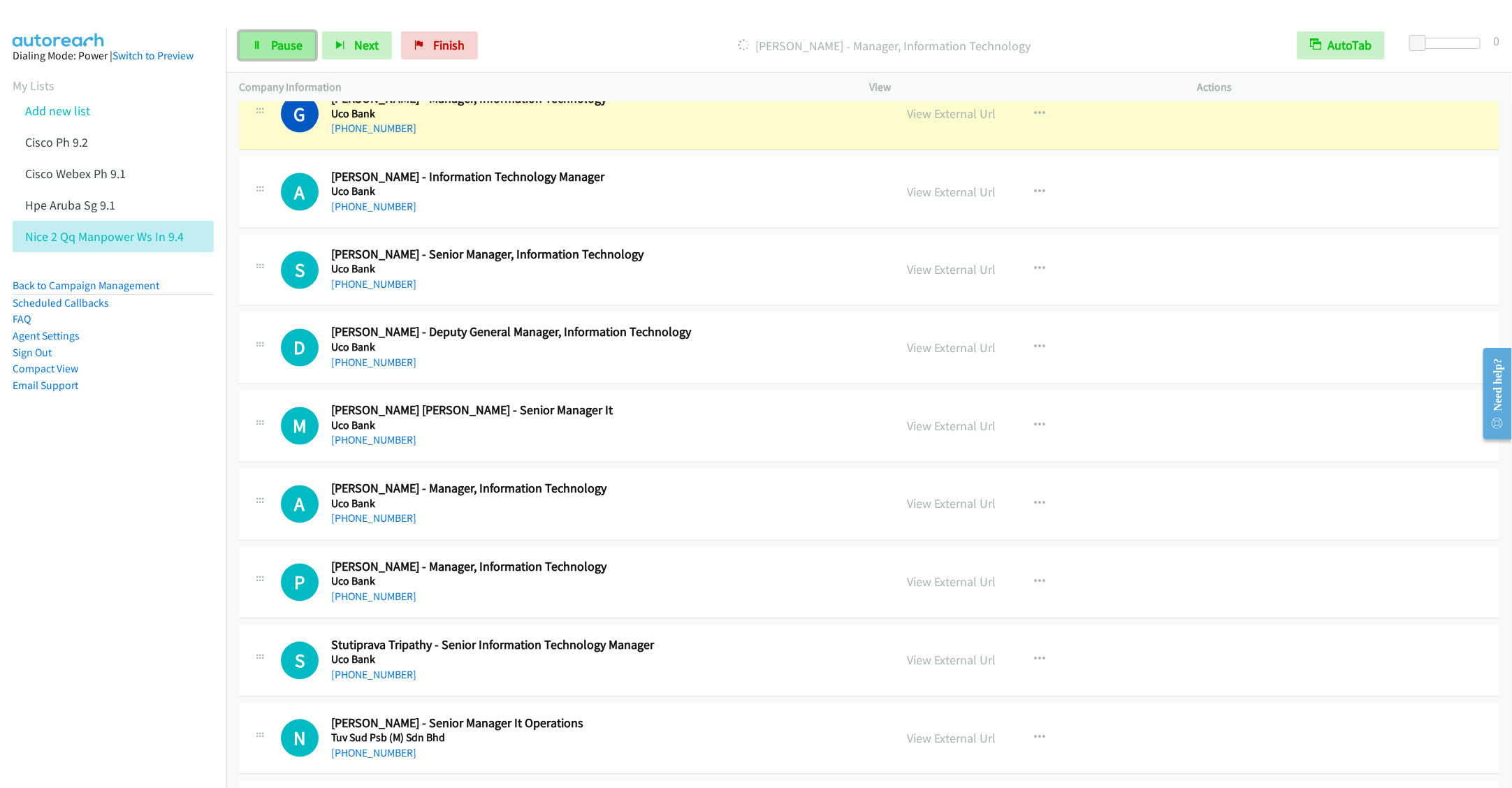
click at [262, 44] on link "Pause" at bounding box center [278, 45] width 77 height 28
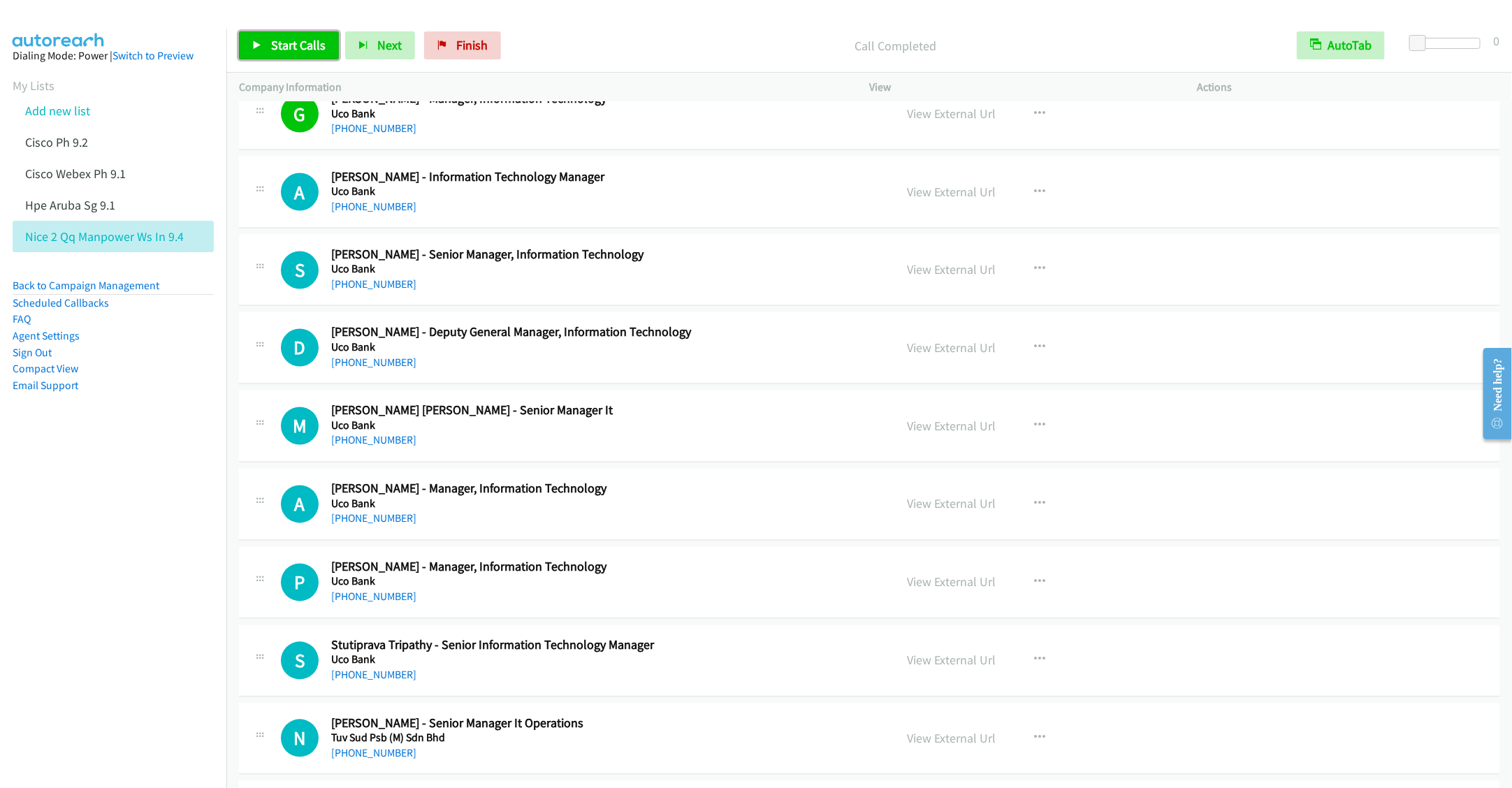
click at [285, 58] on link "Start Calls" at bounding box center [289, 45] width 100 height 28
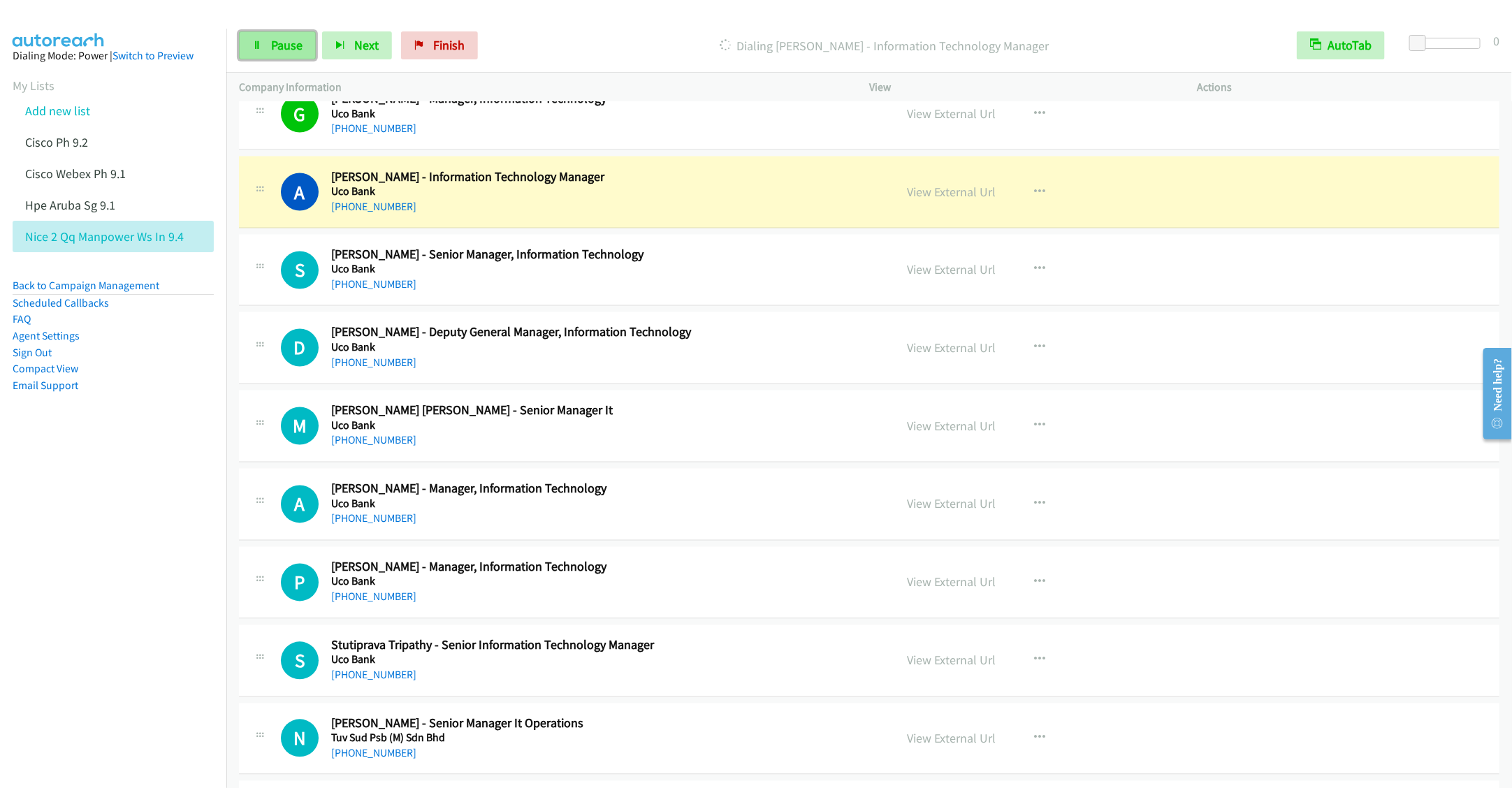
click at [296, 53] on link "Pause" at bounding box center [278, 45] width 77 height 28
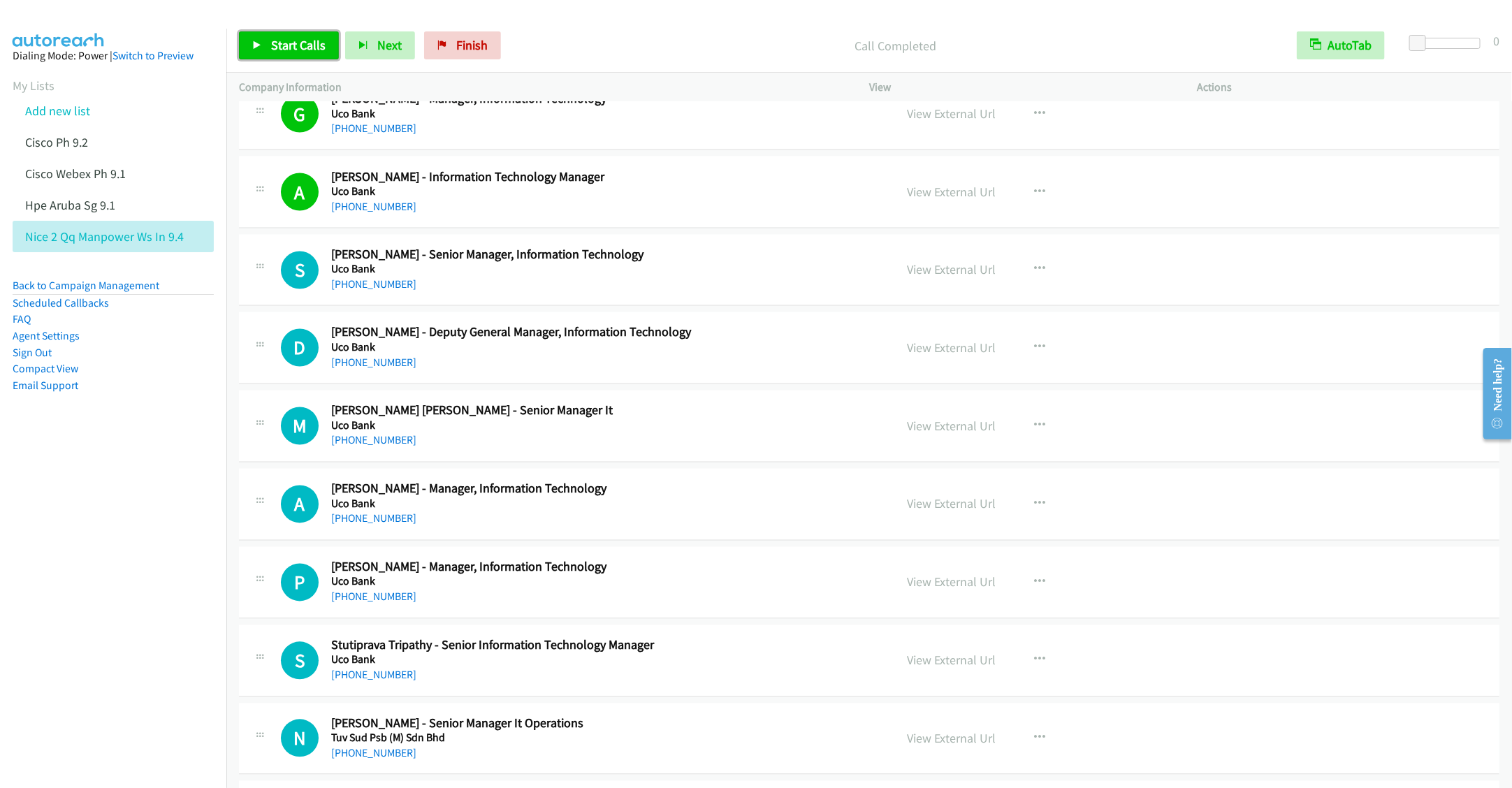
click at [274, 44] on span "Start Calls" at bounding box center [298, 45] width 54 height 16
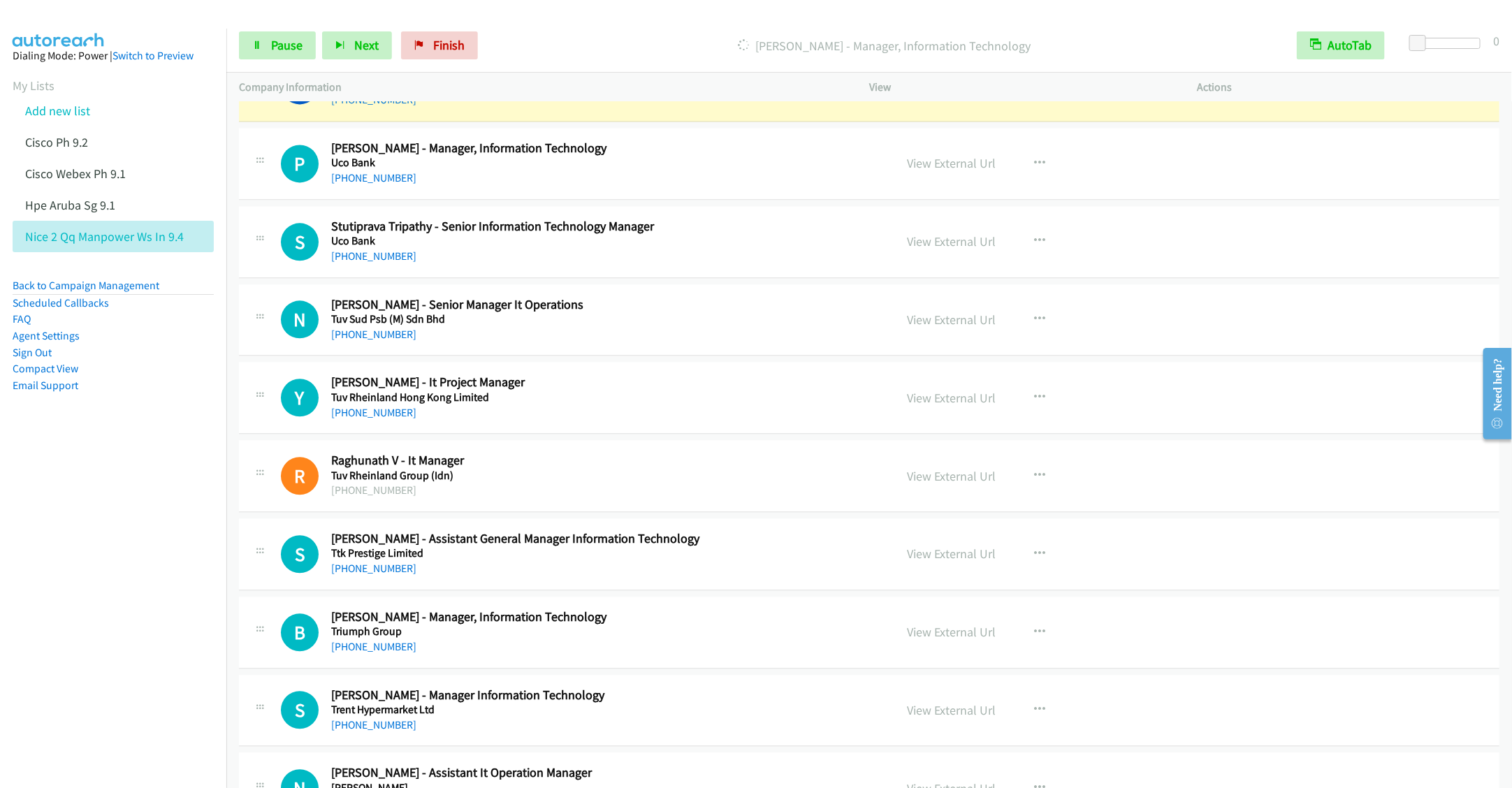
scroll to position [4718, 0]
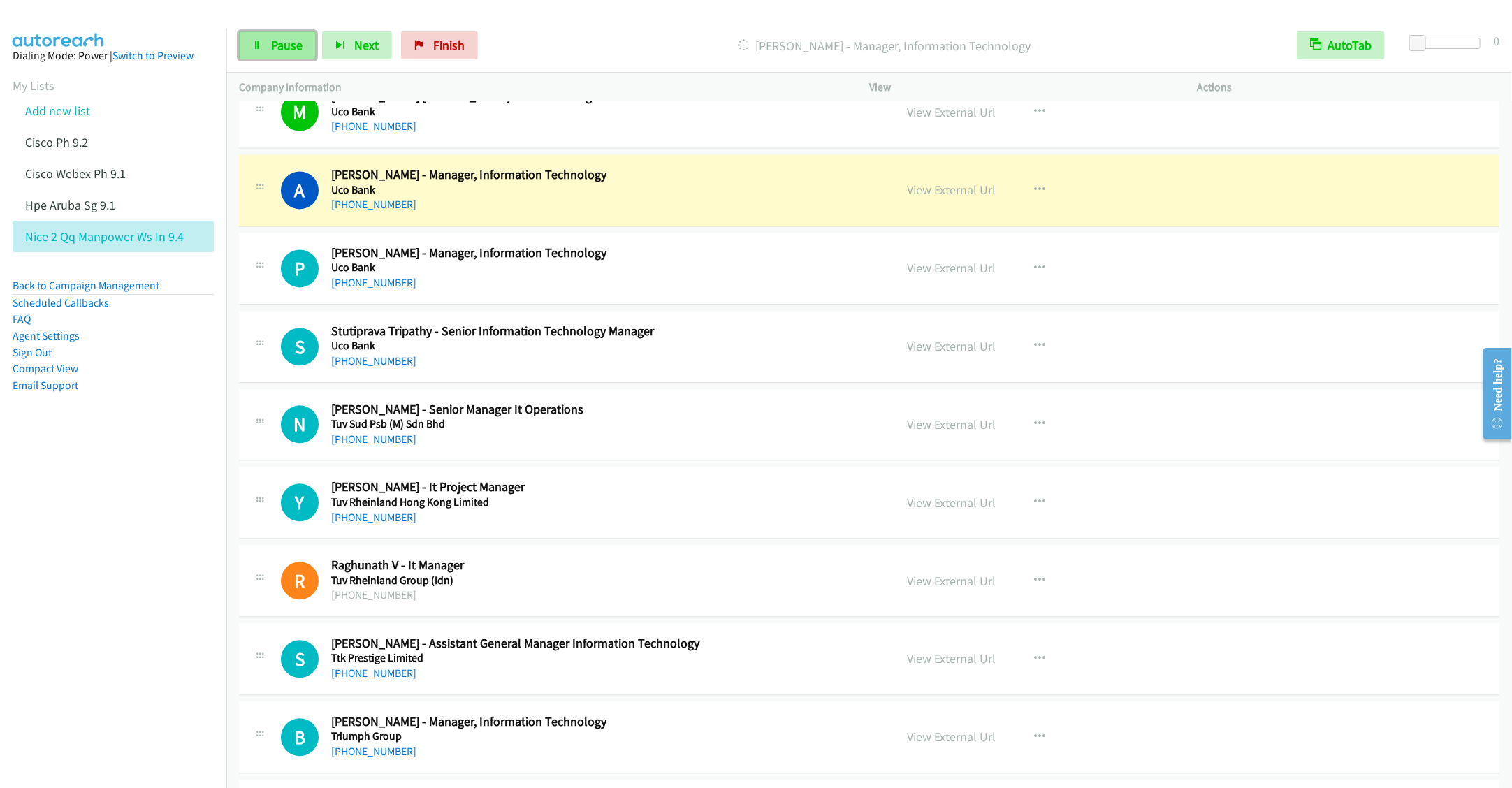
drag, startPoint x: 275, startPoint y: 49, endPoint x: 308, endPoint y: 42, distance: 33.7
click at [275, 49] on span "Pause" at bounding box center [286, 45] width 31 height 16
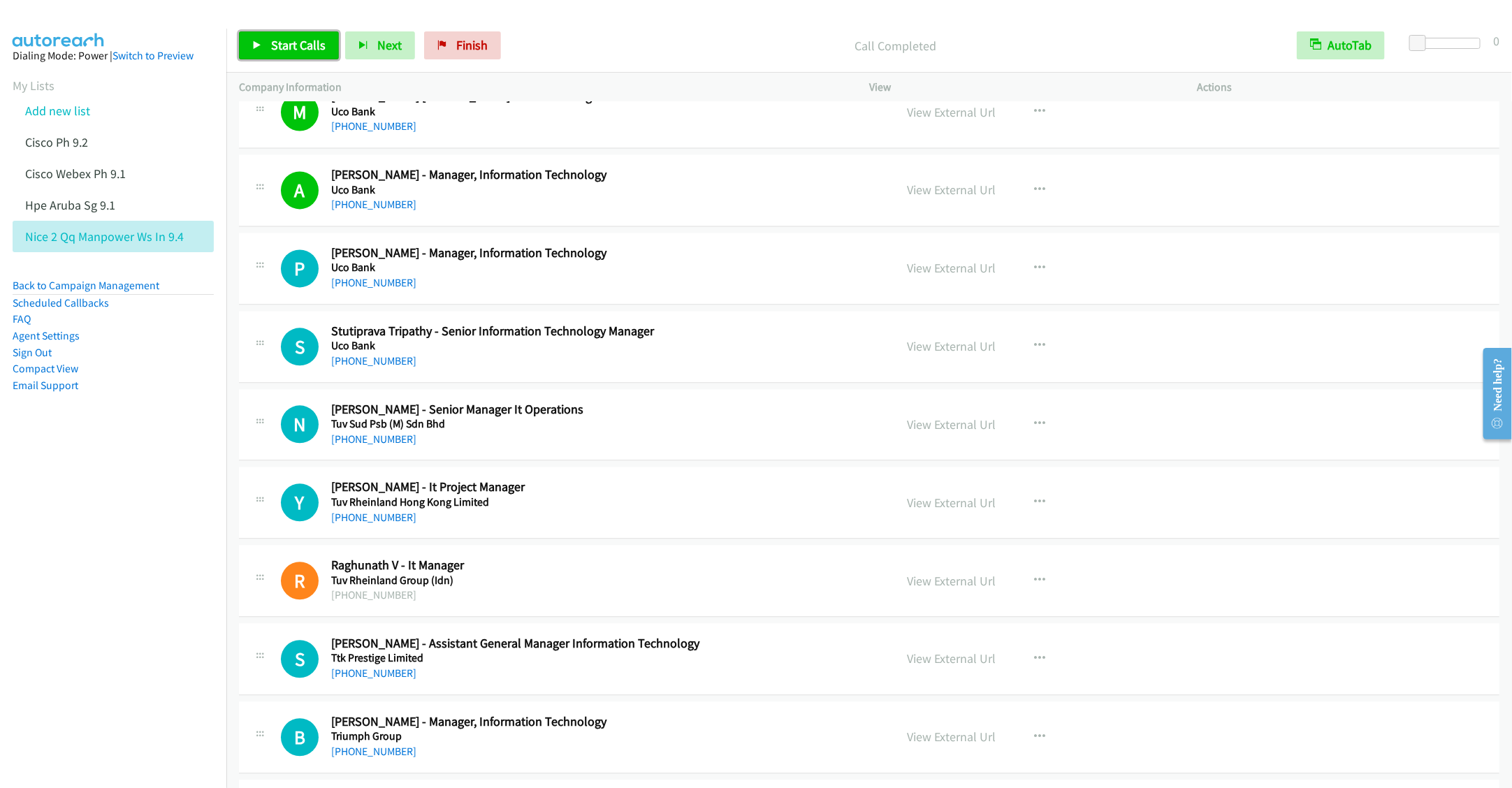
click at [286, 38] on span "Start Calls" at bounding box center [298, 45] width 54 height 16
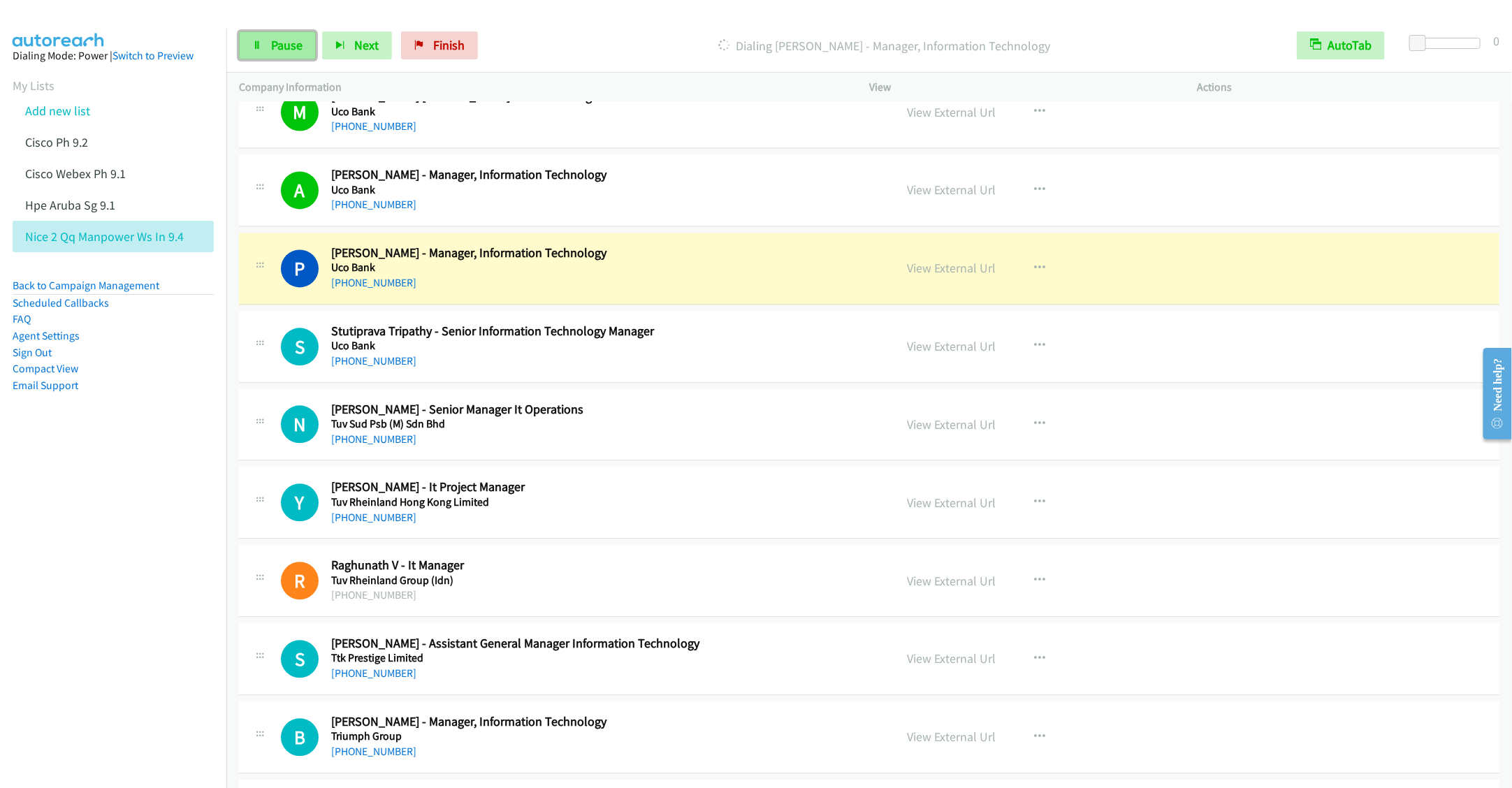
click at [279, 41] on span "Pause" at bounding box center [286, 45] width 31 height 16
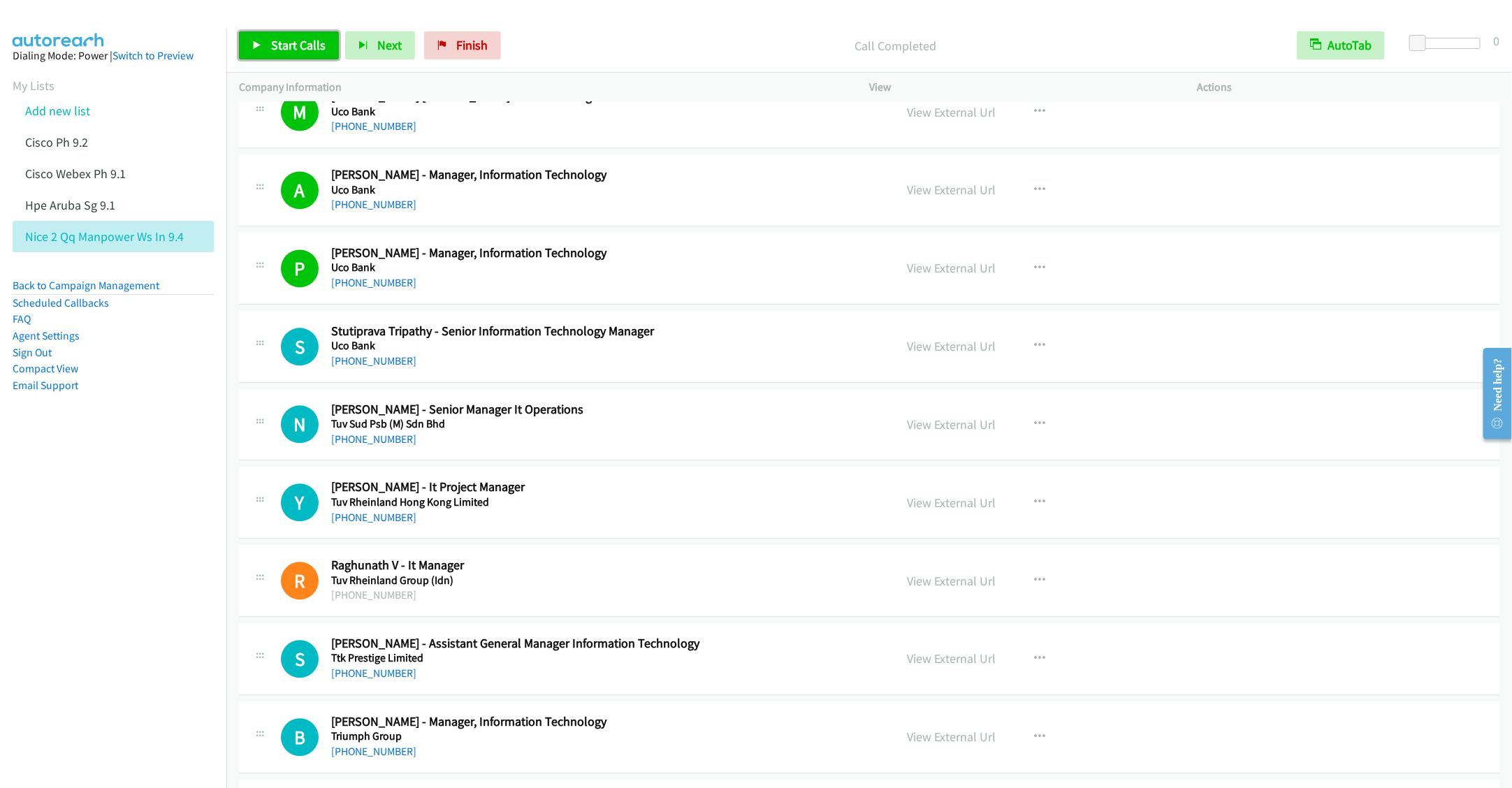
click at [269, 42] on link "Start Calls" at bounding box center [289, 45] width 100 height 28
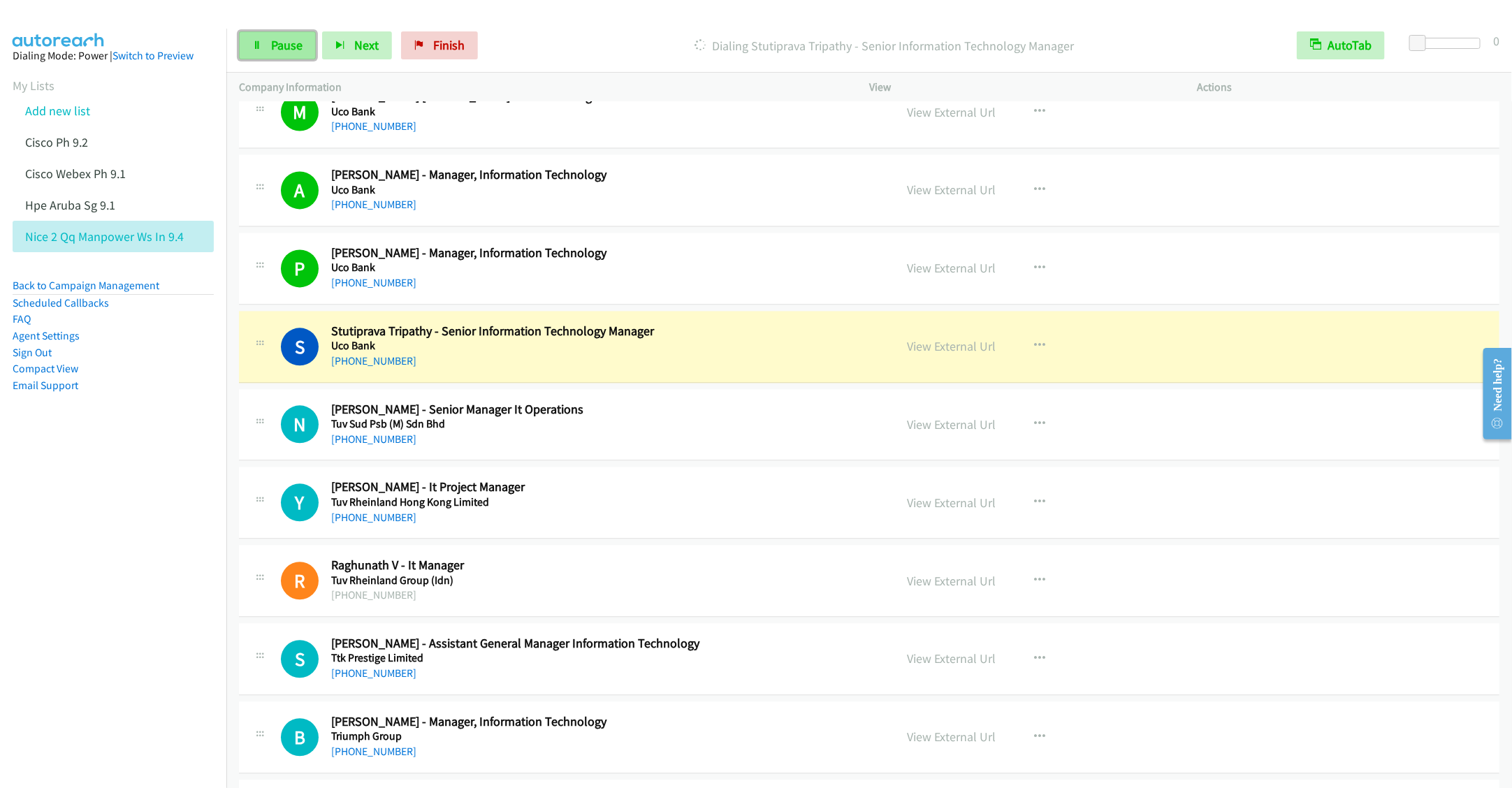
click at [279, 44] on span "Pause" at bounding box center [286, 45] width 31 height 16
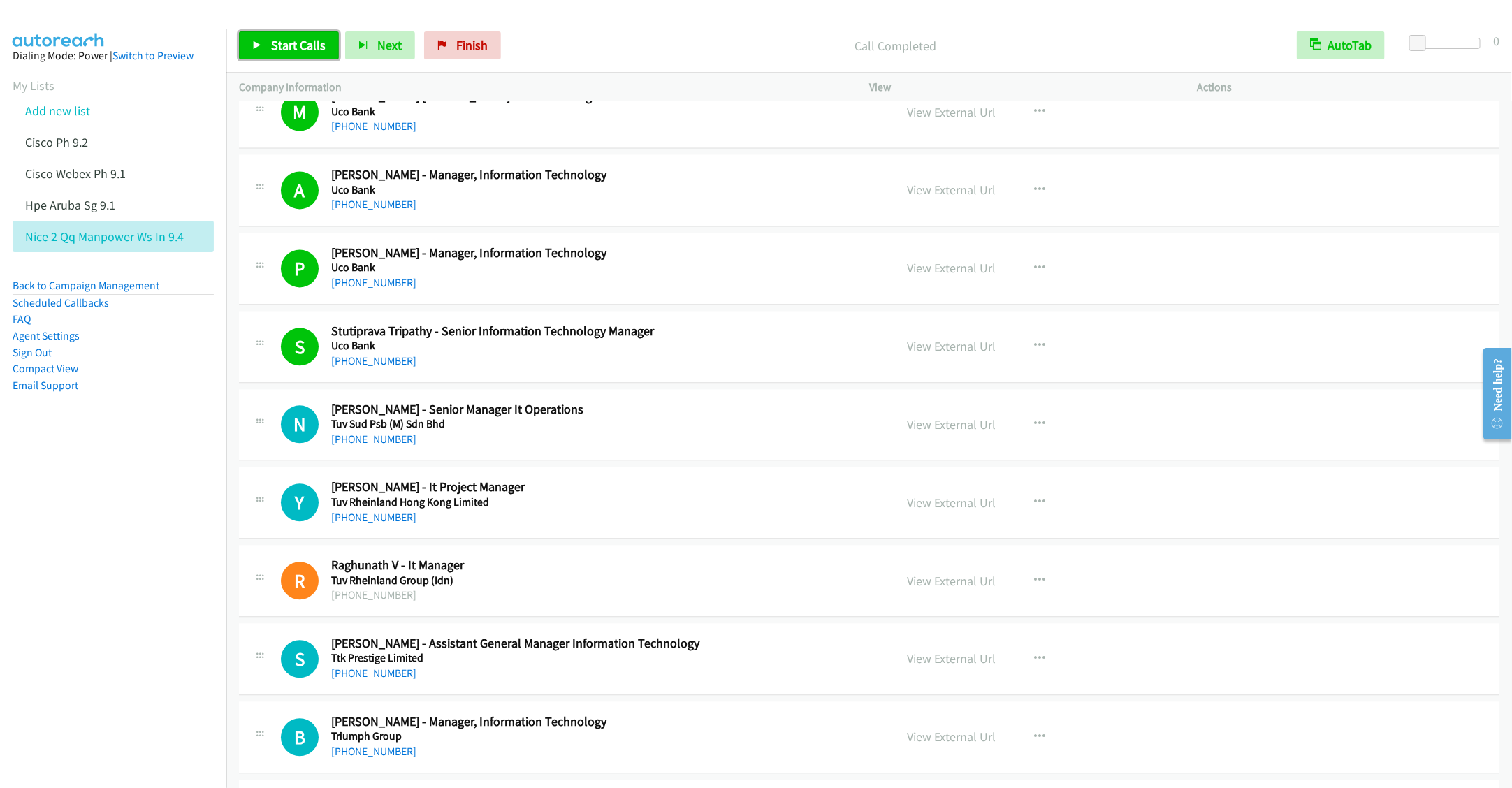
click at [292, 36] on link "Start Calls" at bounding box center [289, 45] width 100 height 28
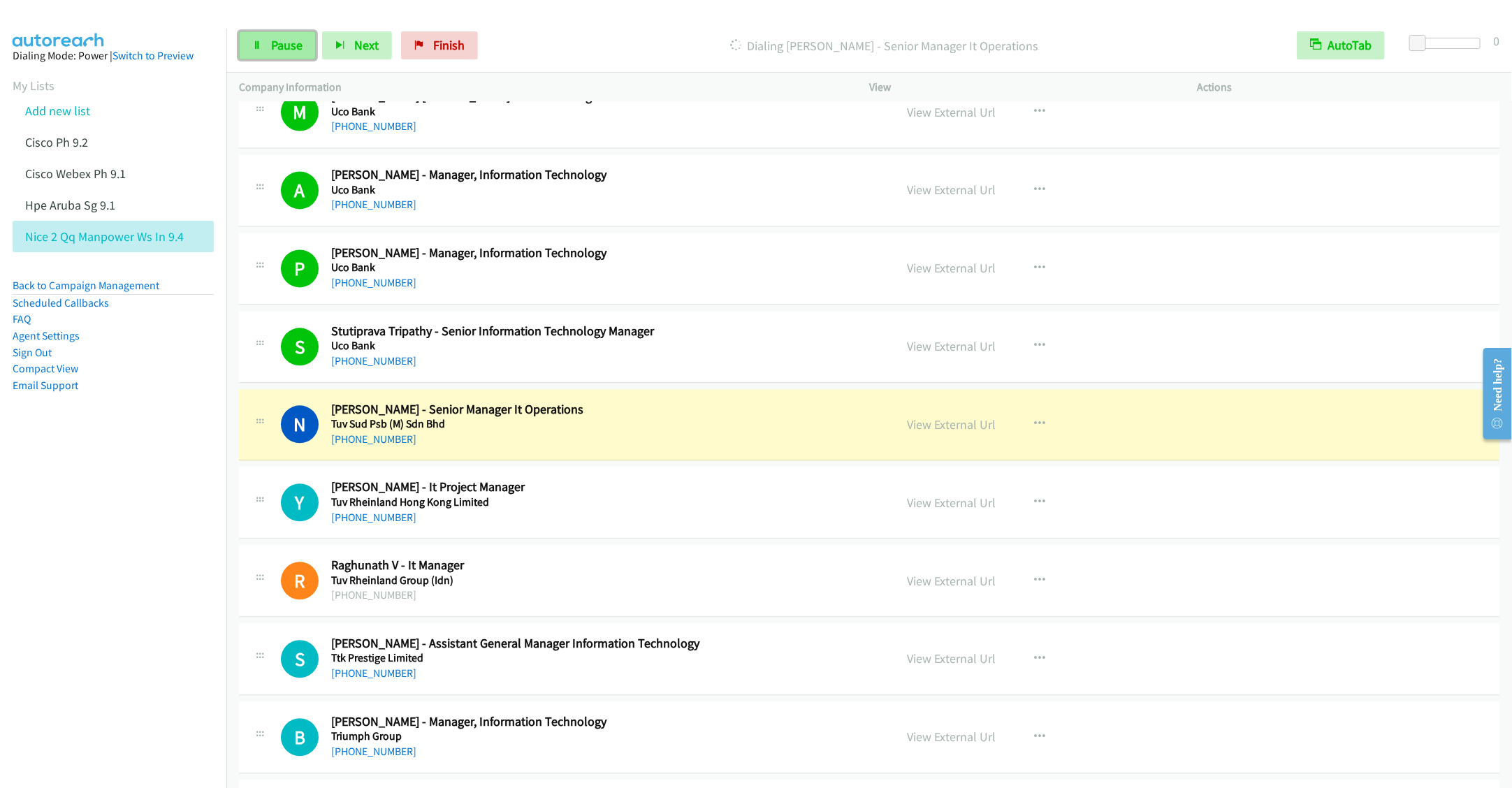
click at [264, 42] on link "Pause" at bounding box center [278, 45] width 77 height 28
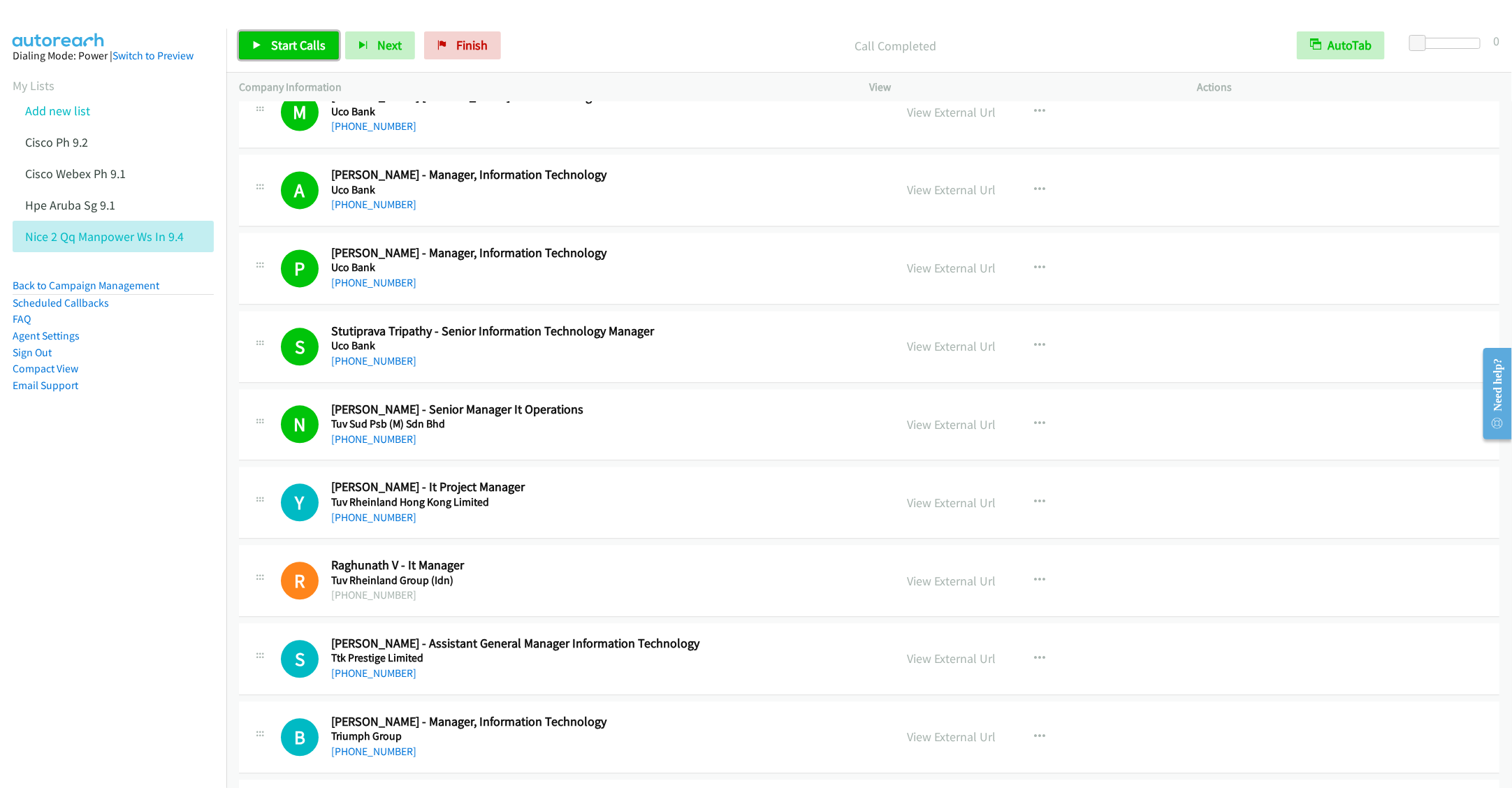
click at [278, 58] on link "Start Calls" at bounding box center [289, 45] width 100 height 28
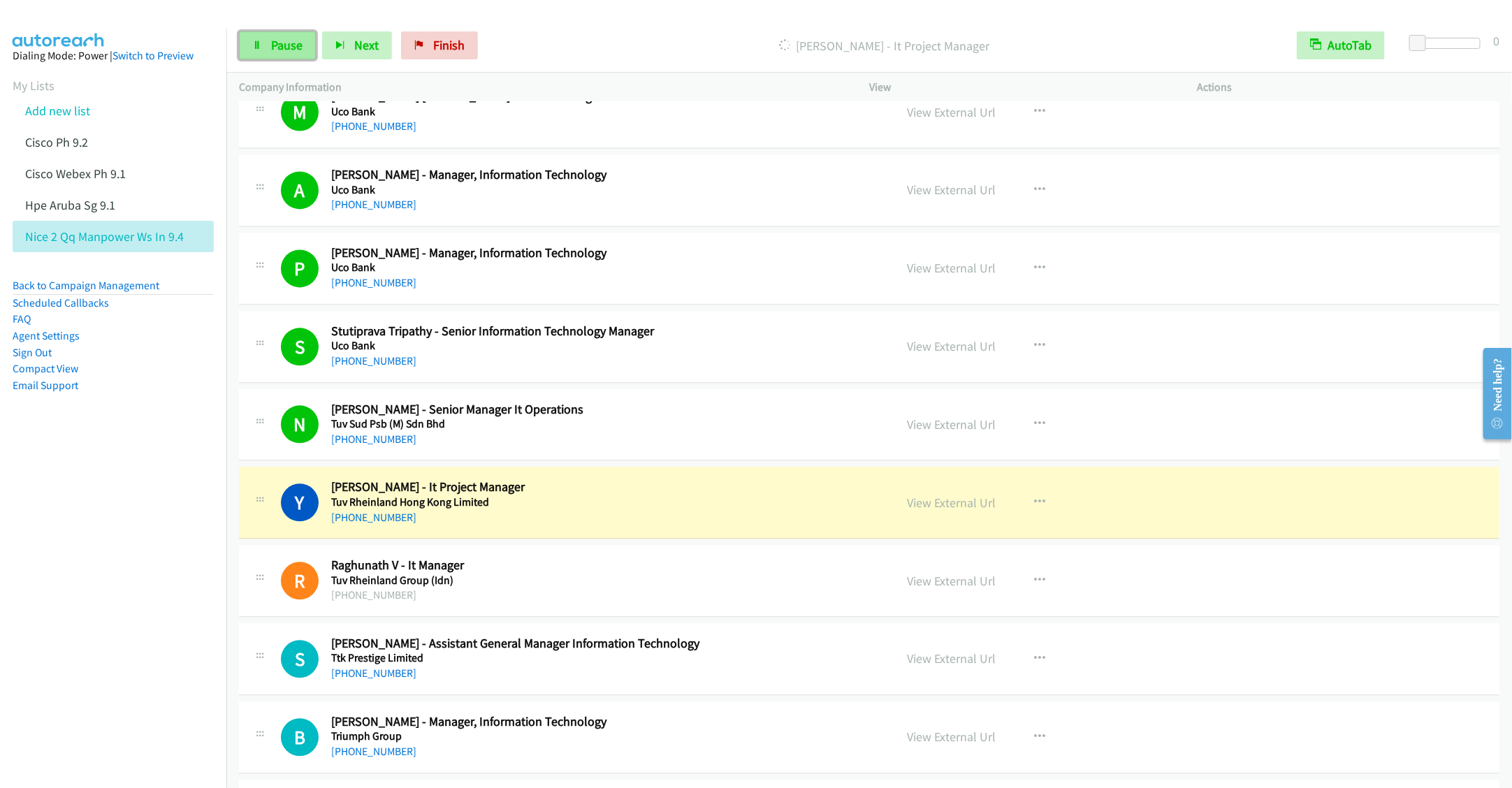
click at [274, 53] on span "Pause" at bounding box center [286, 45] width 31 height 16
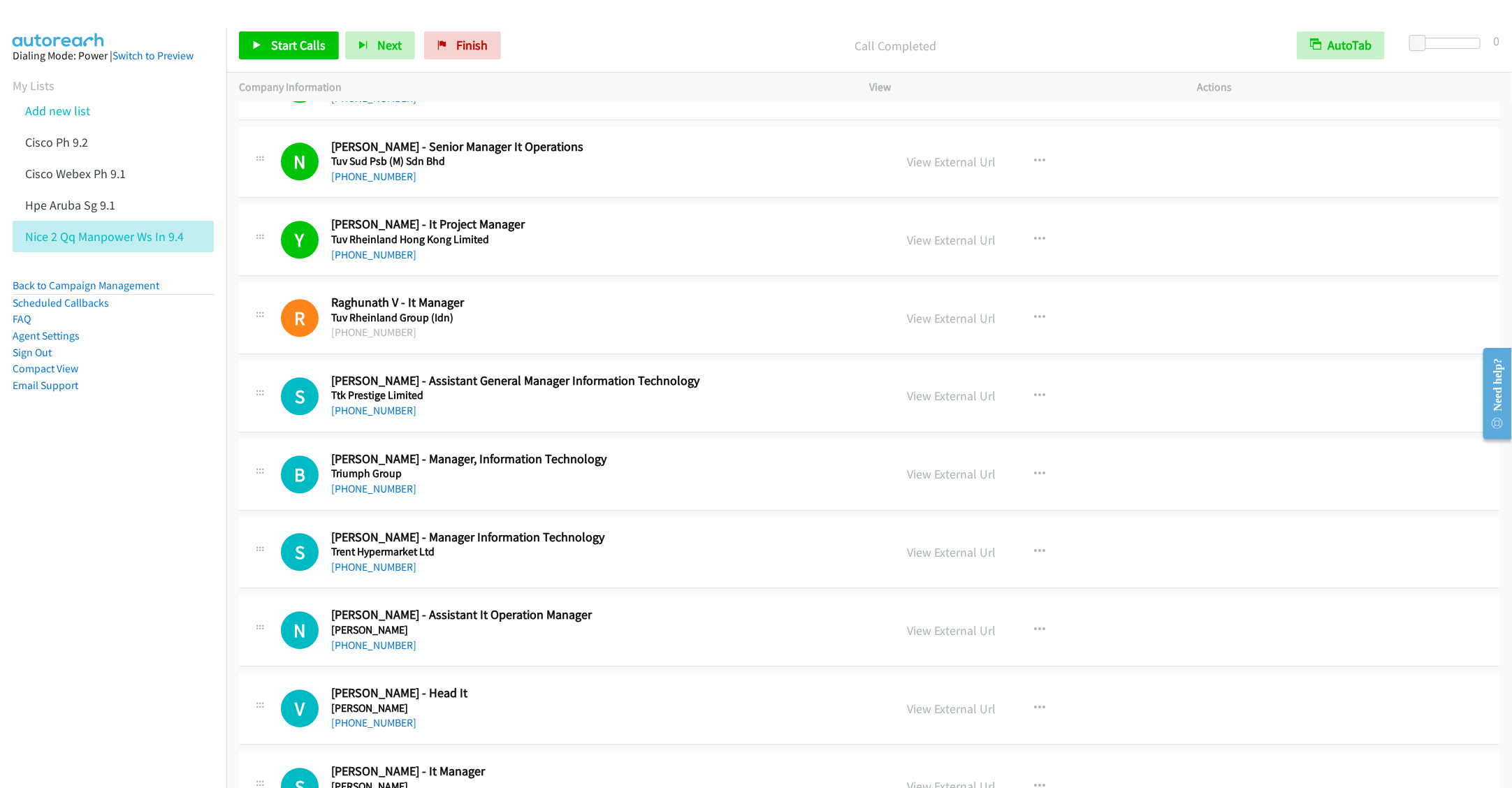
scroll to position [5032, 0]
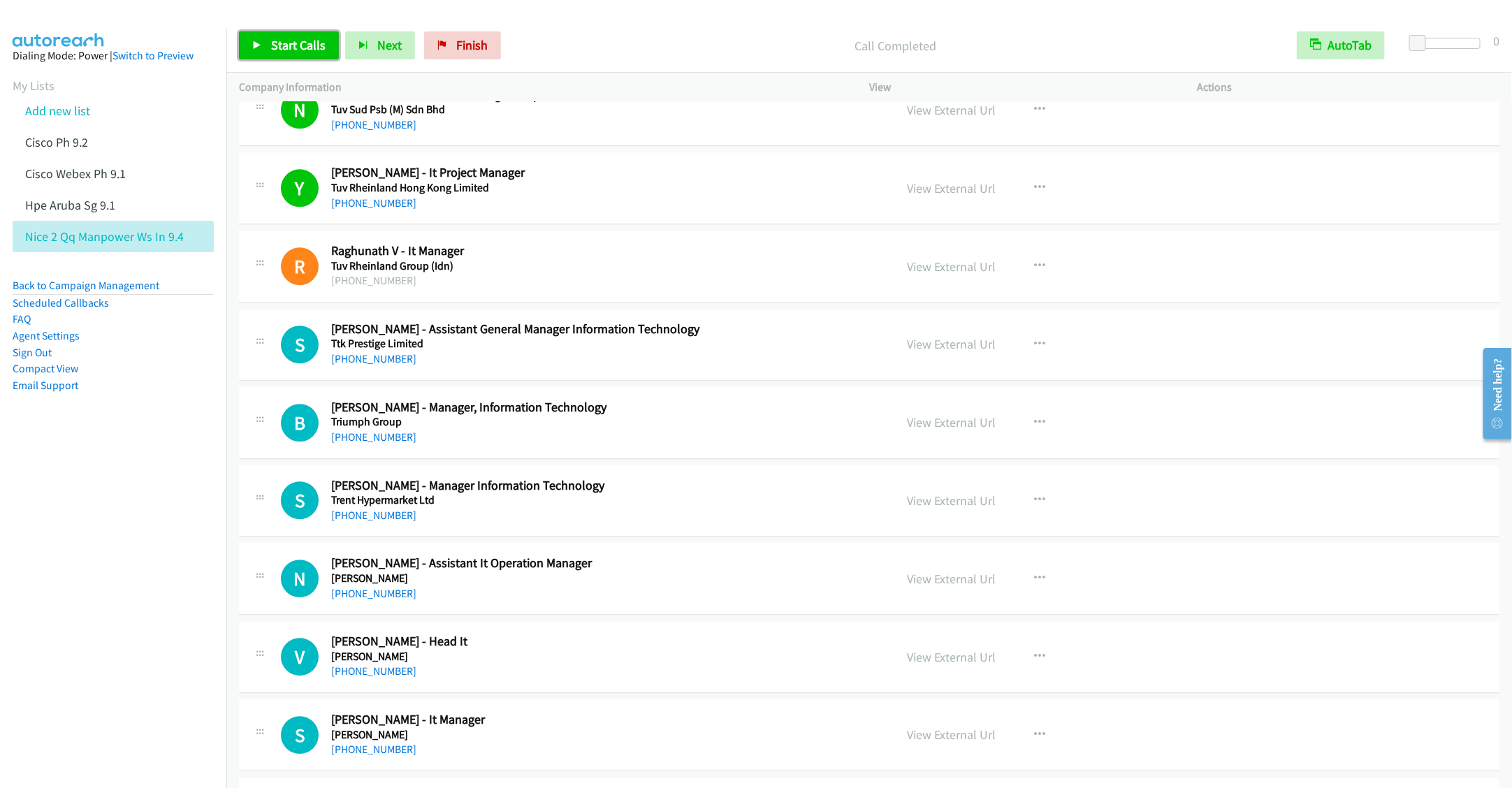
click at [290, 49] on span "Start Calls" at bounding box center [298, 45] width 54 height 16
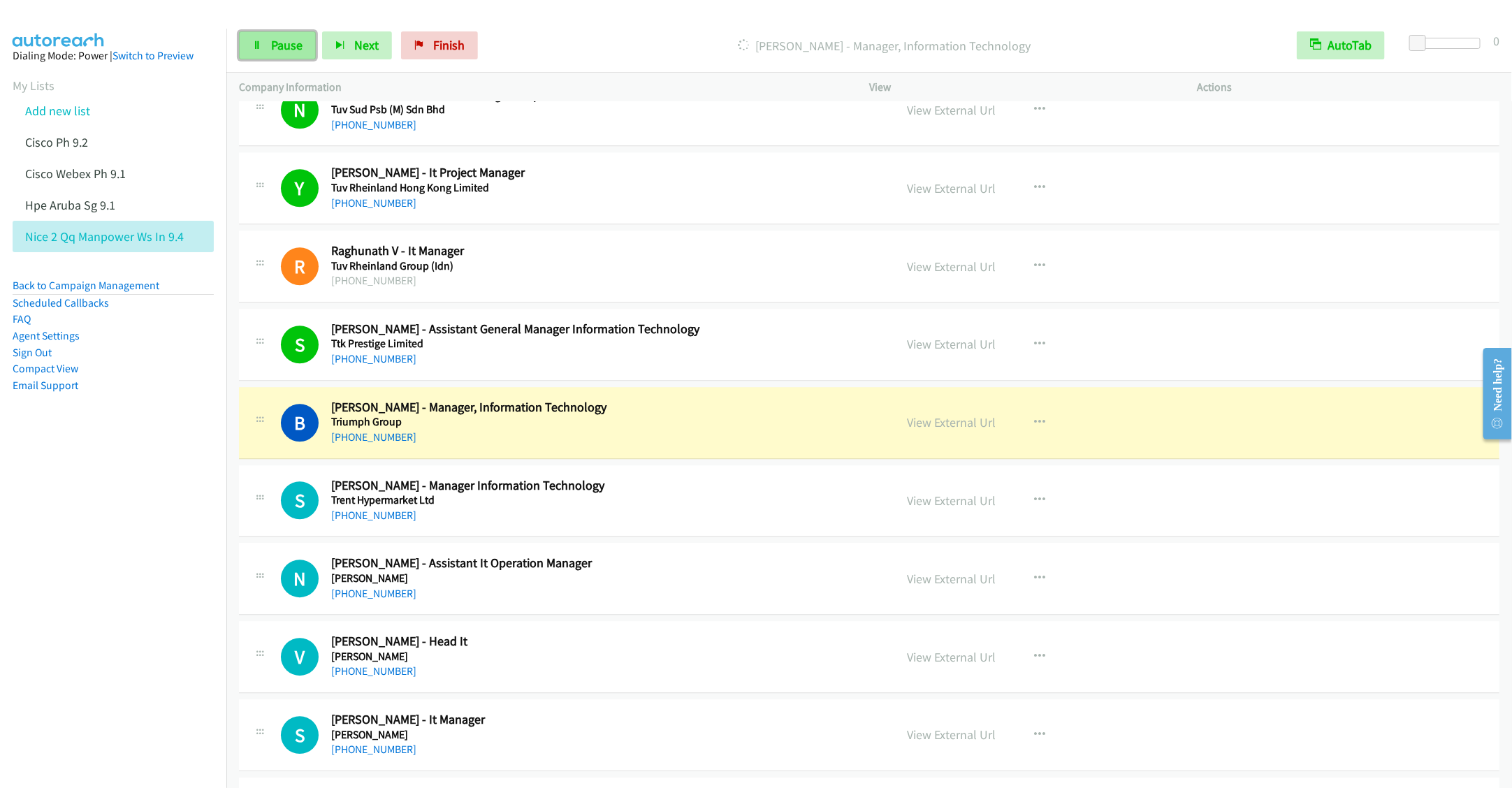
click at [268, 53] on link "Pause" at bounding box center [278, 45] width 77 height 28
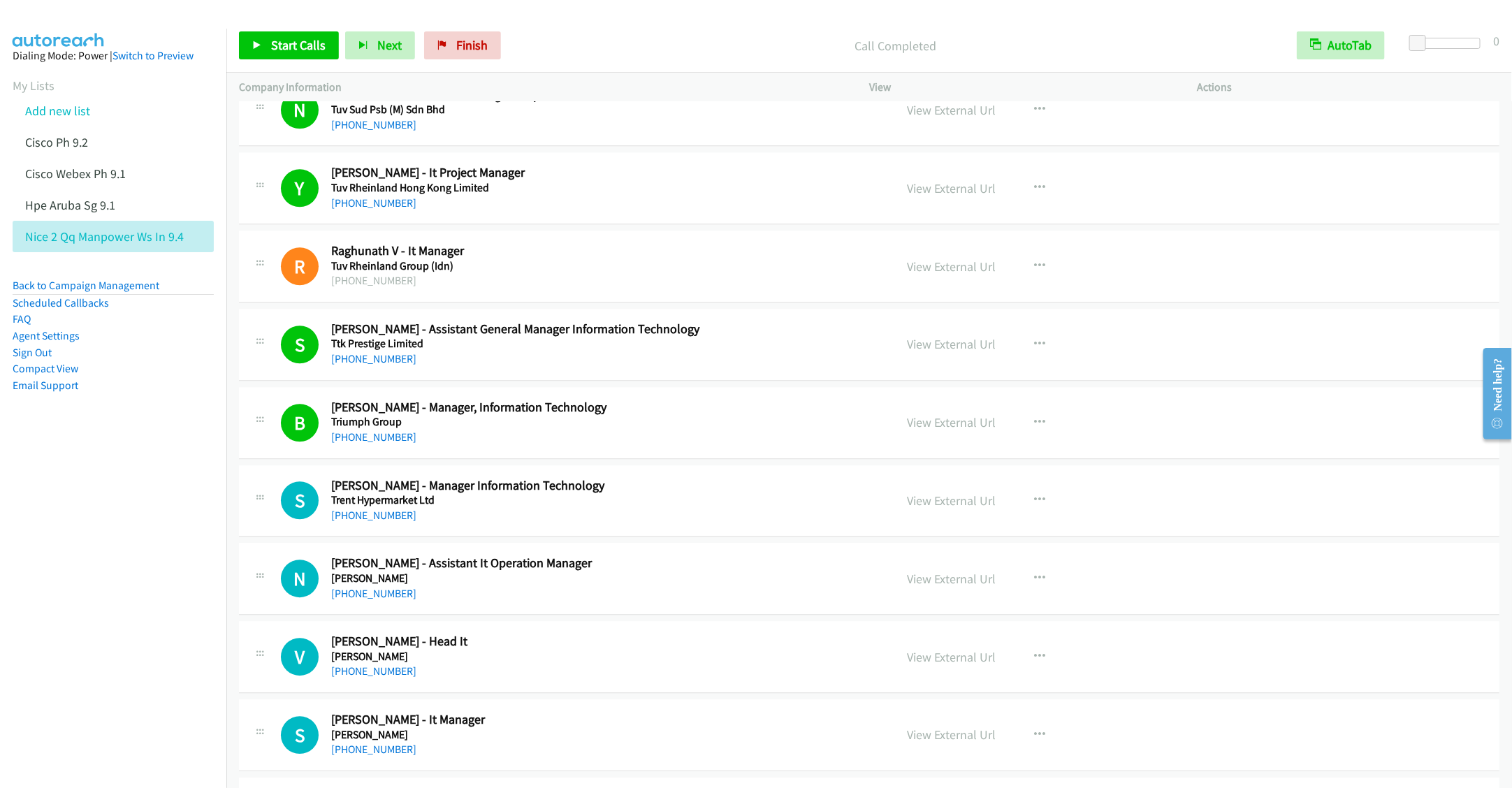
scroll to position [5137, 0]
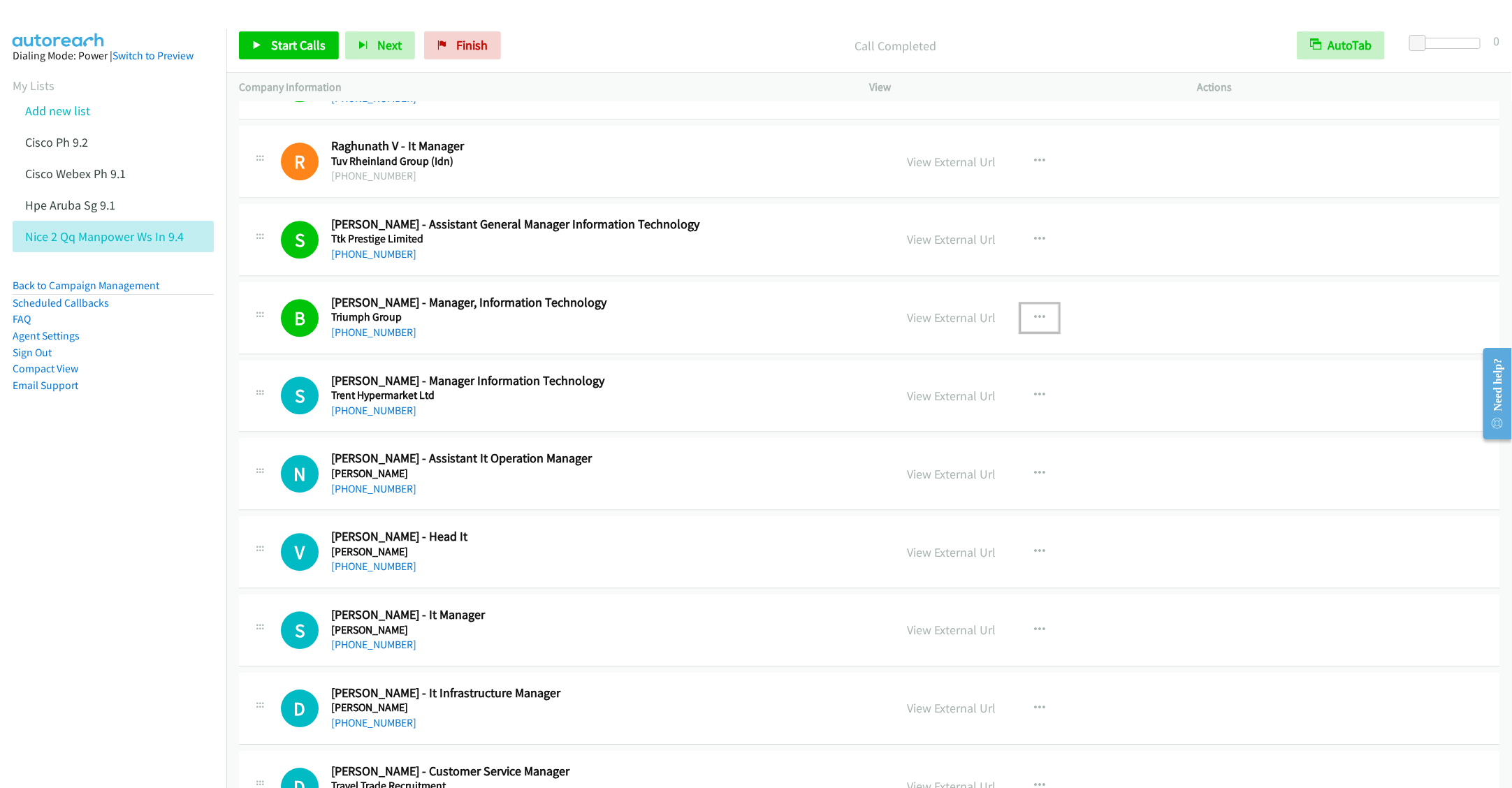
click at [1034, 323] on icon "button" at bounding box center [1040, 318] width 11 height 11
click at [940, 451] on link "Remove from list" at bounding box center [965, 437] width 186 height 28
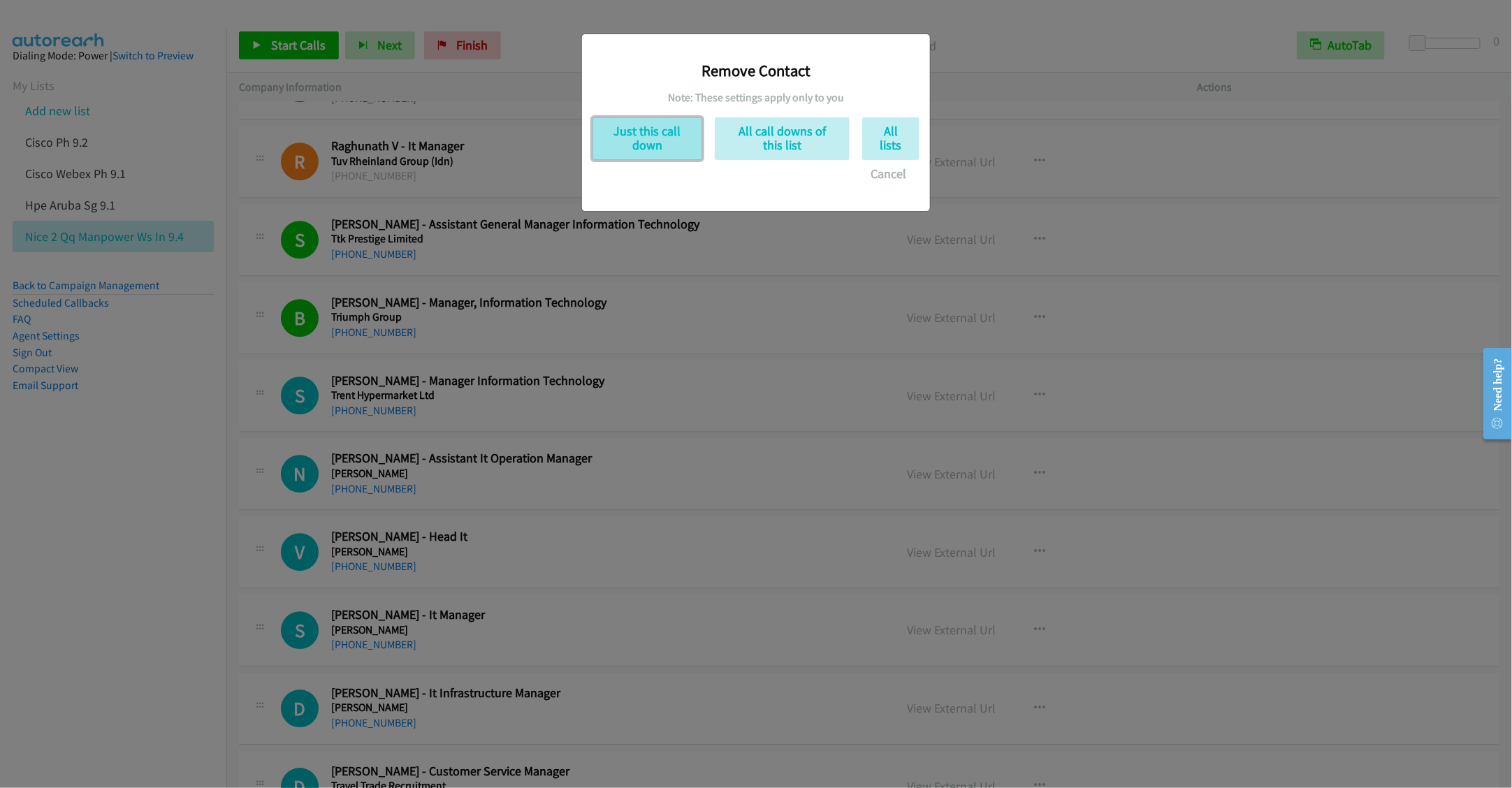
click at [639, 138] on button "Just this call down" at bounding box center [647, 138] width 110 height 42
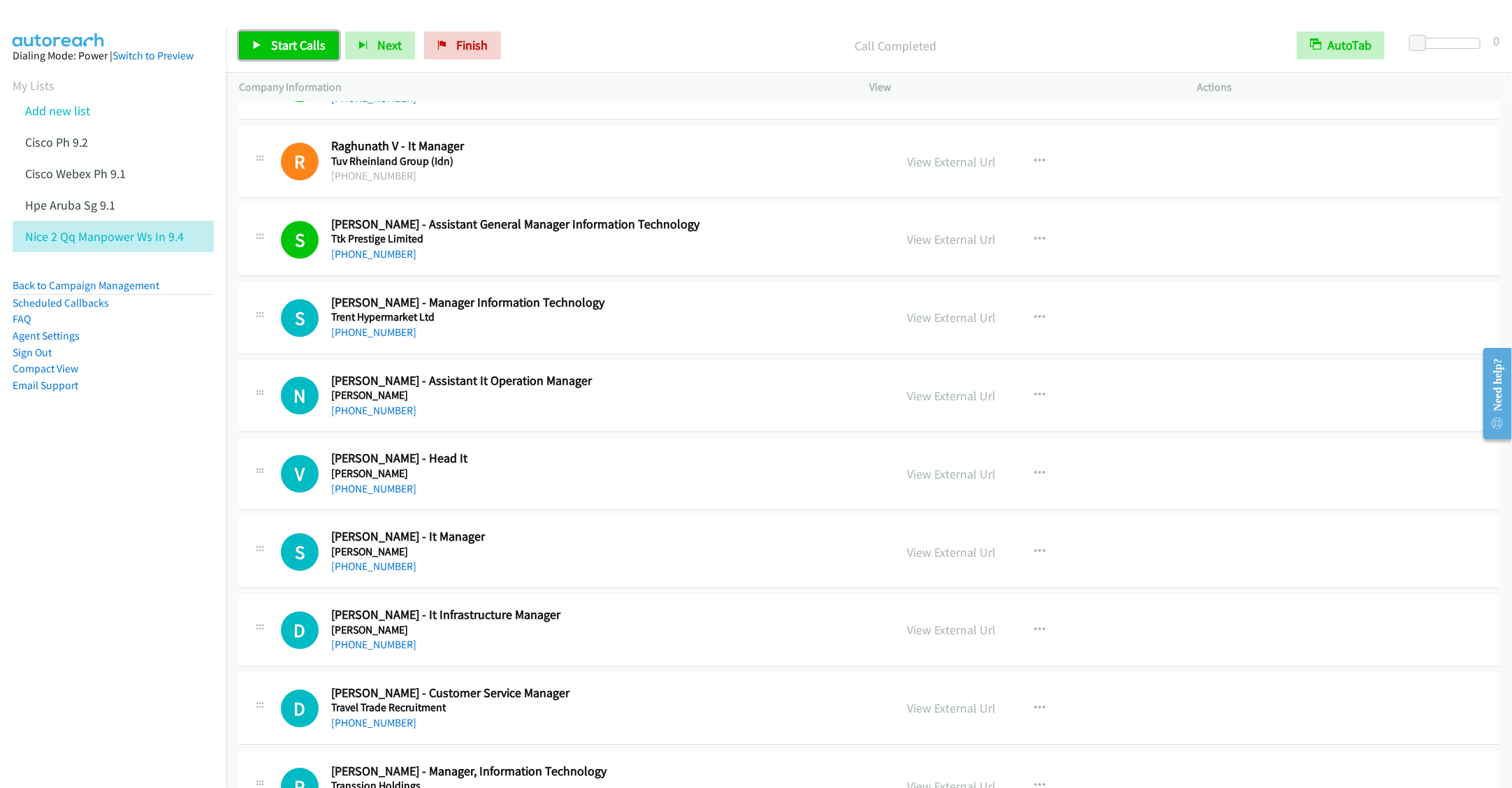
click at [278, 38] on span "Start Calls" at bounding box center [298, 45] width 54 height 16
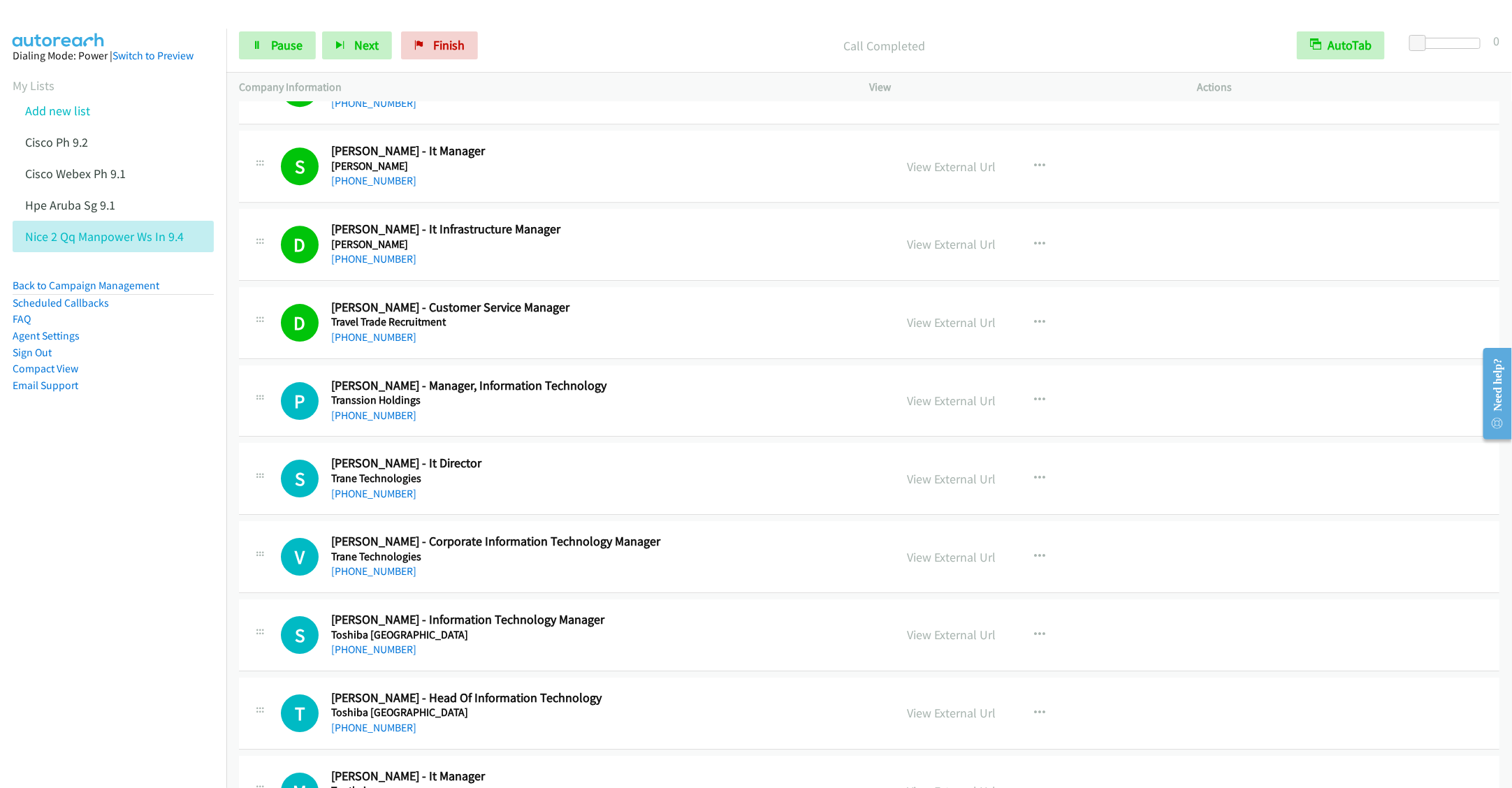
scroll to position [5556, 0]
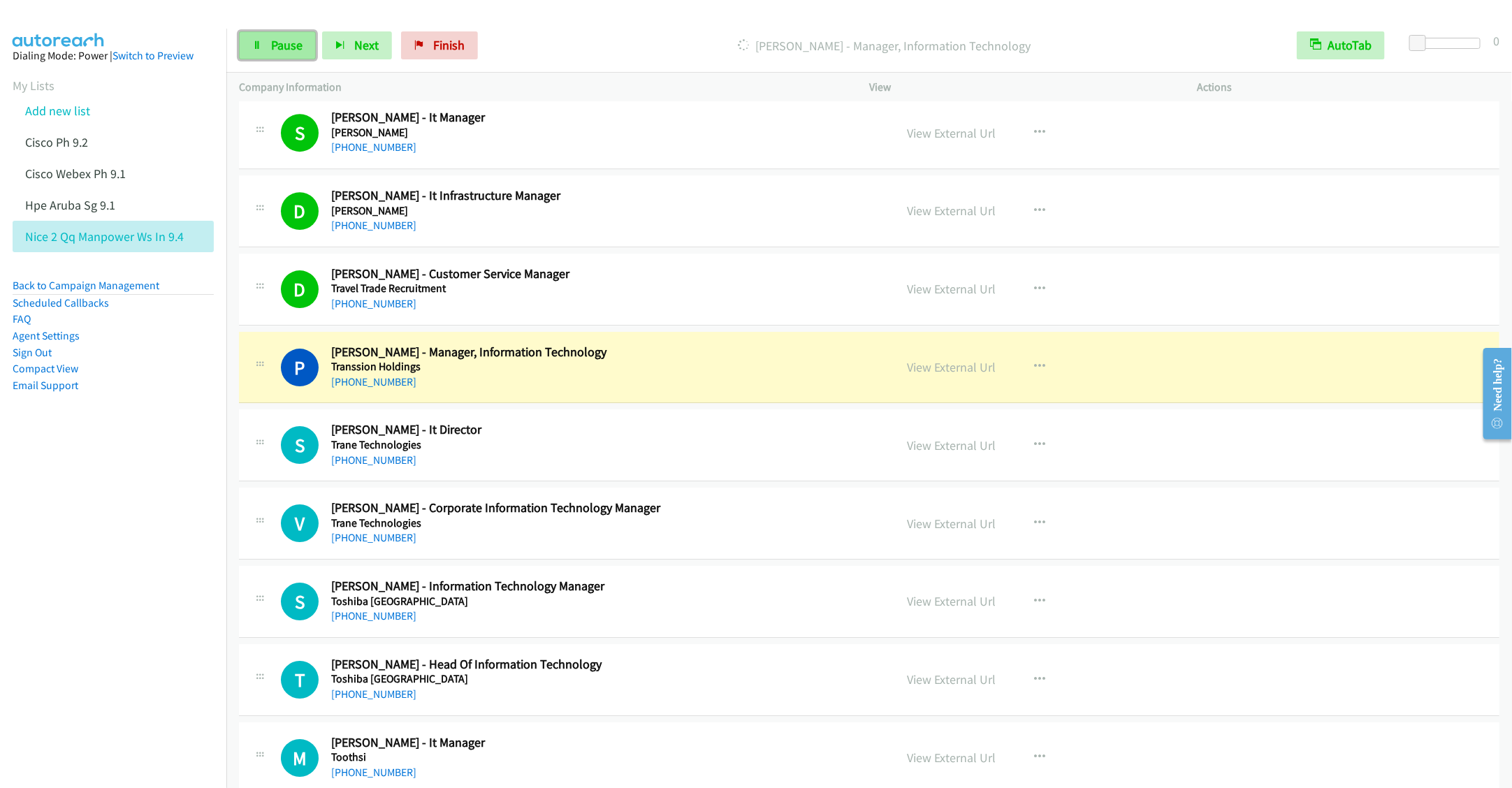
drag, startPoint x: 265, startPoint y: 47, endPoint x: 273, endPoint y: 46, distance: 8.1
click at [265, 47] on link "Pause" at bounding box center [278, 45] width 77 height 28
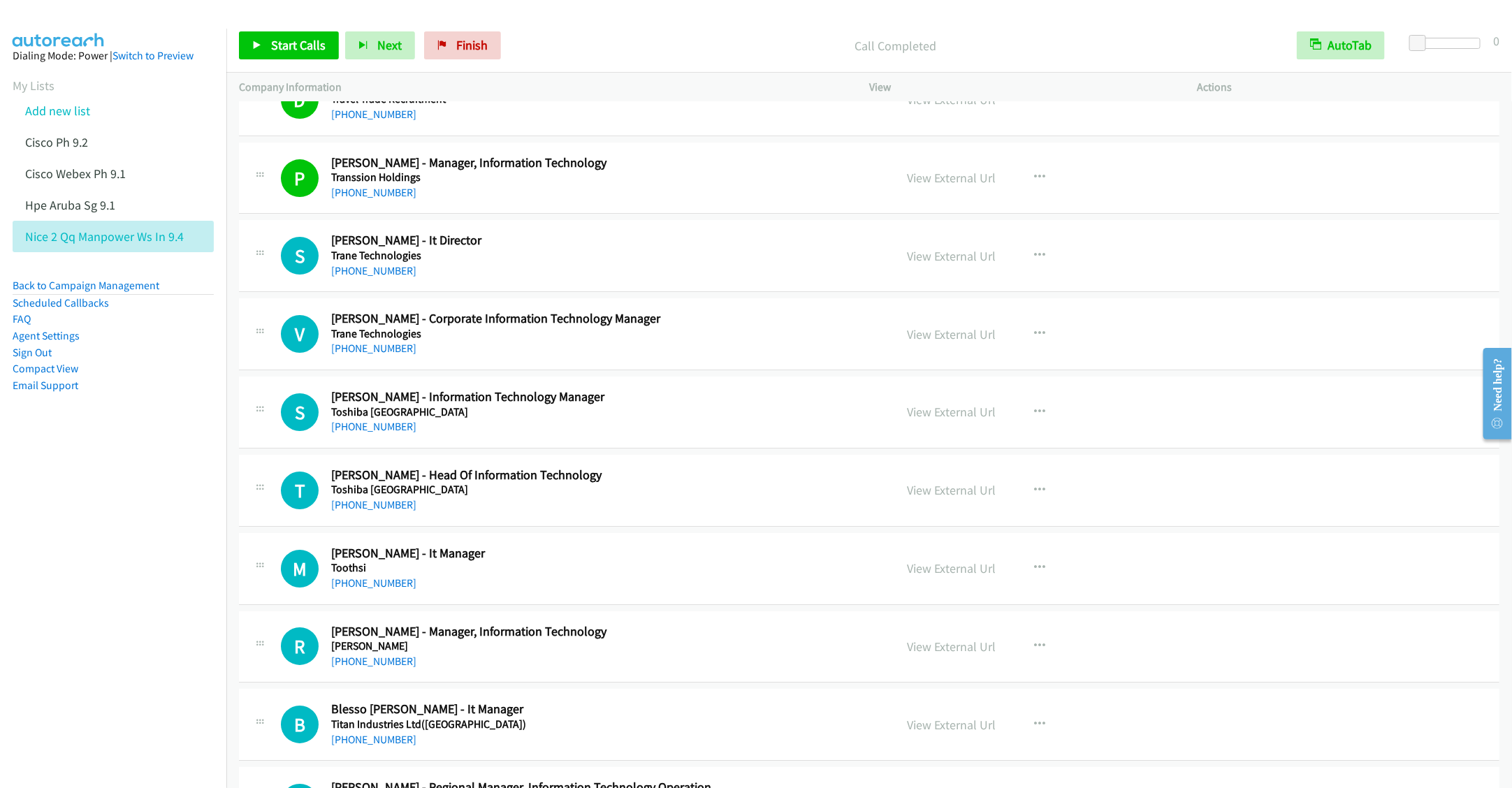
scroll to position [5766, 0]
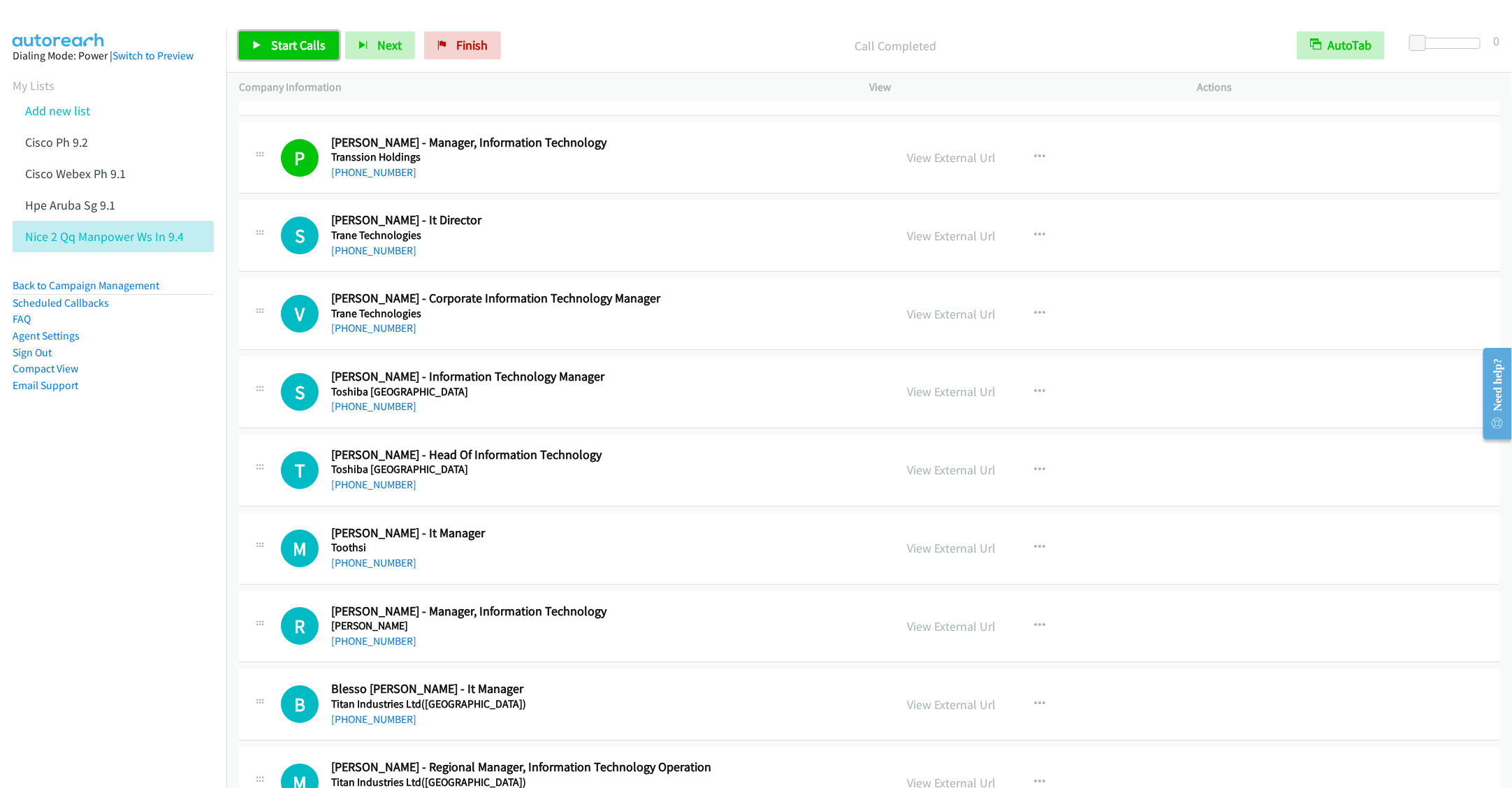
click at [250, 45] on link "Start Calls" at bounding box center [289, 45] width 100 height 28
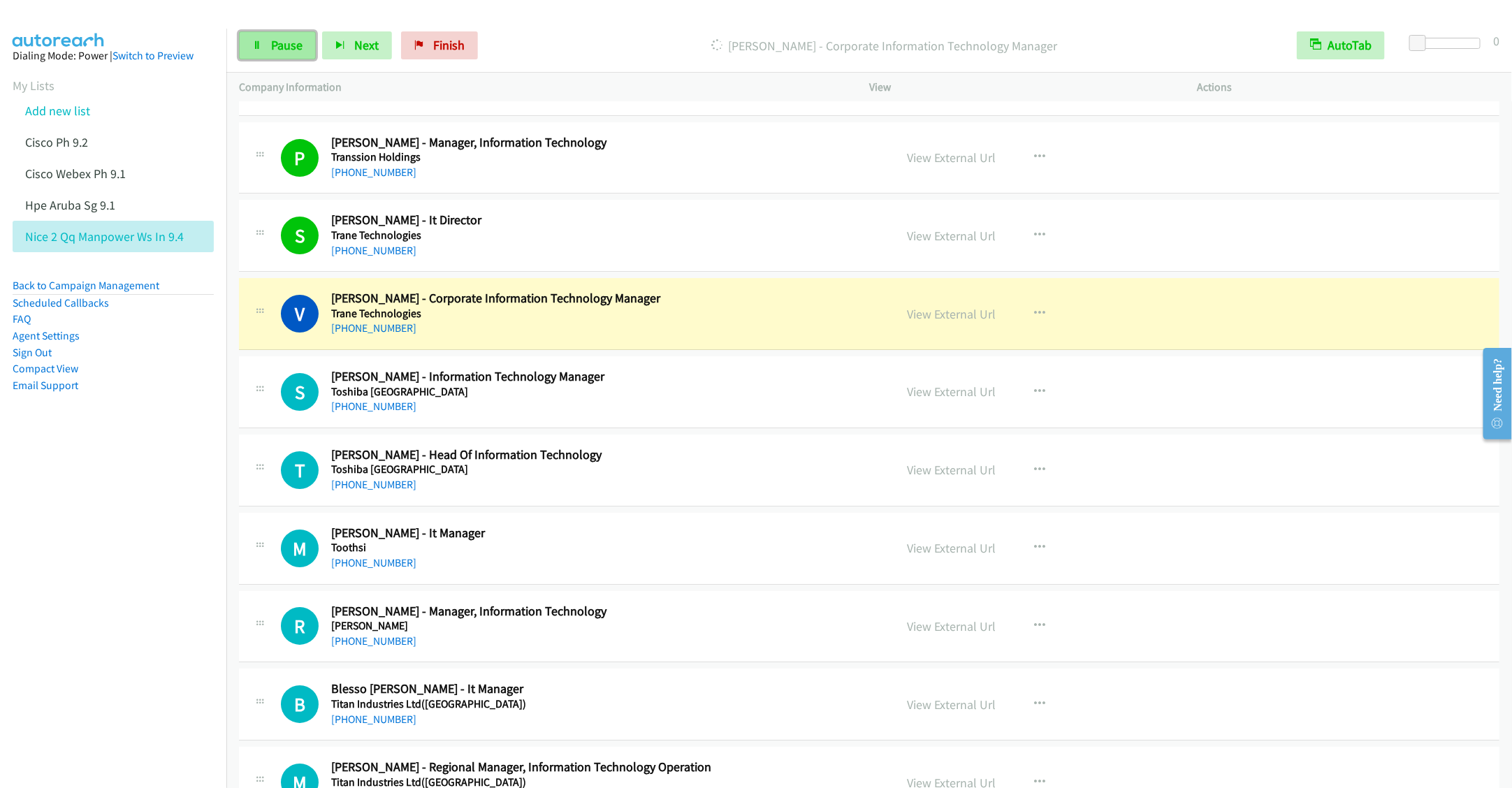
click at [262, 45] on link "Pause" at bounding box center [278, 45] width 77 height 28
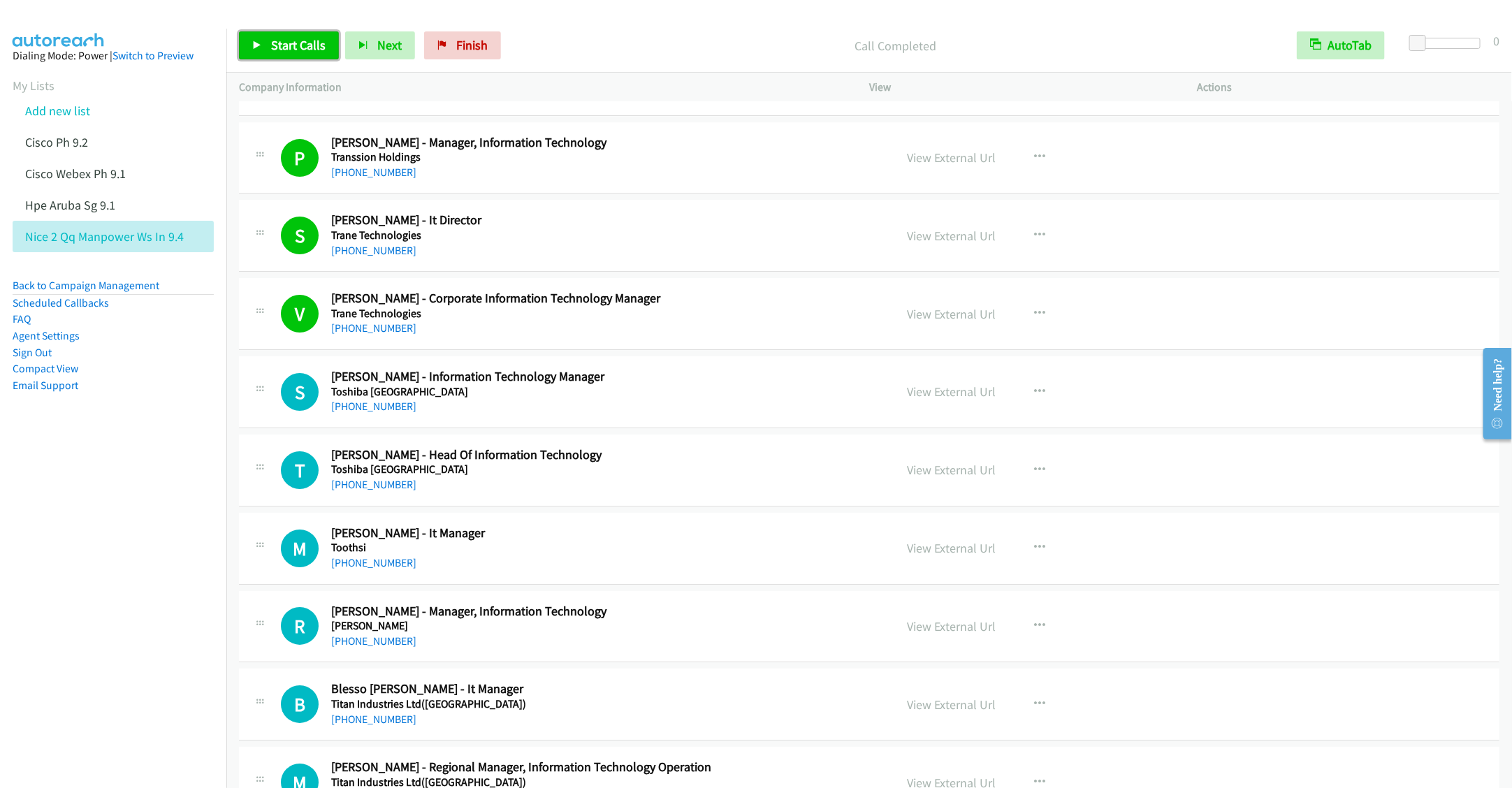
click at [288, 54] on link "Start Calls" at bounding box center [289, 45] width 100 height 28
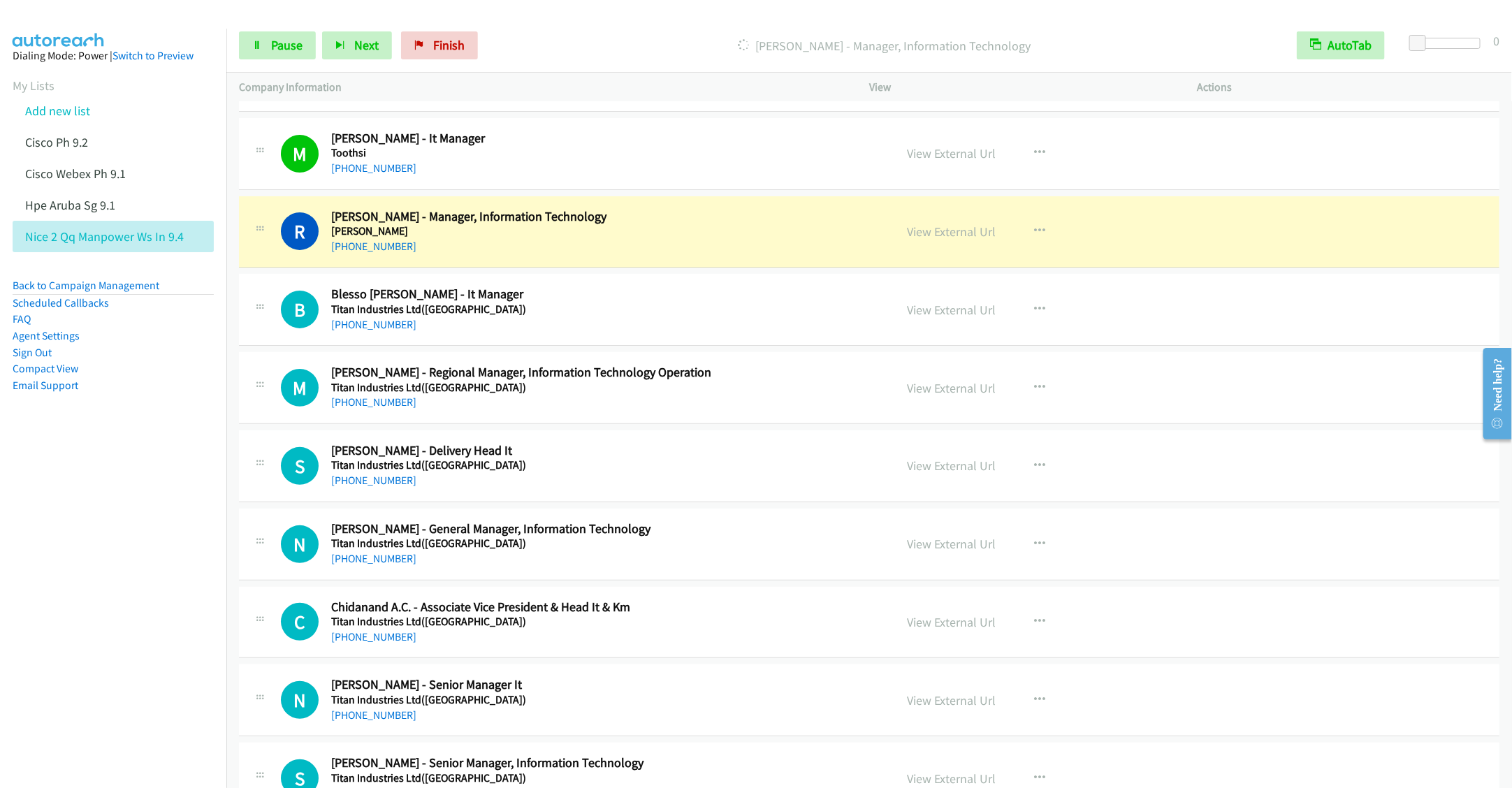
scroll to position [6185, 0]
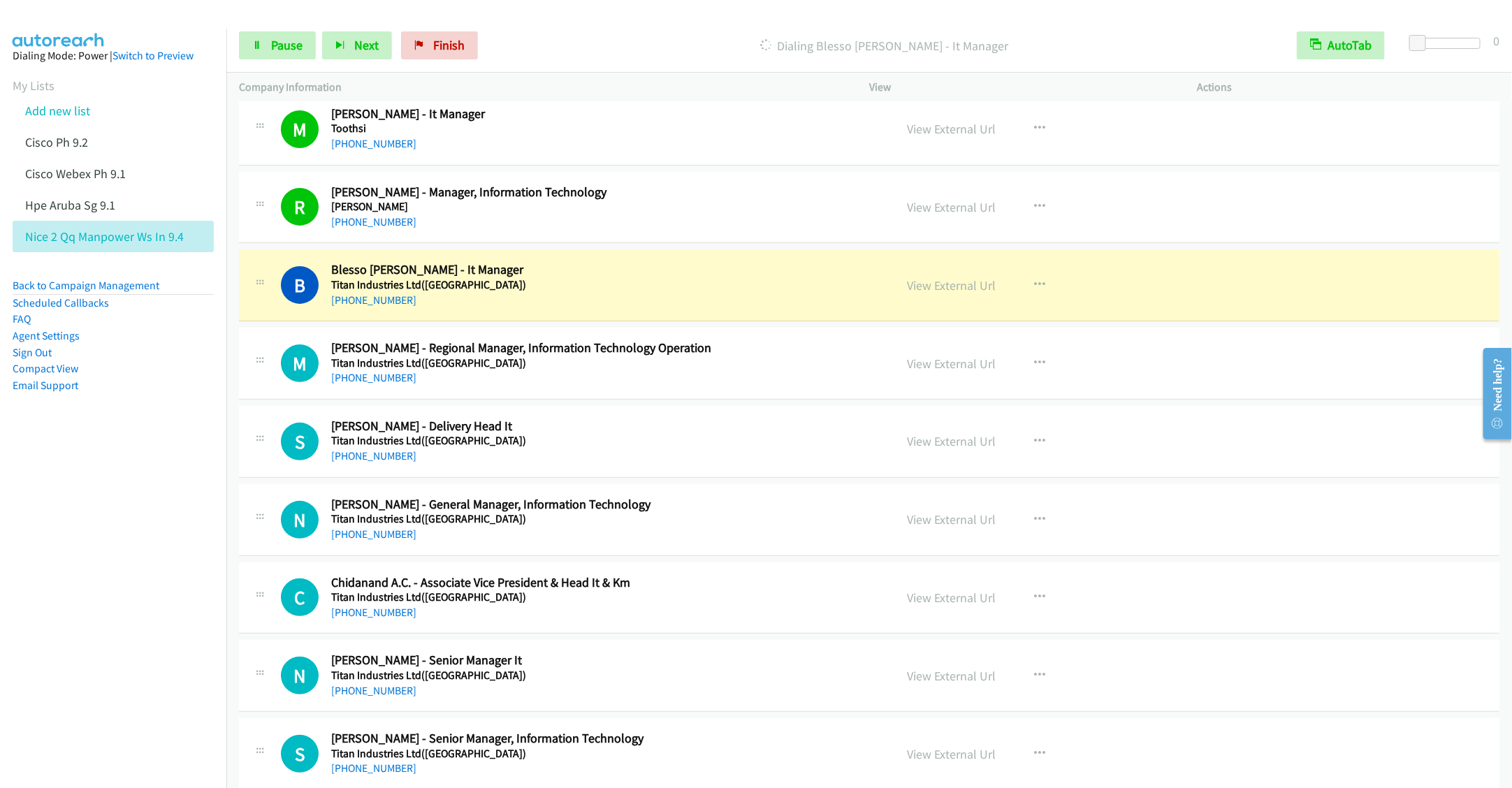
click at [539, 278] on h2 "Blesso Joshua Arulraj - It Manager" at bounding box center [602, 270] width 543 height 16
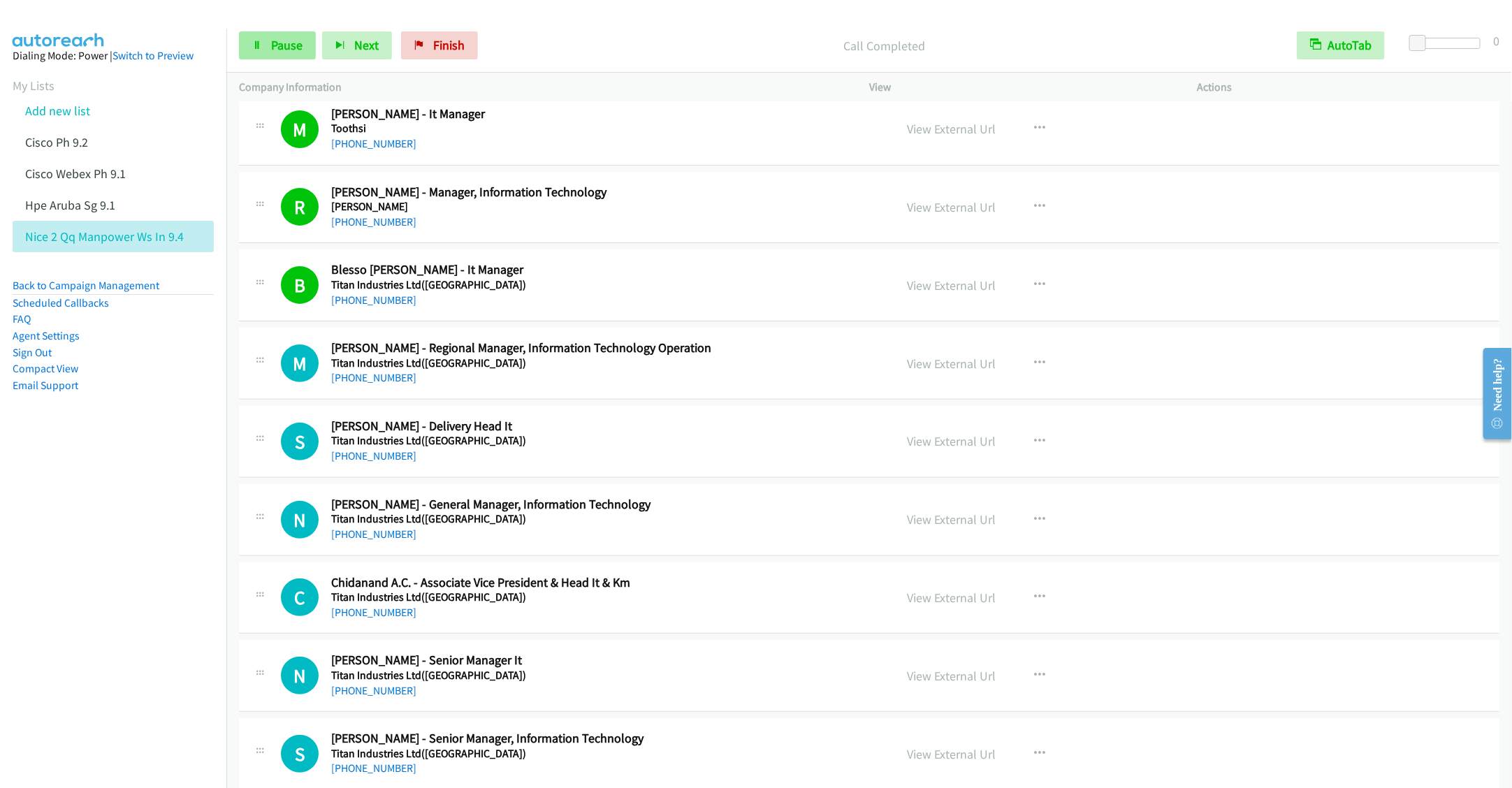
click at [273, 48] on span "Pause" at bounding box center [286, 45] width 31 height 16
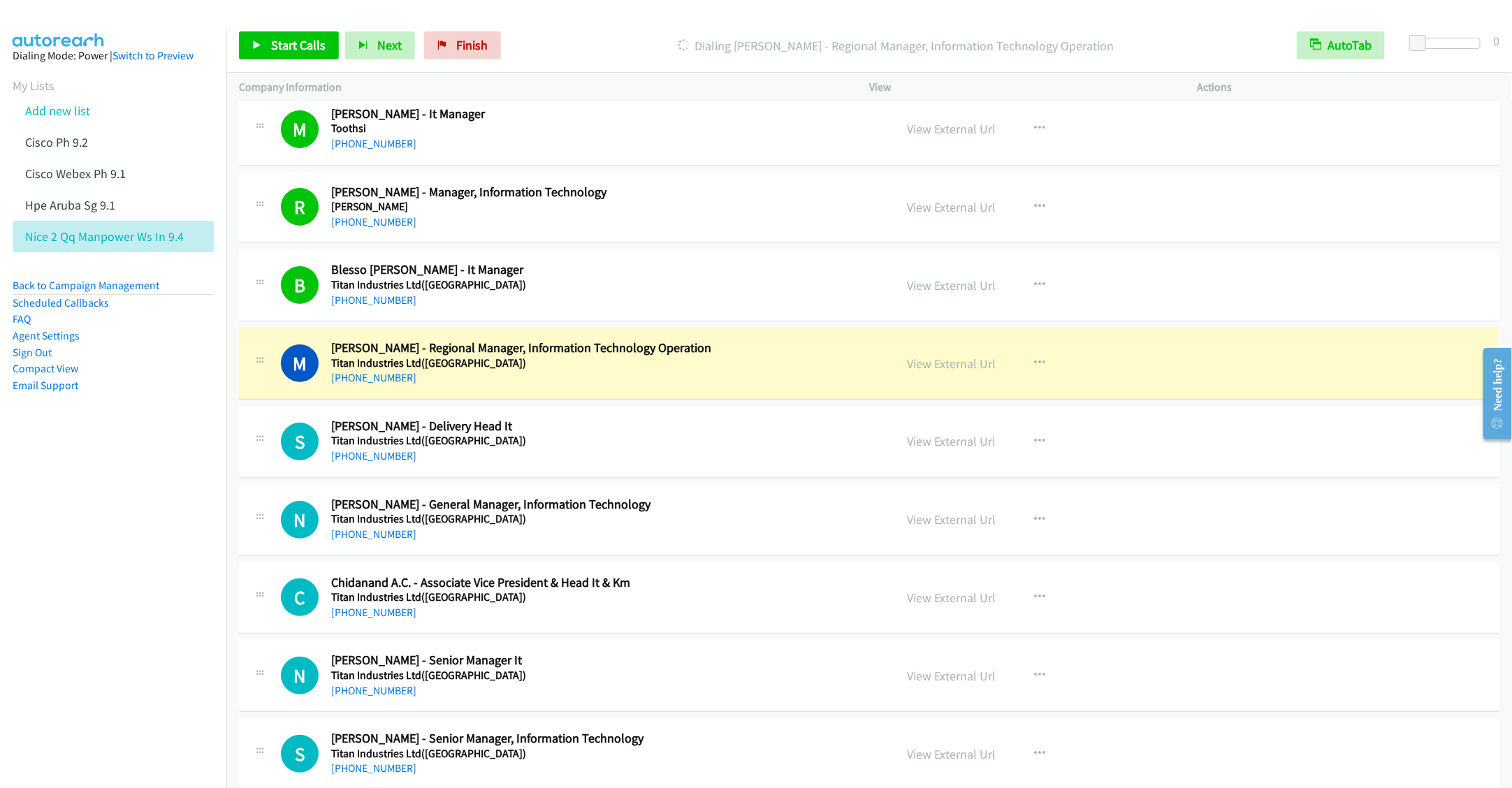
click at [558, 278] on h2 "Blesso Joshua Arulraj - It Manager" at bounding box center [602, 270] width 543 height 16
click at [724, 292] on h5 "Titan Industries Ltd(india)" at bounding box center [602, 285] width 543 height 14
click at [946, 294] on link "View External Url" at bounding box center [951, 286] width 89 height 16
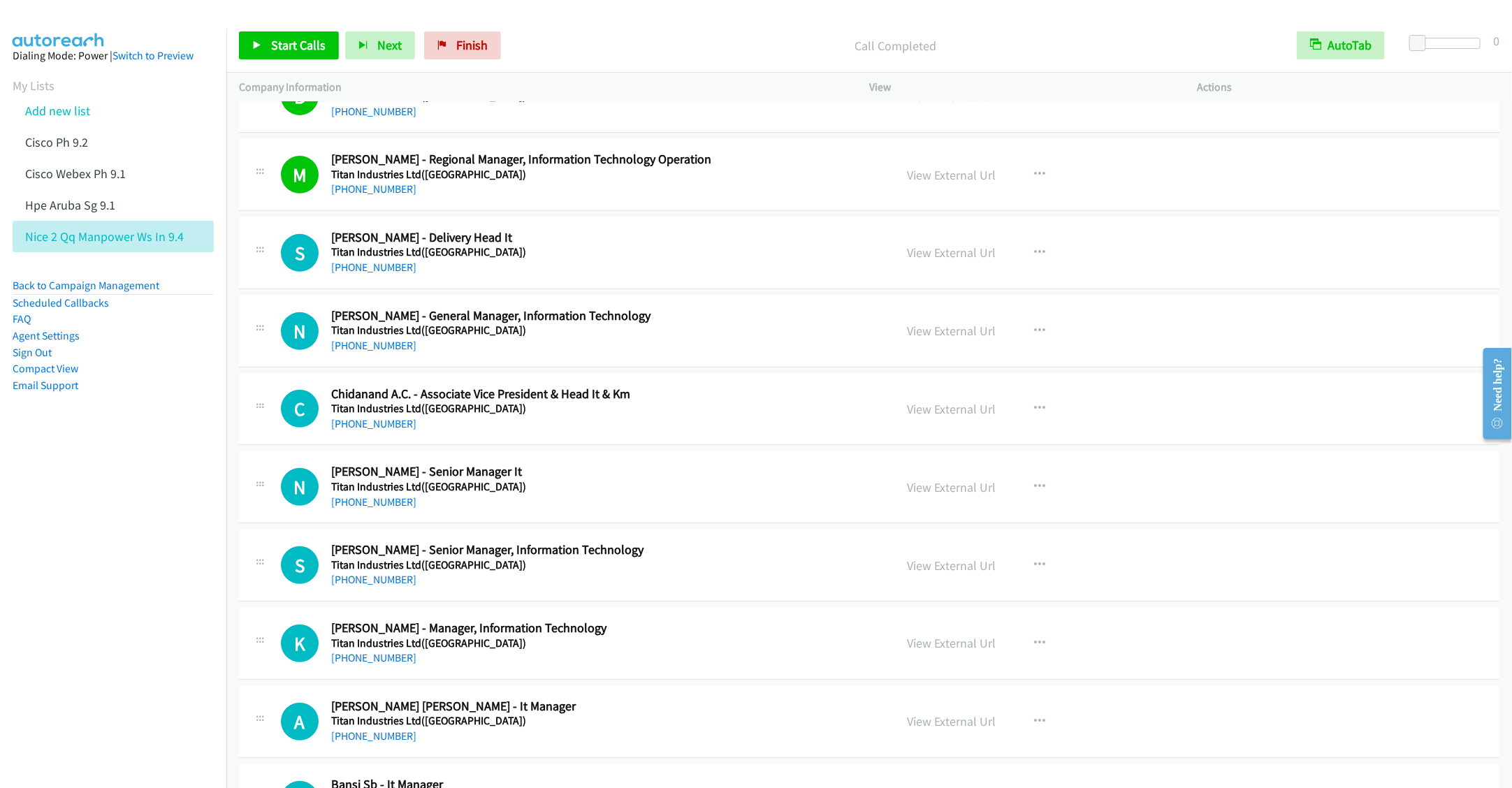
scroll to position [6394, 0]
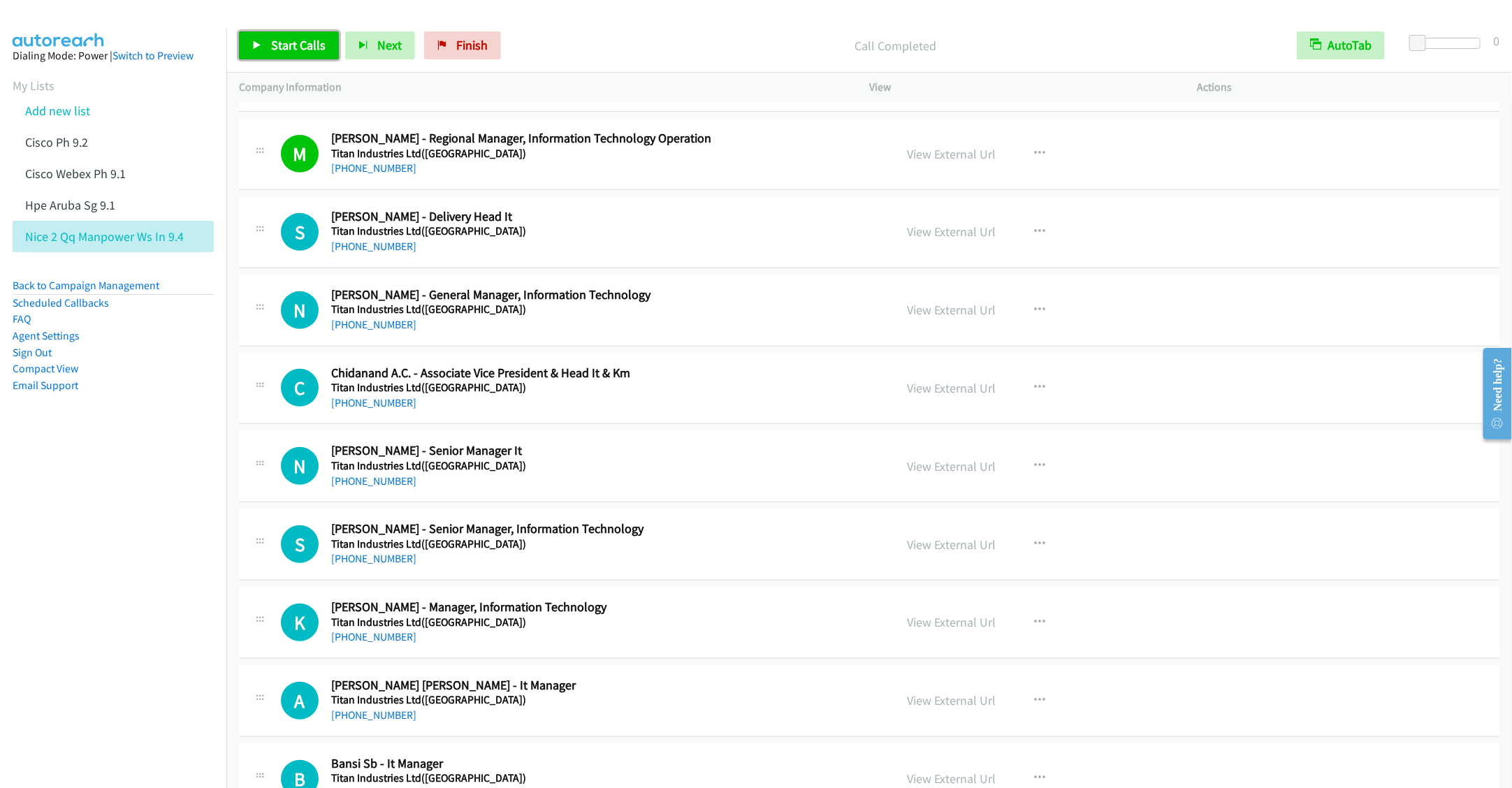
drag, startPoint x: 288, startPoint y: 38, endPoint x: 268, endPoint y: 78, distance: 44.7
click at [288, 38] on span "Start Calls" at bounding box center [298, 45] width 54 height 16
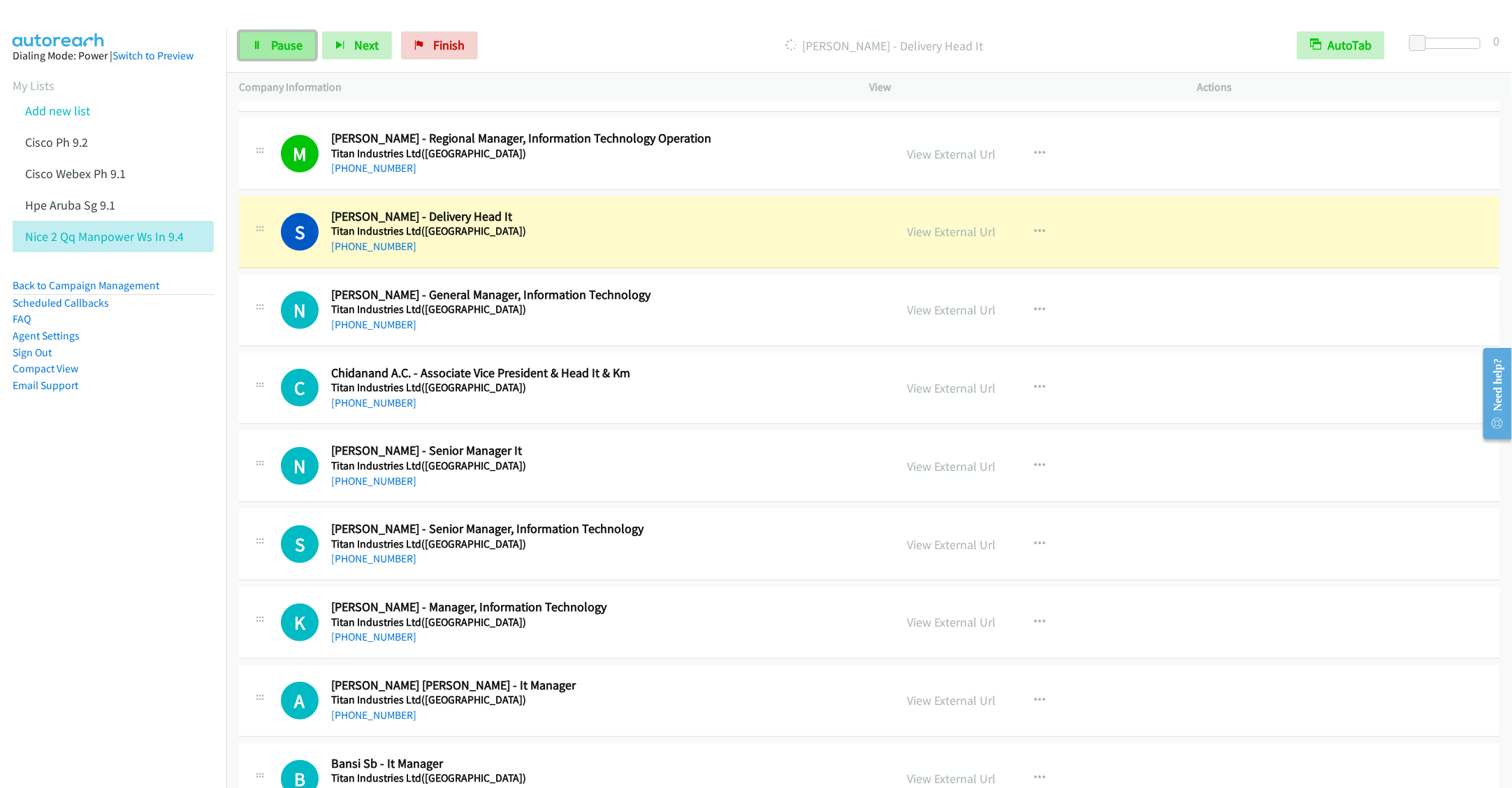
click at [274, 50] on span "Pause" at bounding box center [286, 45] width 31 height 16
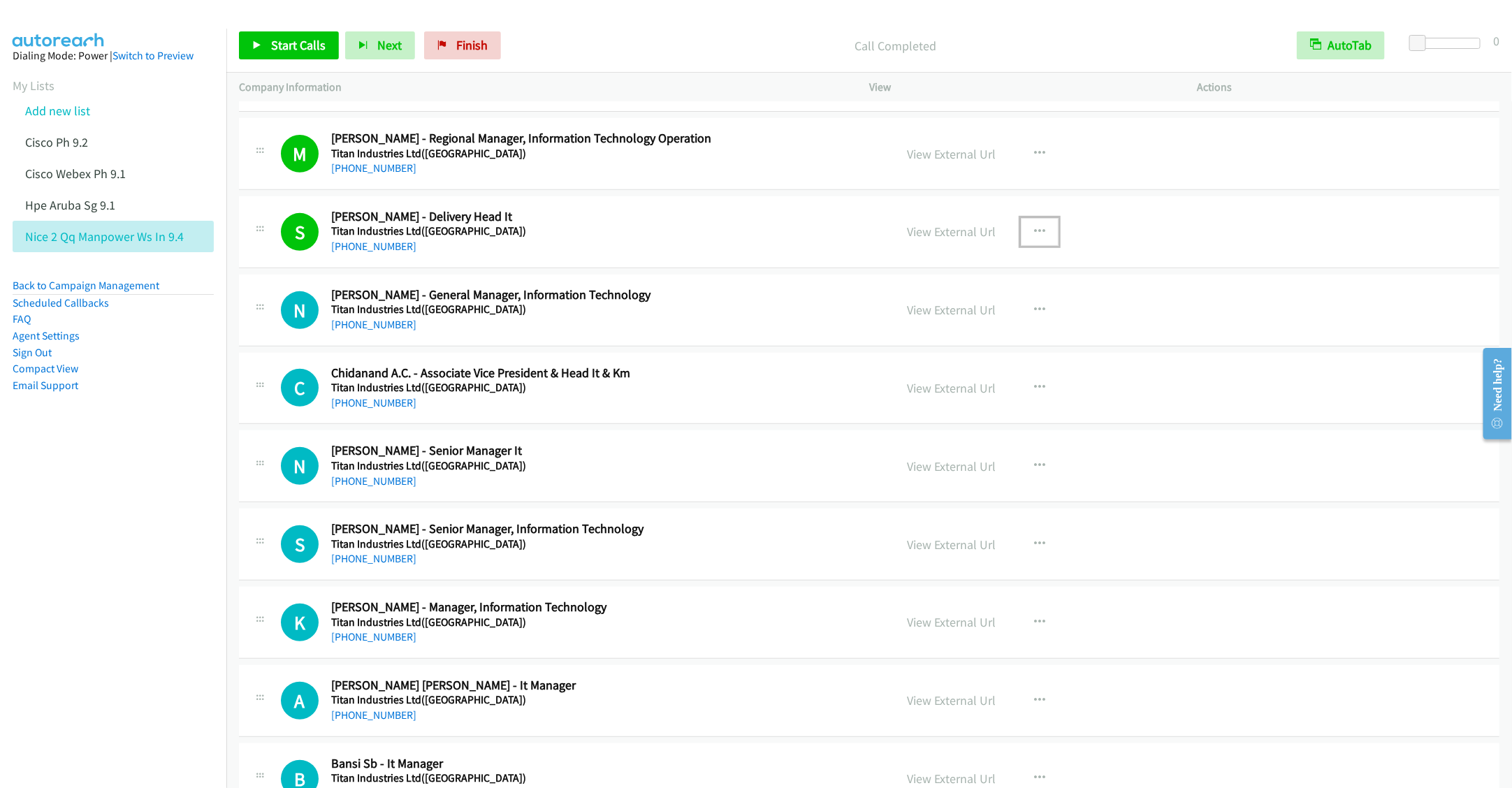
click at [1034, 238] on icon "button" at bounding box center [1040, 232] width 11 height 11
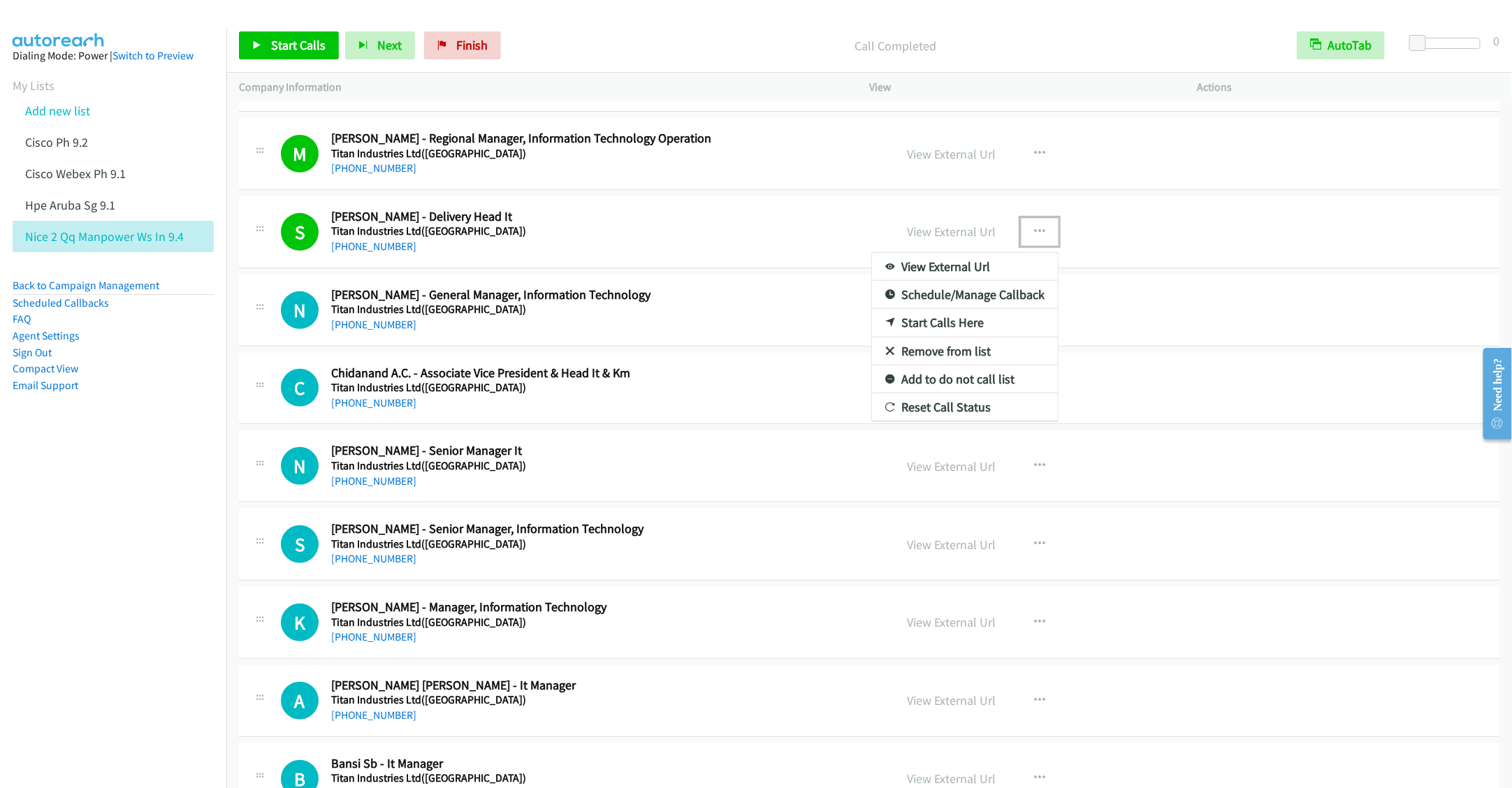
click at [932, 366] on link "Remove from list" at bounding box center [965, 351] width 186 height 28
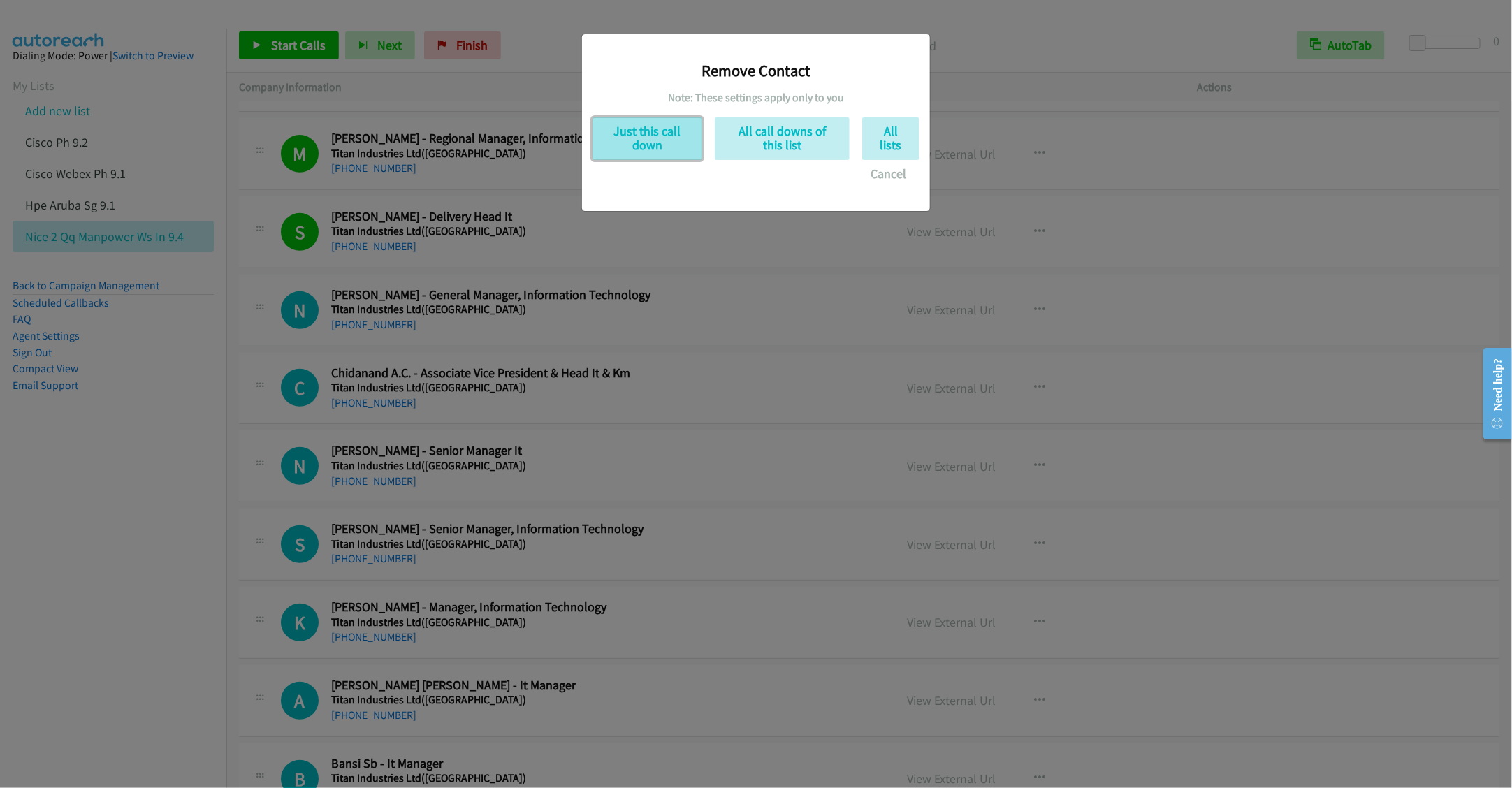
click at [636, 139] on button "Just this call down" at bounding box center [647, 138] width 110 height 42
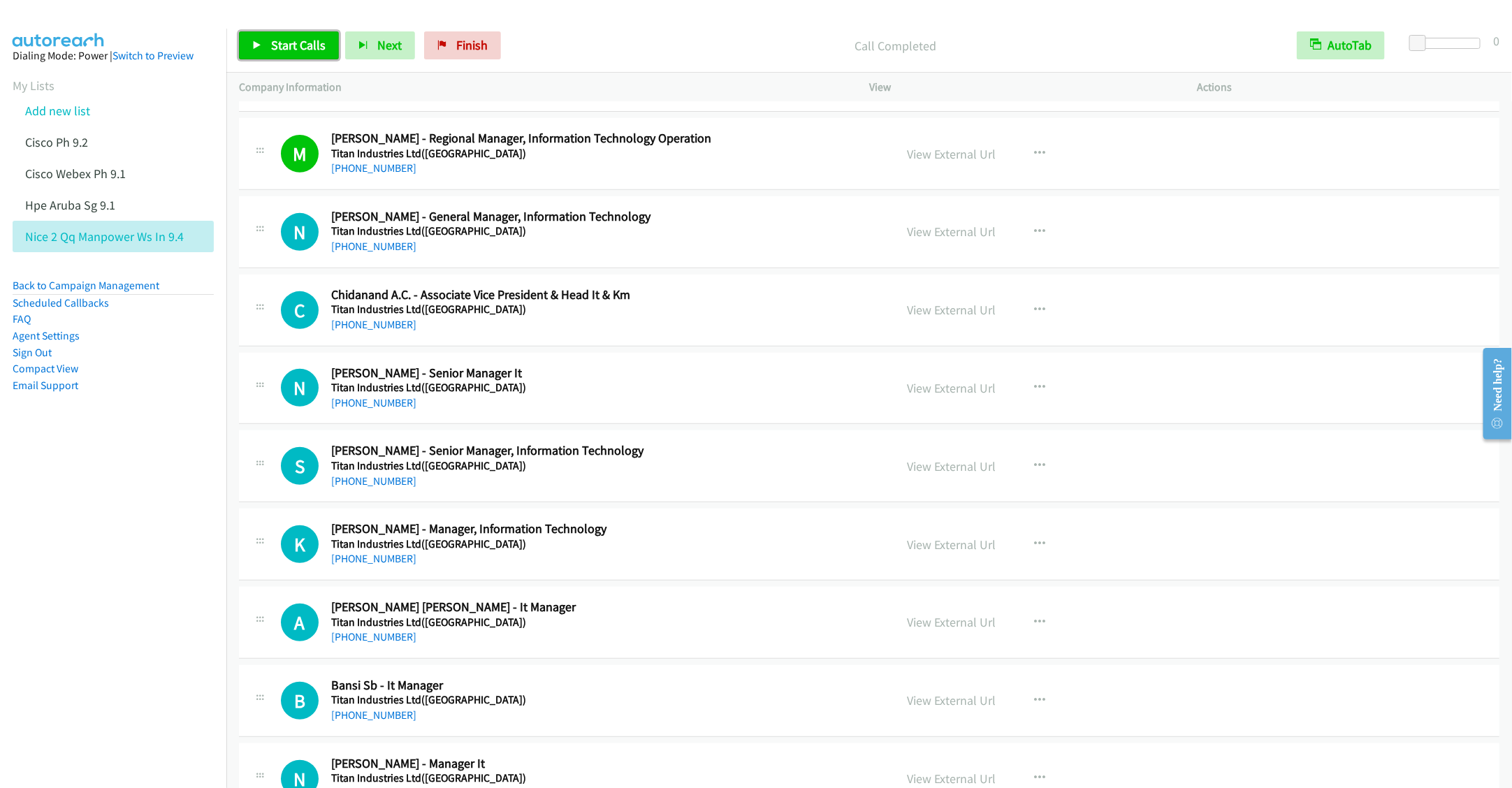
click at [294, 53] on span "Start Calls" at bounding box center [298, 45] width 54 height 16
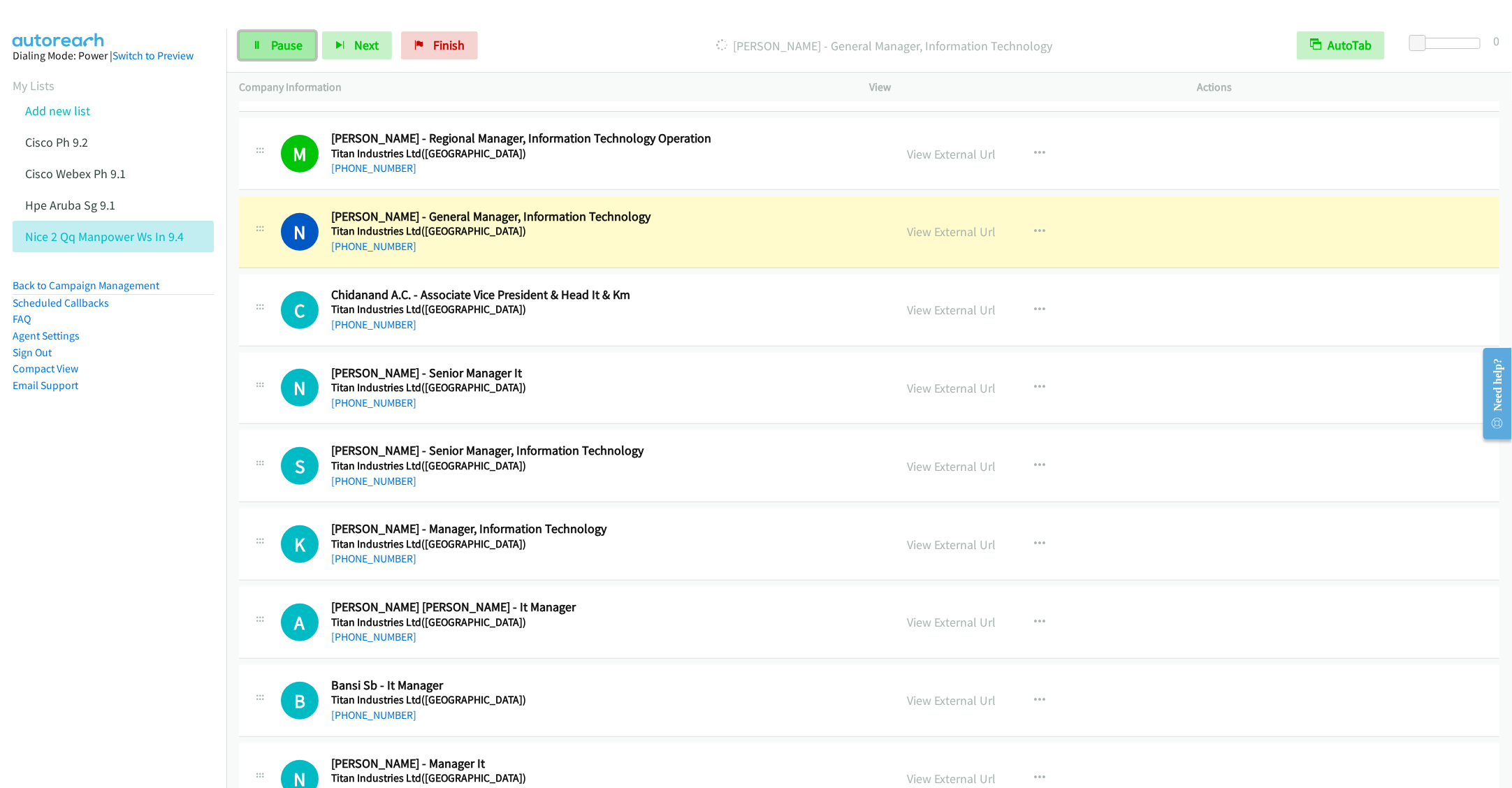
click at [262, 53] on link "Pause" at bounding box center [278, 45] width 77 height 28
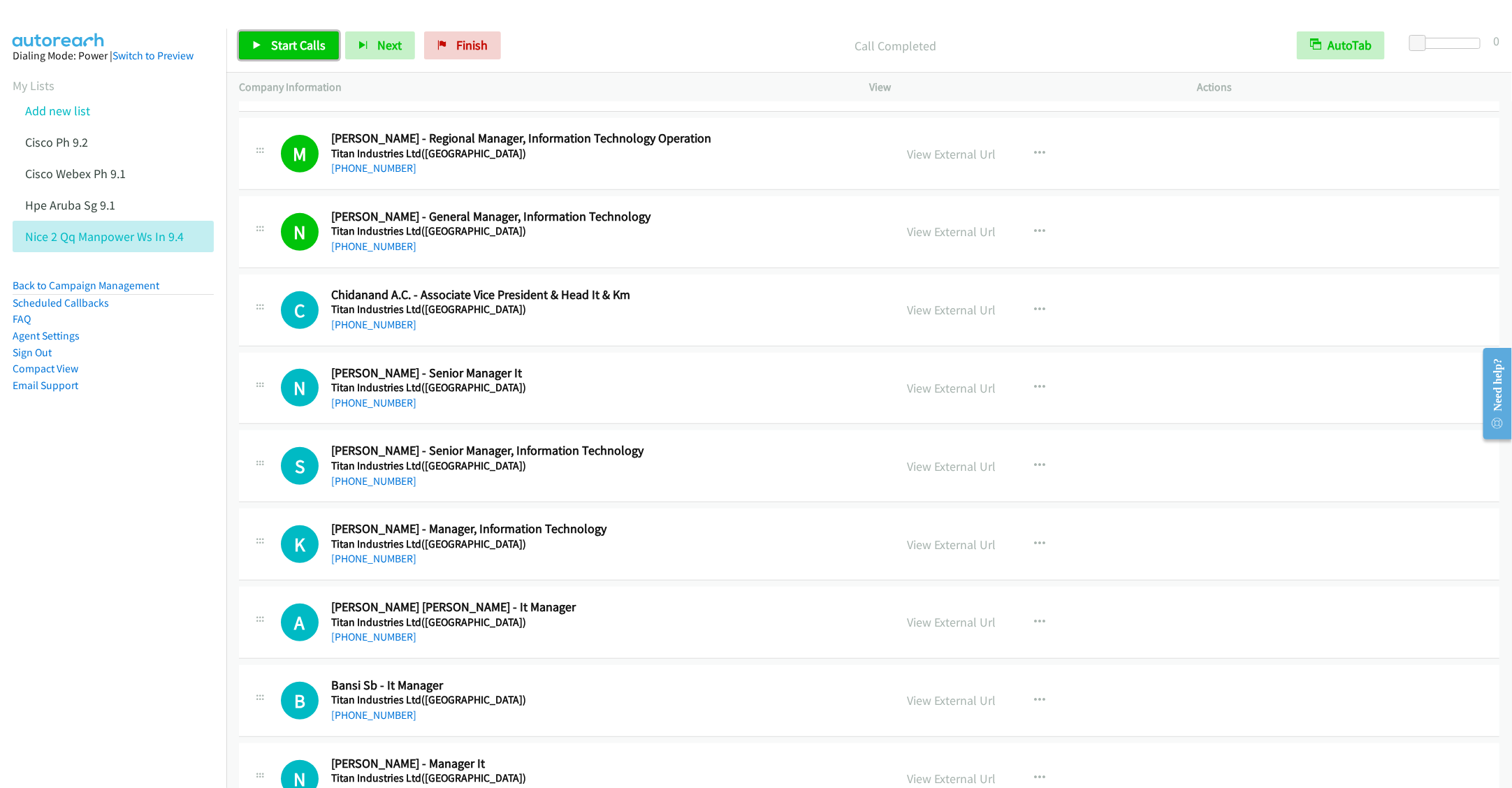
click at [290, 48] on span "Start Calls" at bounding box center [298, 45] width 54 height 16
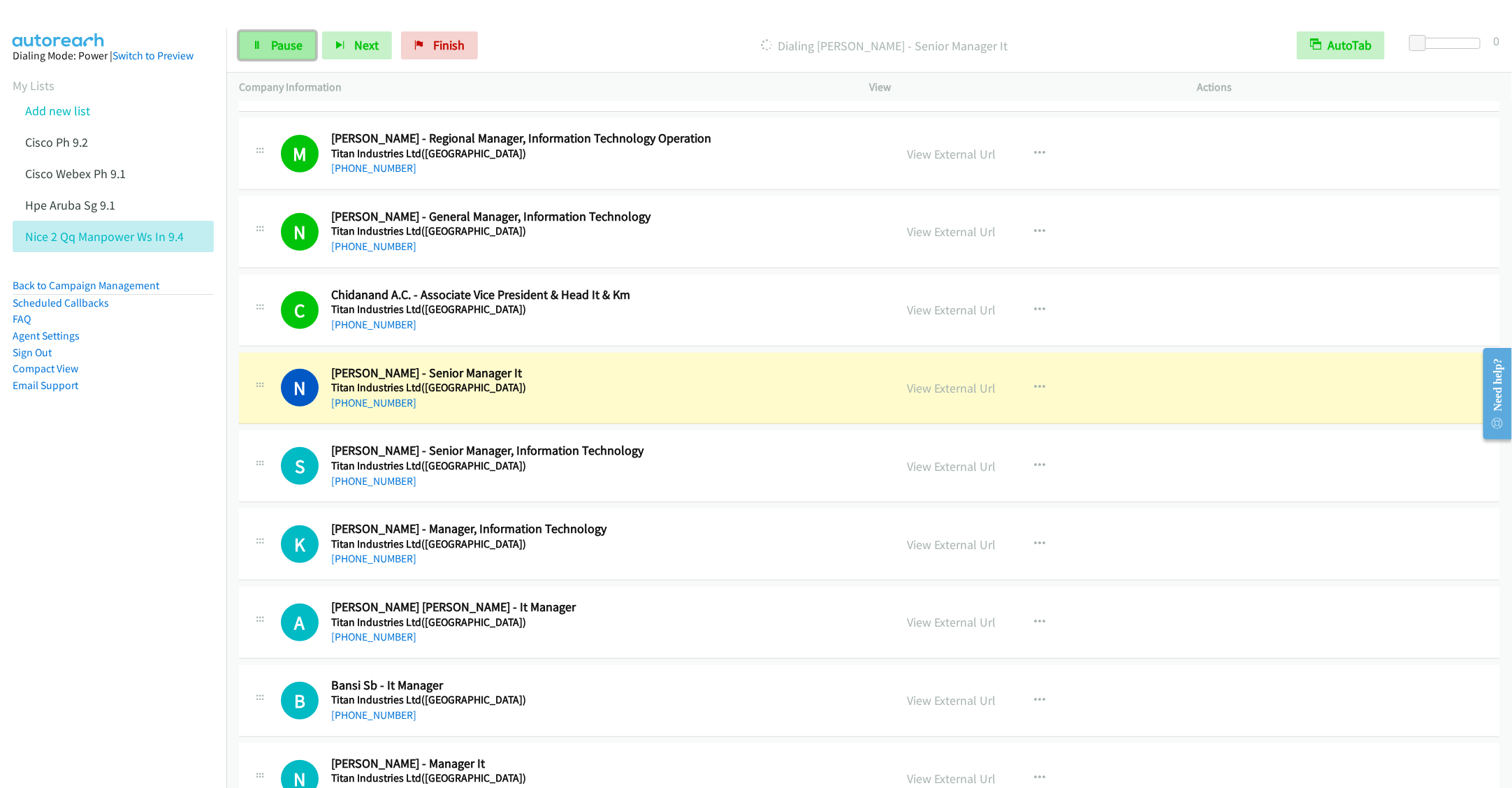
click at [283, 47] on span "Pause" at bounding box center [286, 45] width 31 height 16
click at [274, 48] on span "Start Calls" at bounding box center [298, 45] width 54 height 16
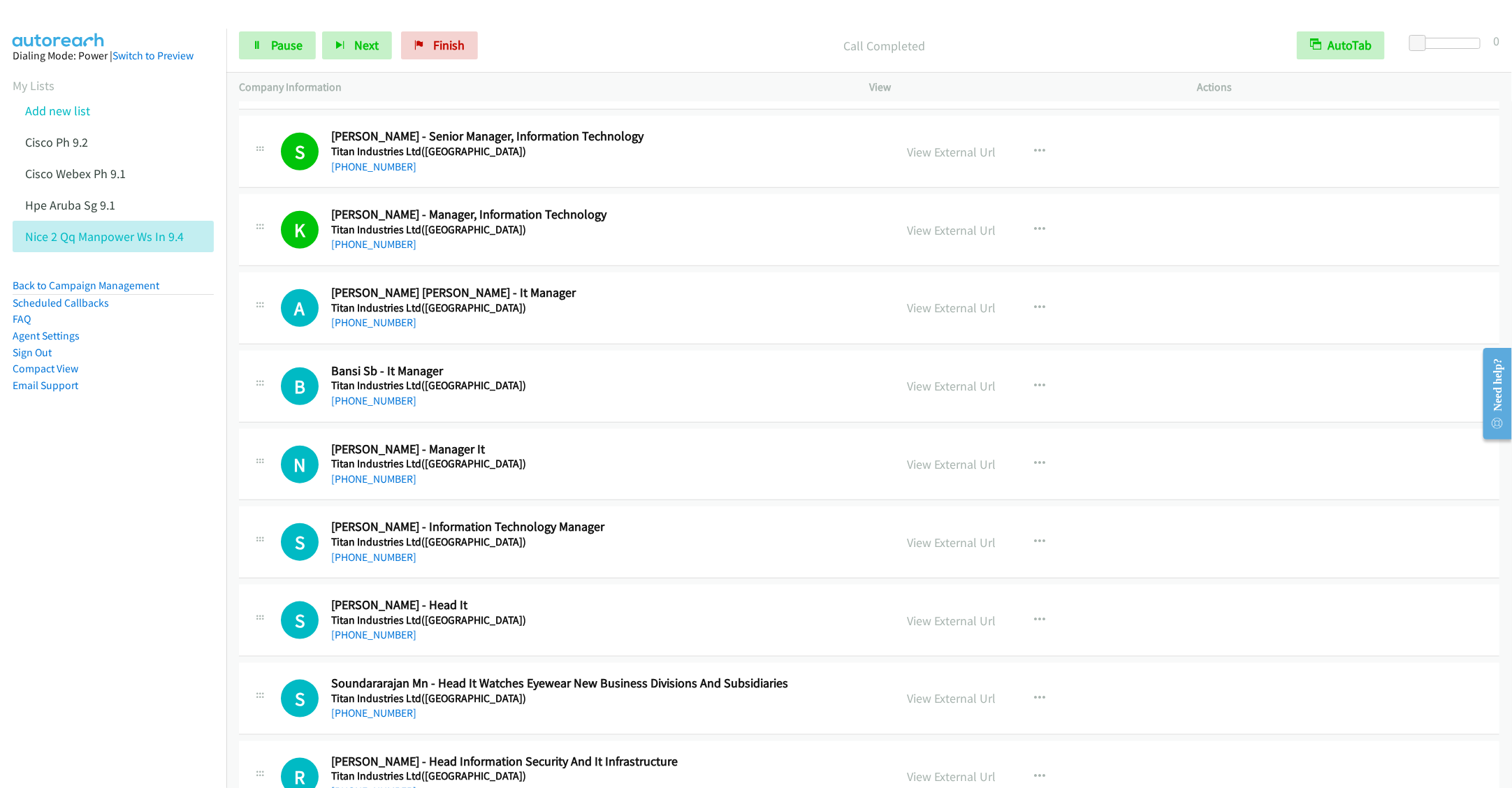
scroll to position [6814, 0]
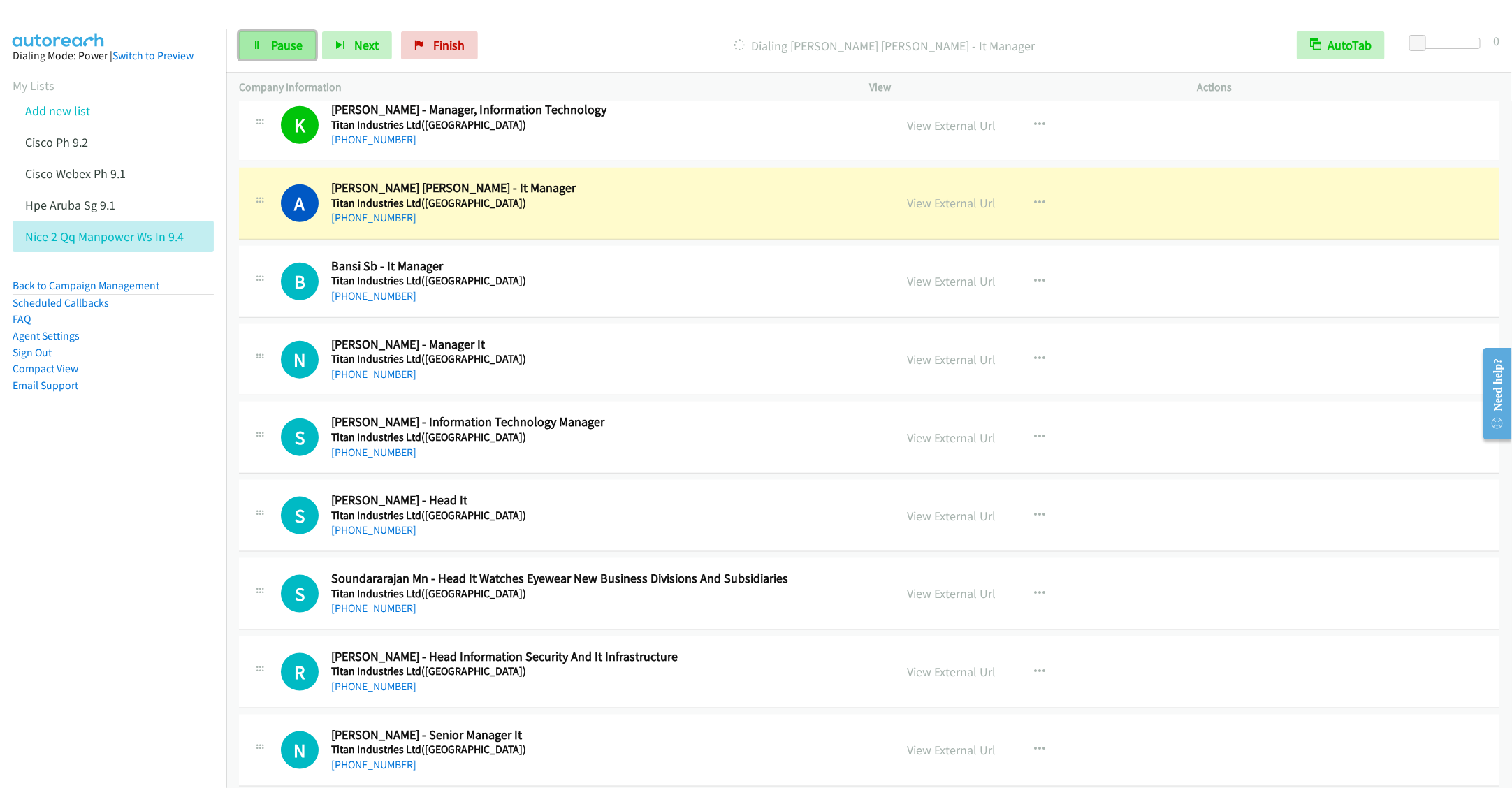
click at [273, 48] on span "Pause" at bounding box center [286, 45] width 31 height 16
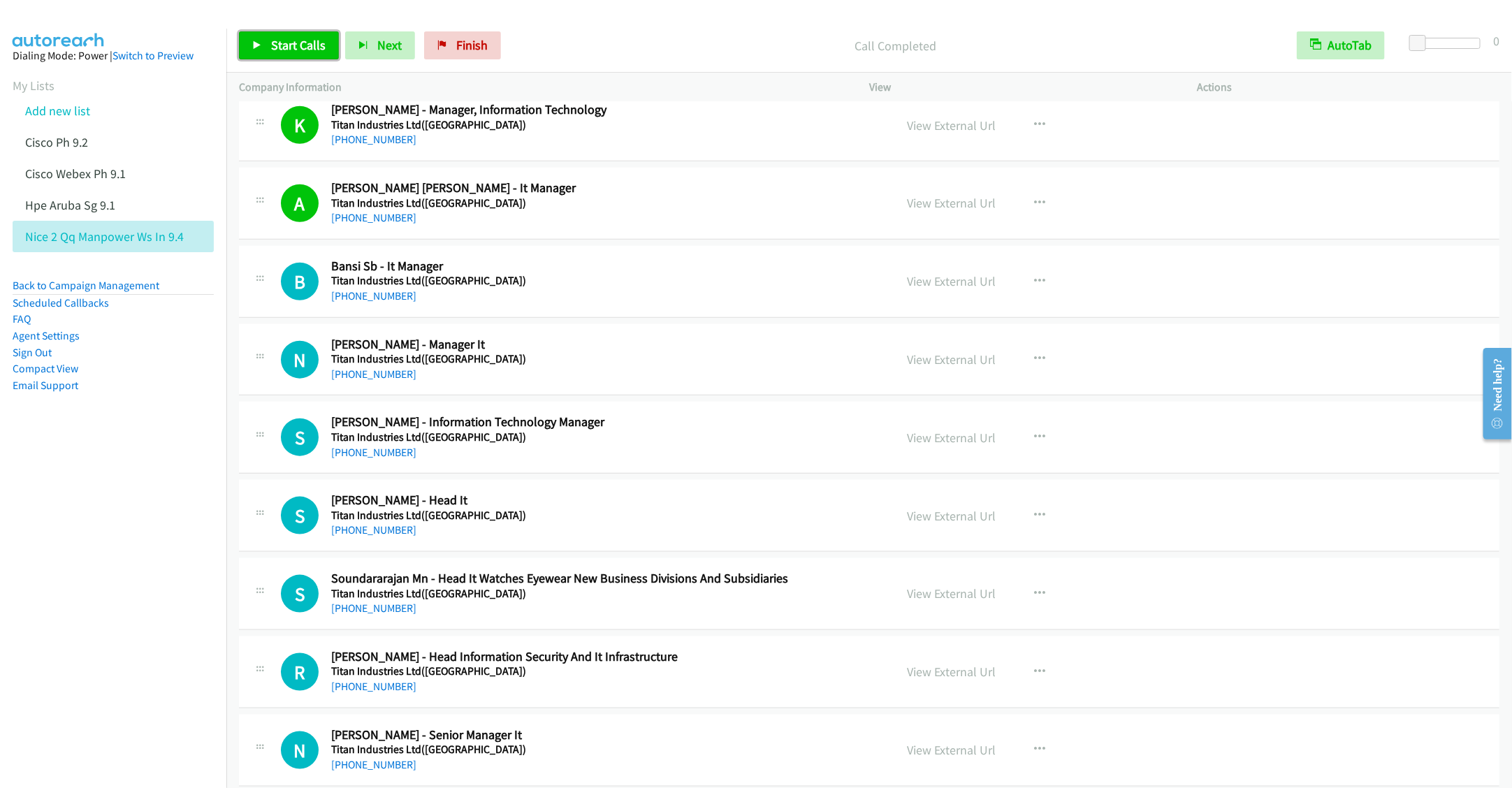
click at [285, 46] on span "Start Calls" at bounding box center [298, 45] width 54 height 16
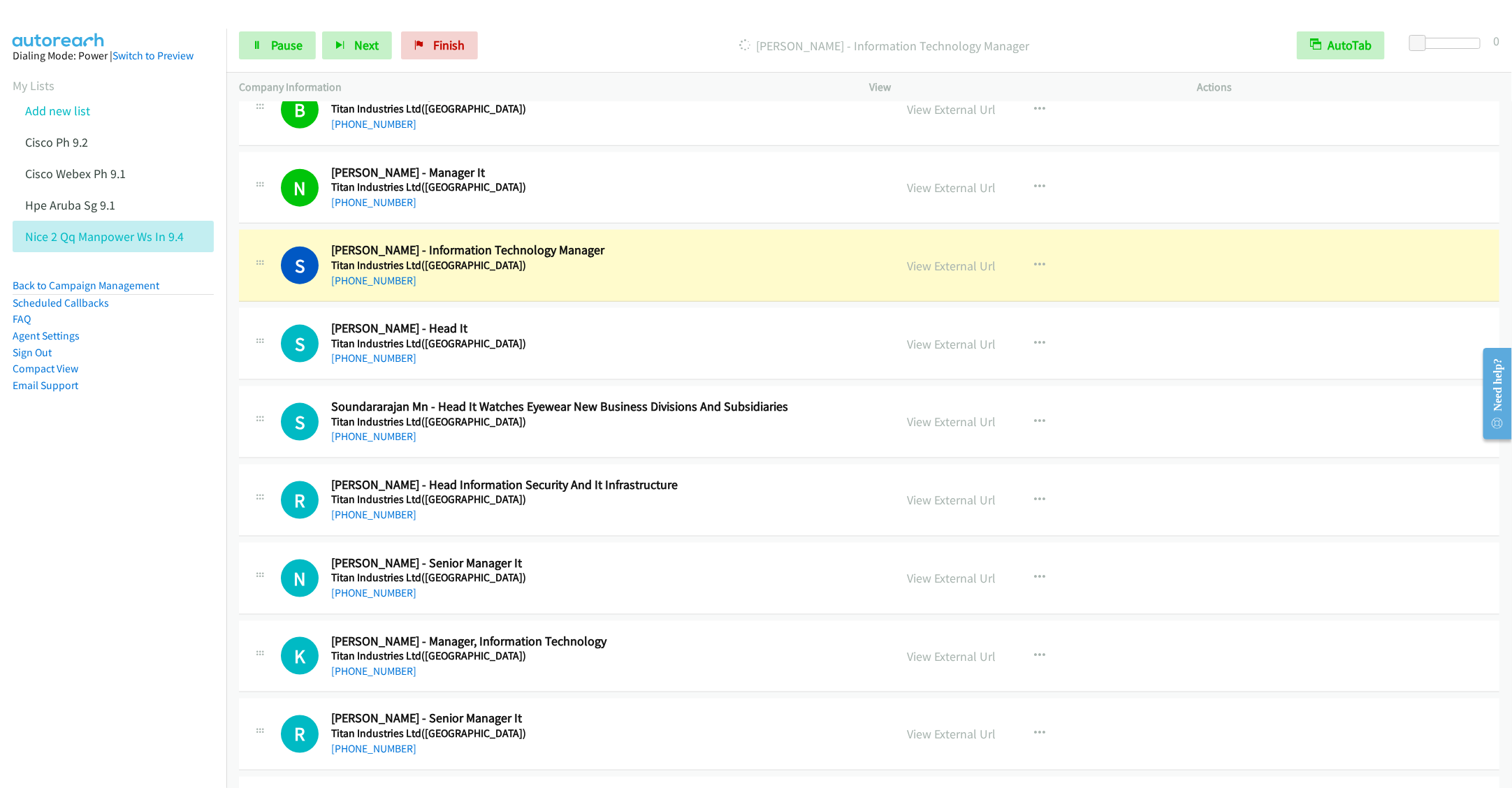
scroll to position [7024, 0]
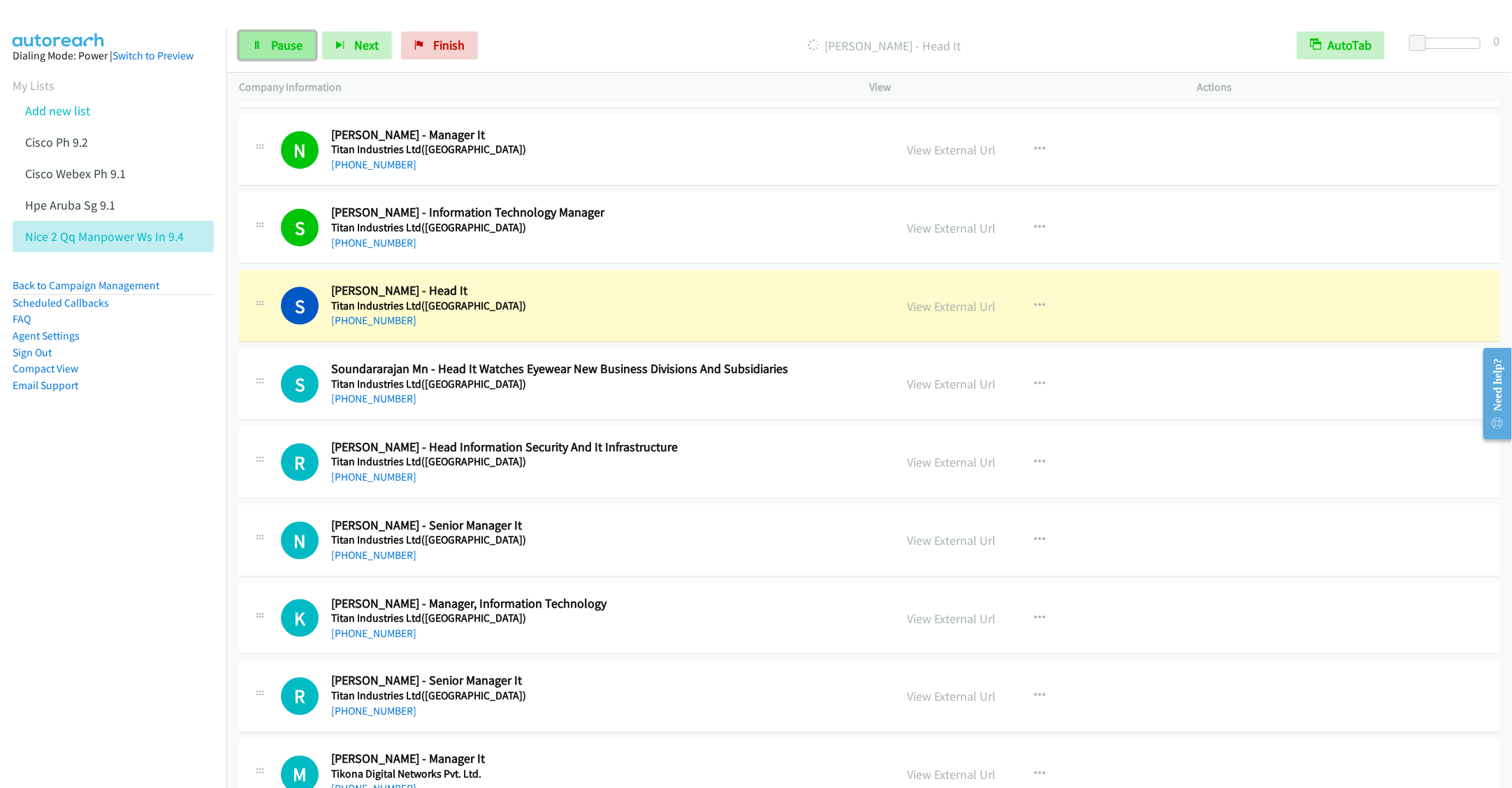
click at [257, 50] on link "Pause" at bounding box center [278, 45] width 77 height 28
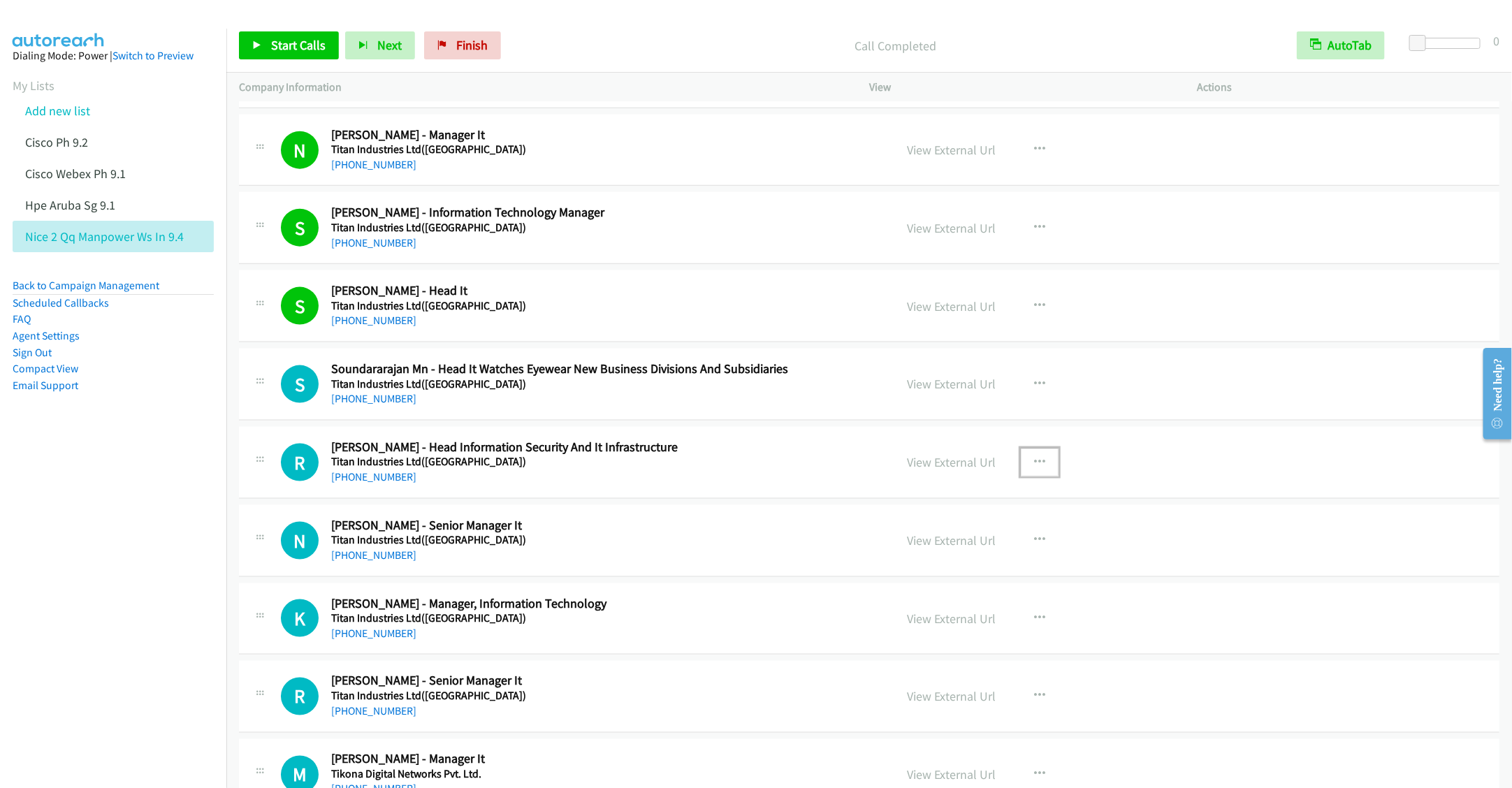
click at [1034, 468] on icon "button" at bounding box center [1040, 462] width 11 height 11
click at [926, 567] on link "Start Calls Here" at bounding box center [965, 553] width 186 height 28
click at [292, 48] on span "Start Calls" at bounding box center [298, 45] width 54 height 16
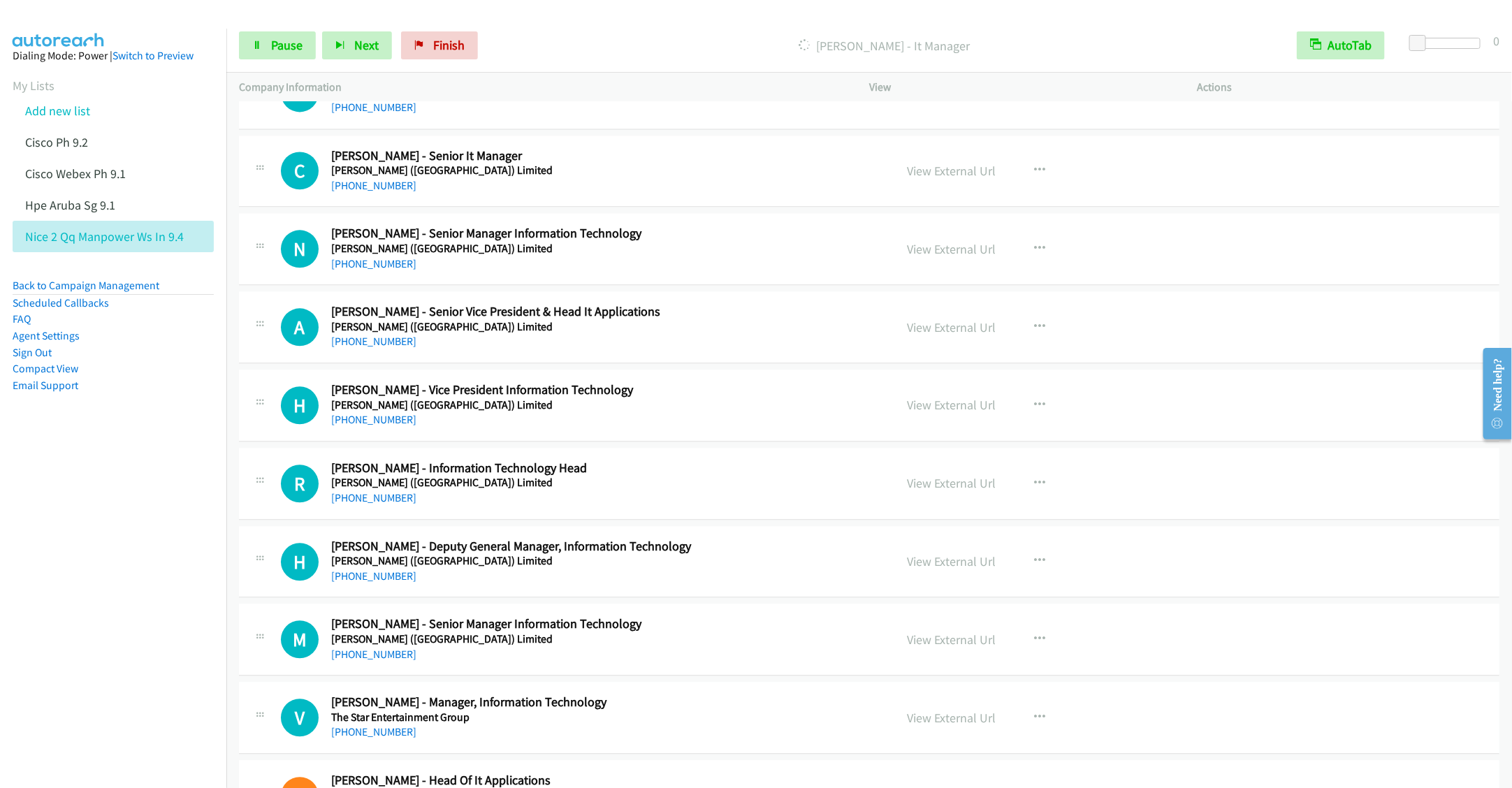
scroll to position [7758, 0]
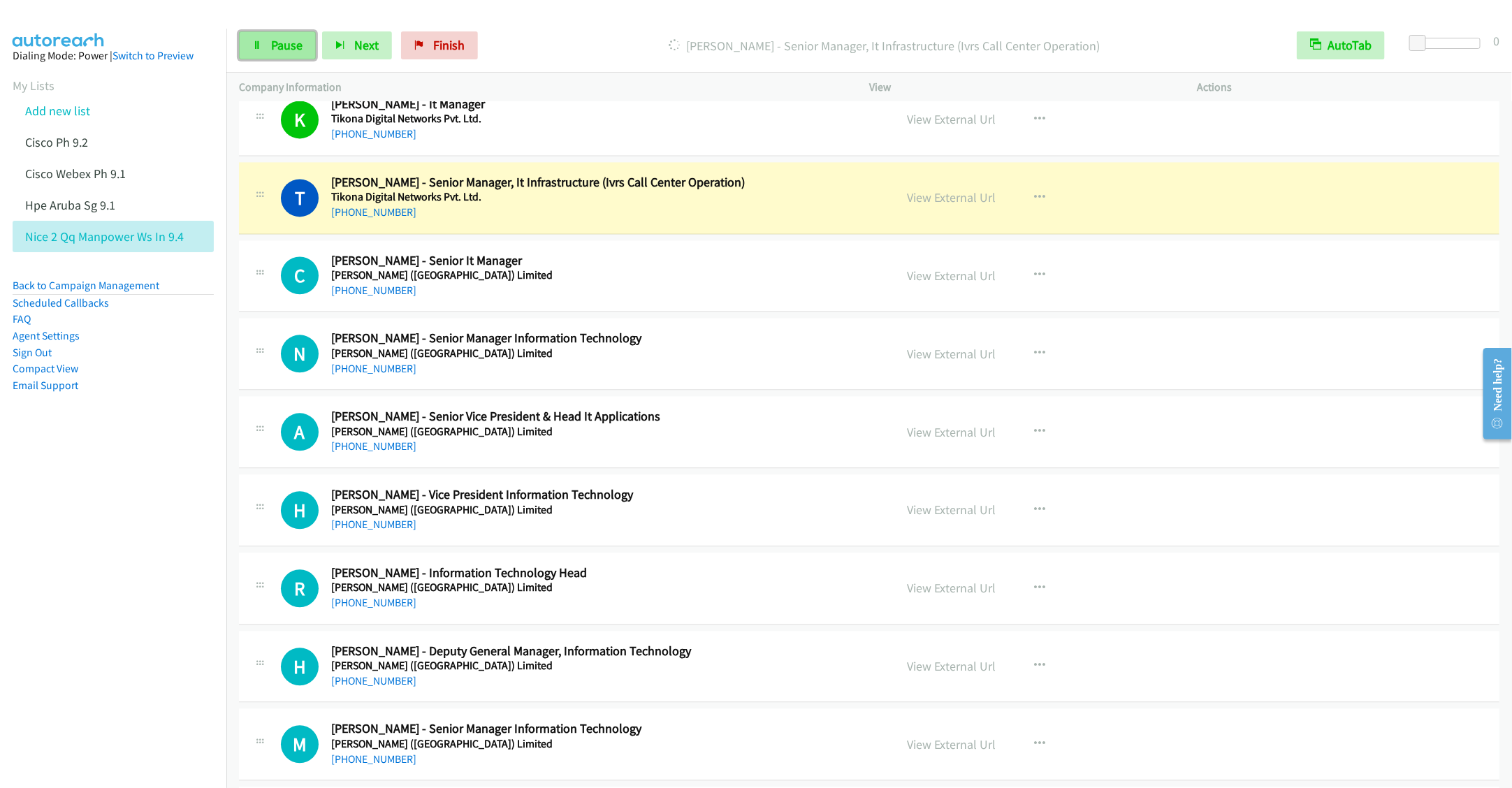
click at [269, 45] on link "Pause" at bounding box center [278, 45] width 77 height 28
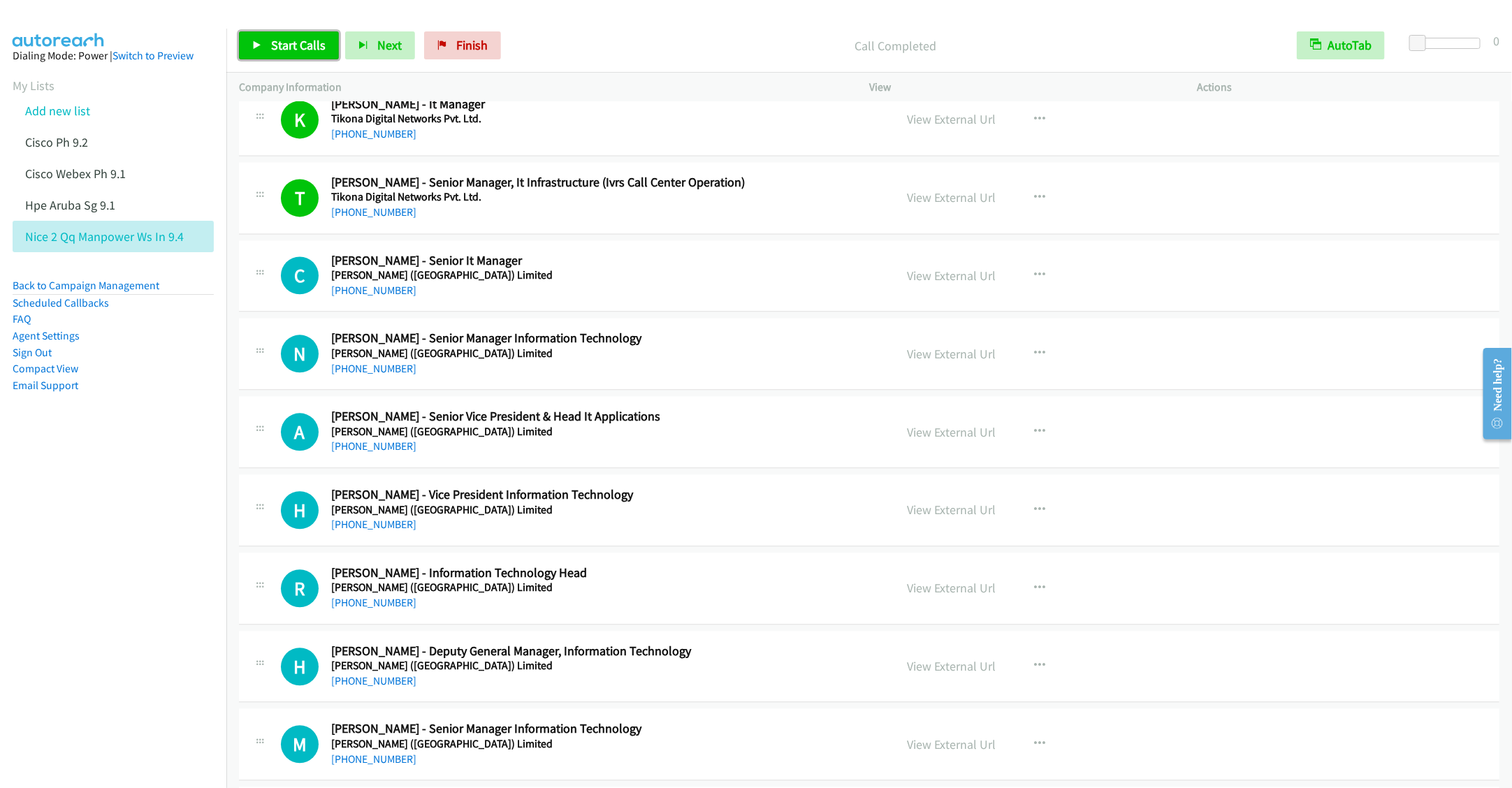
click at [287, 48] on span "Start Calls" at bounding box center [298, 45] width 54 height 16
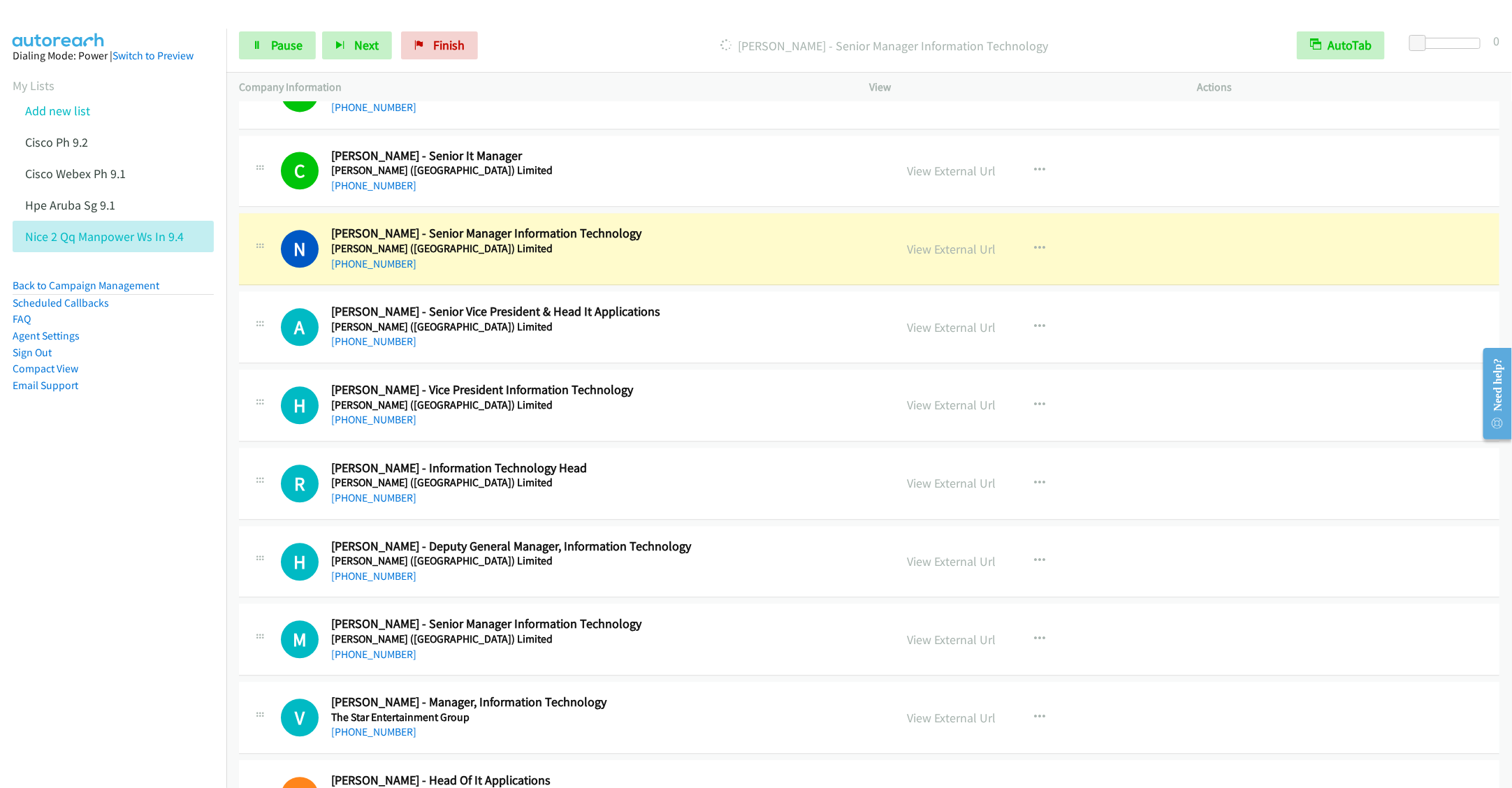
scroll to position [7967, 0]
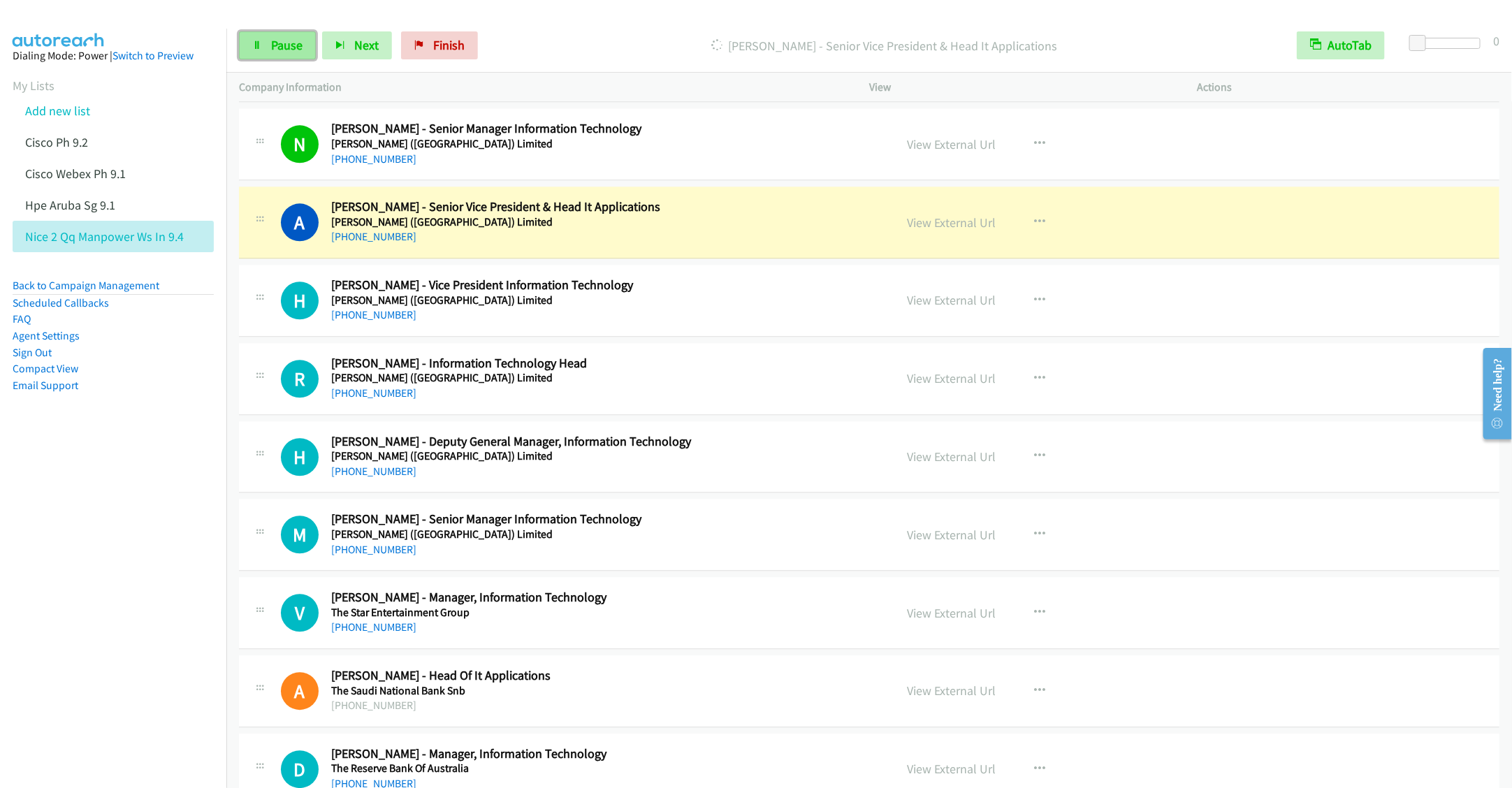
click at [284, 34] on link "Pause" at bounding box center [278, 45] width 77 height 28
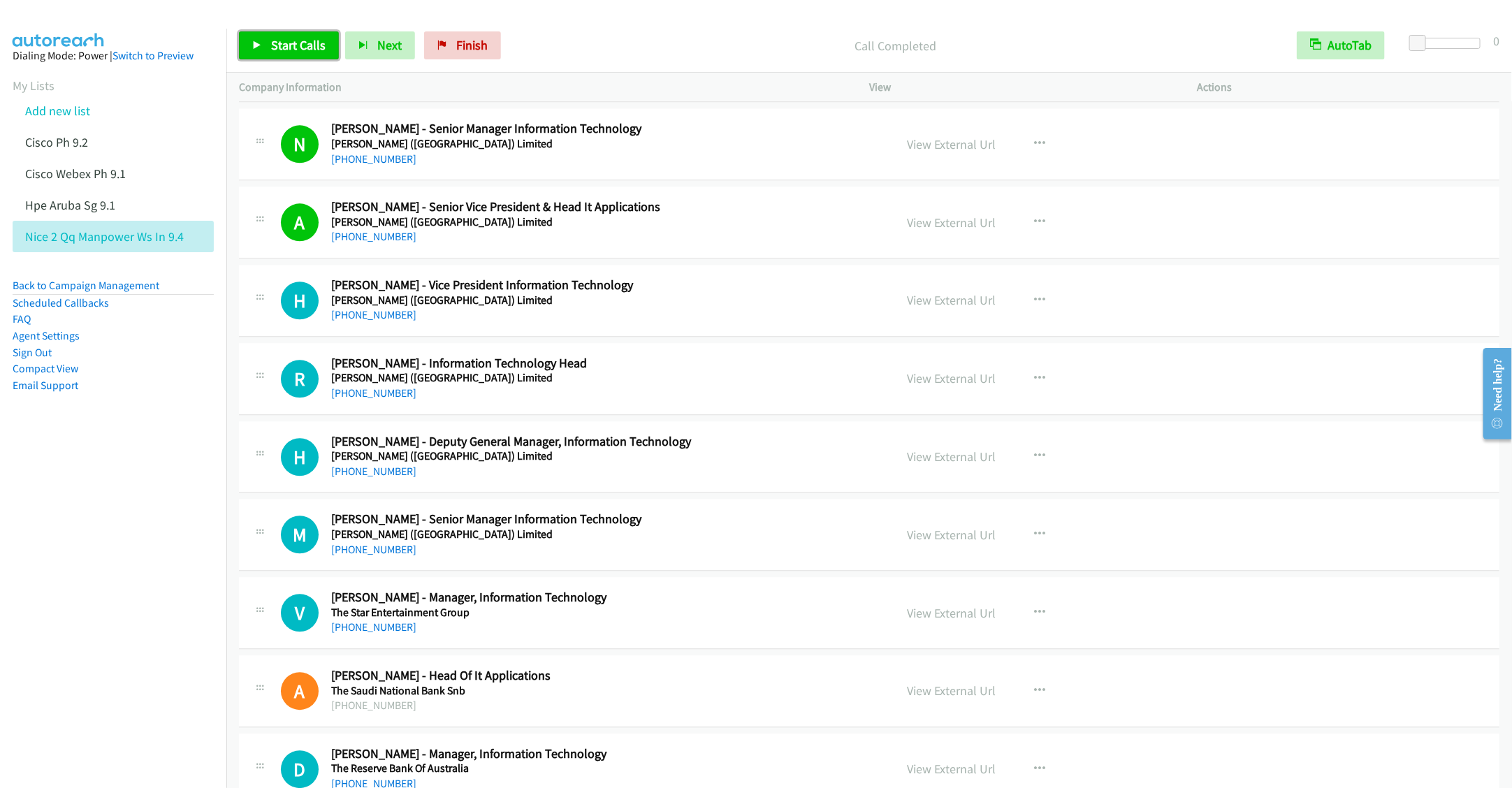
drag, startPoint x: 287, startPoint y: 38, endPoint x: 318, endPoint y: 57, distance: 36.4
click at [287, 38] on span "Start Calls" at bounding box center [298, 45] width 54 height 16
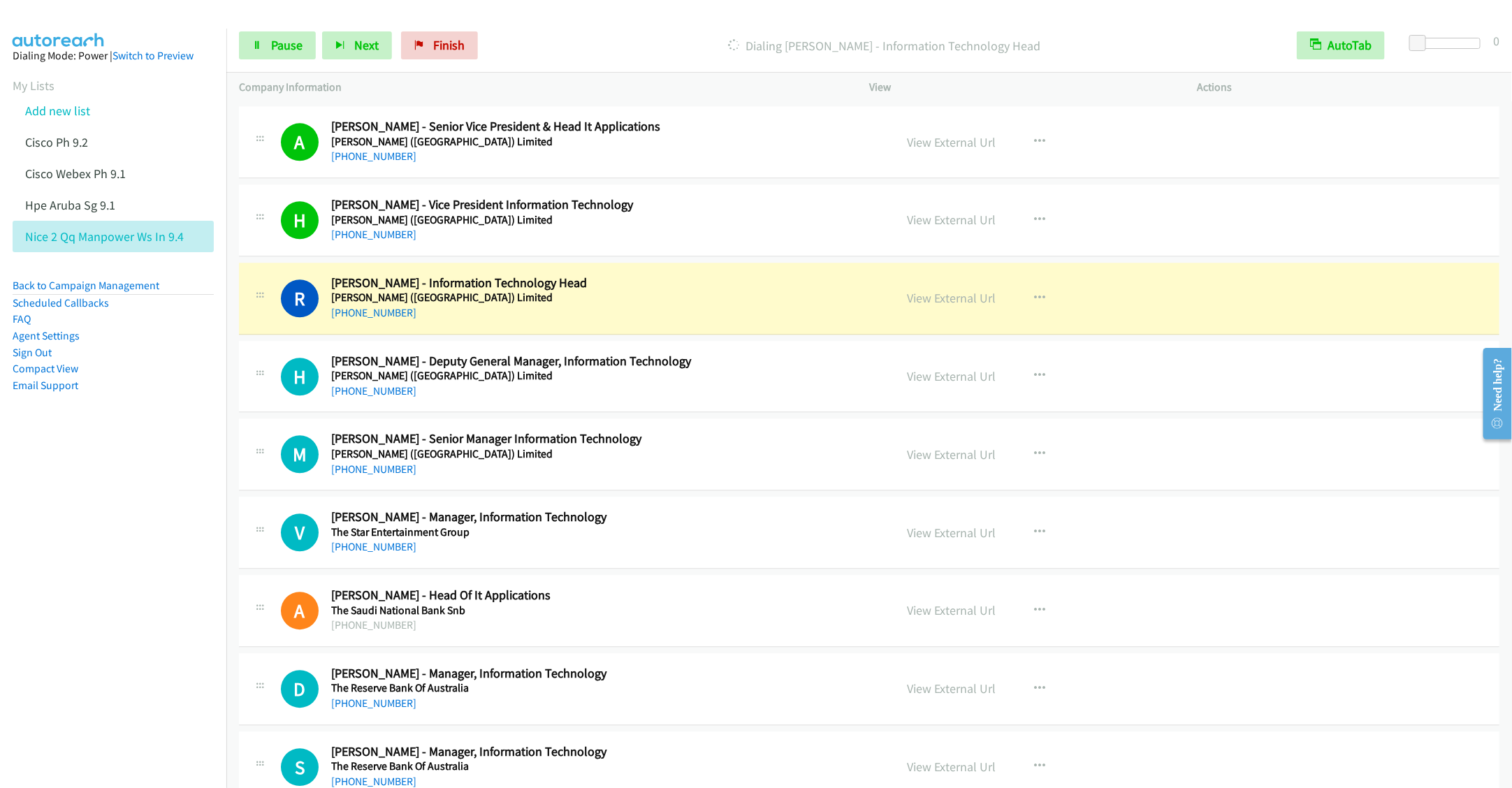
scroll to position [8072, 0]
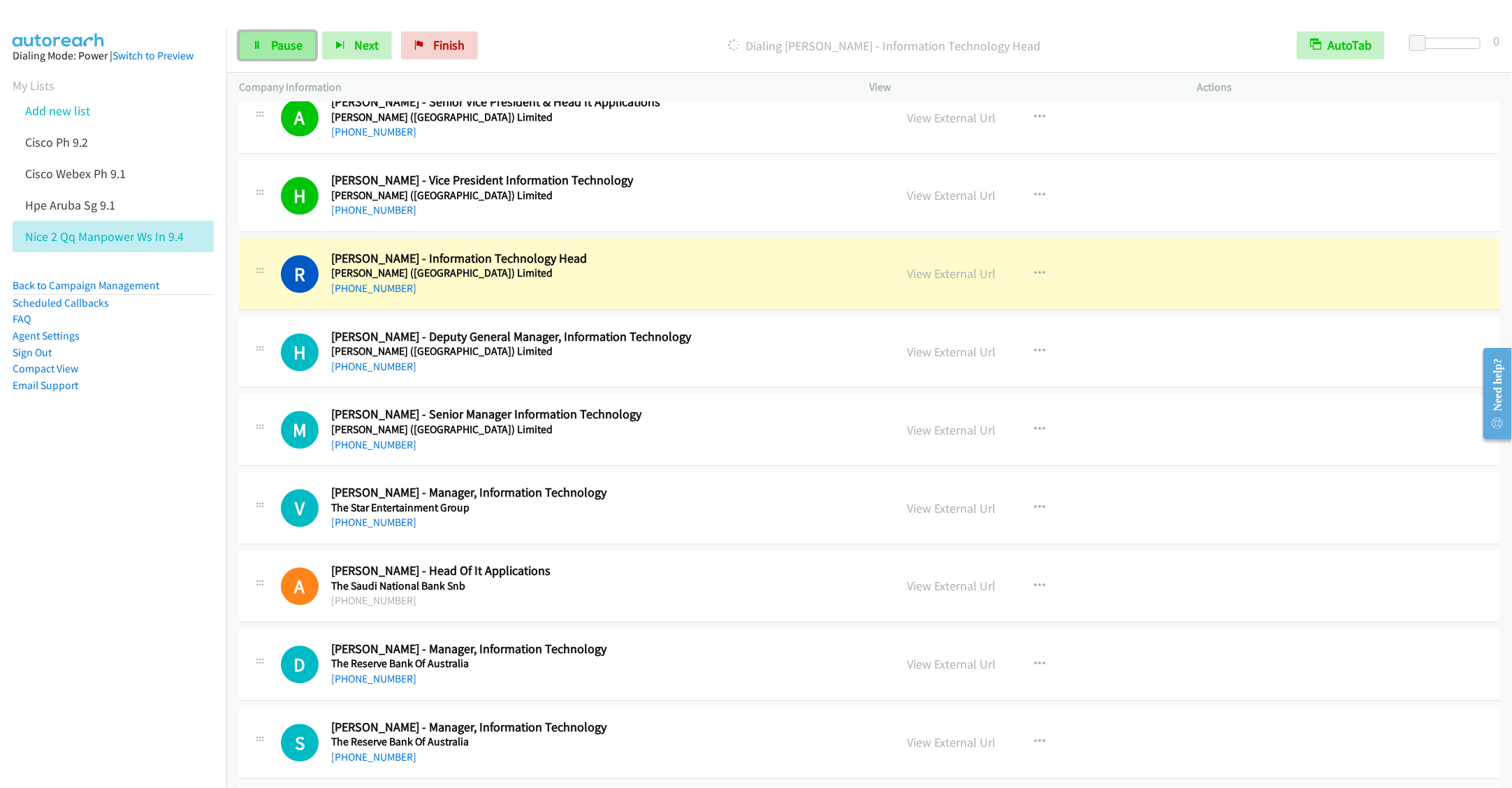
click at [261, 50] on link "Pause" at bounding box center [278, 45] width 77 height 28
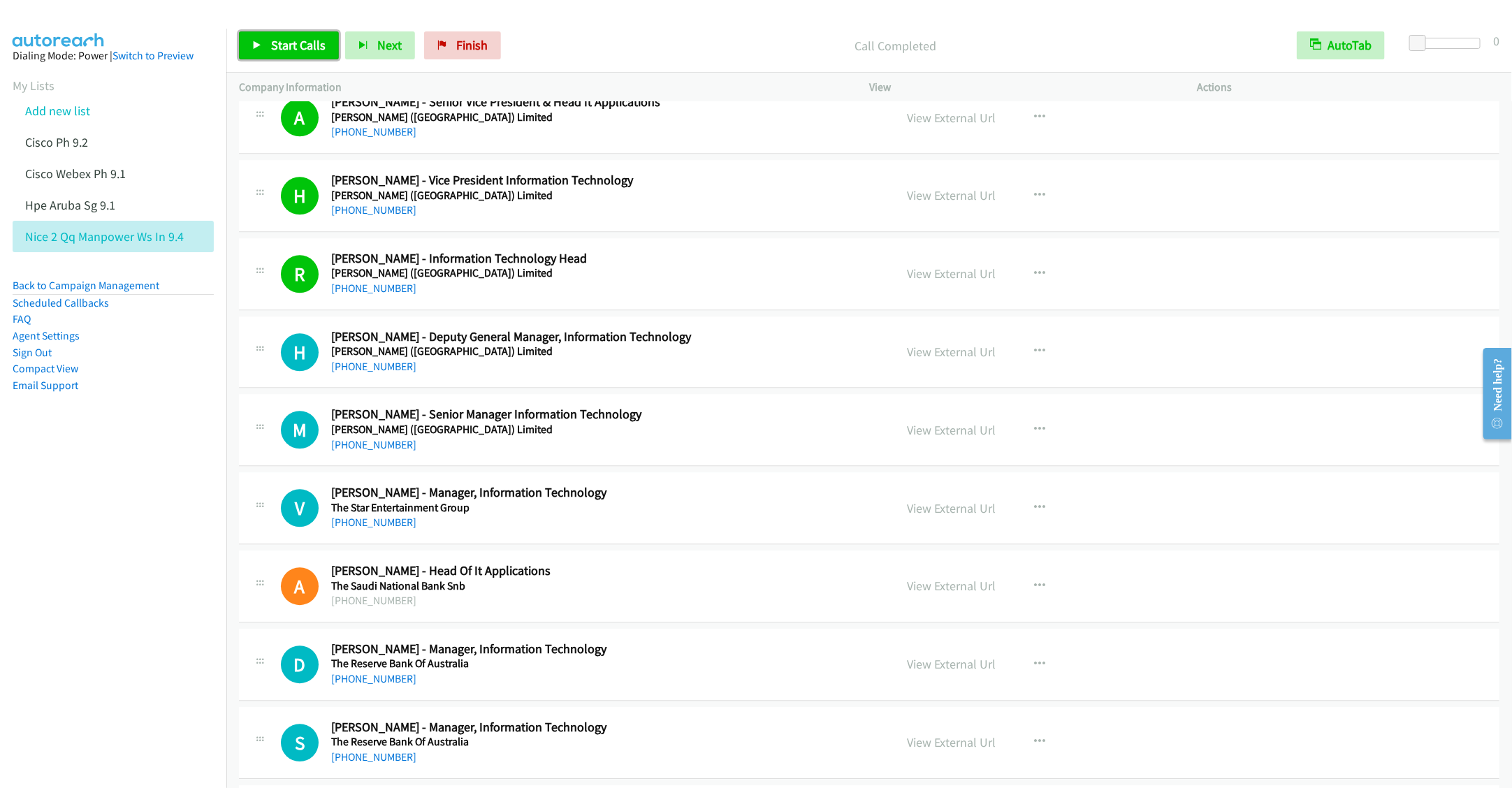
click at [283, 46] on span "Start Calls" at bounding box center [298, 45] width 54 height 16
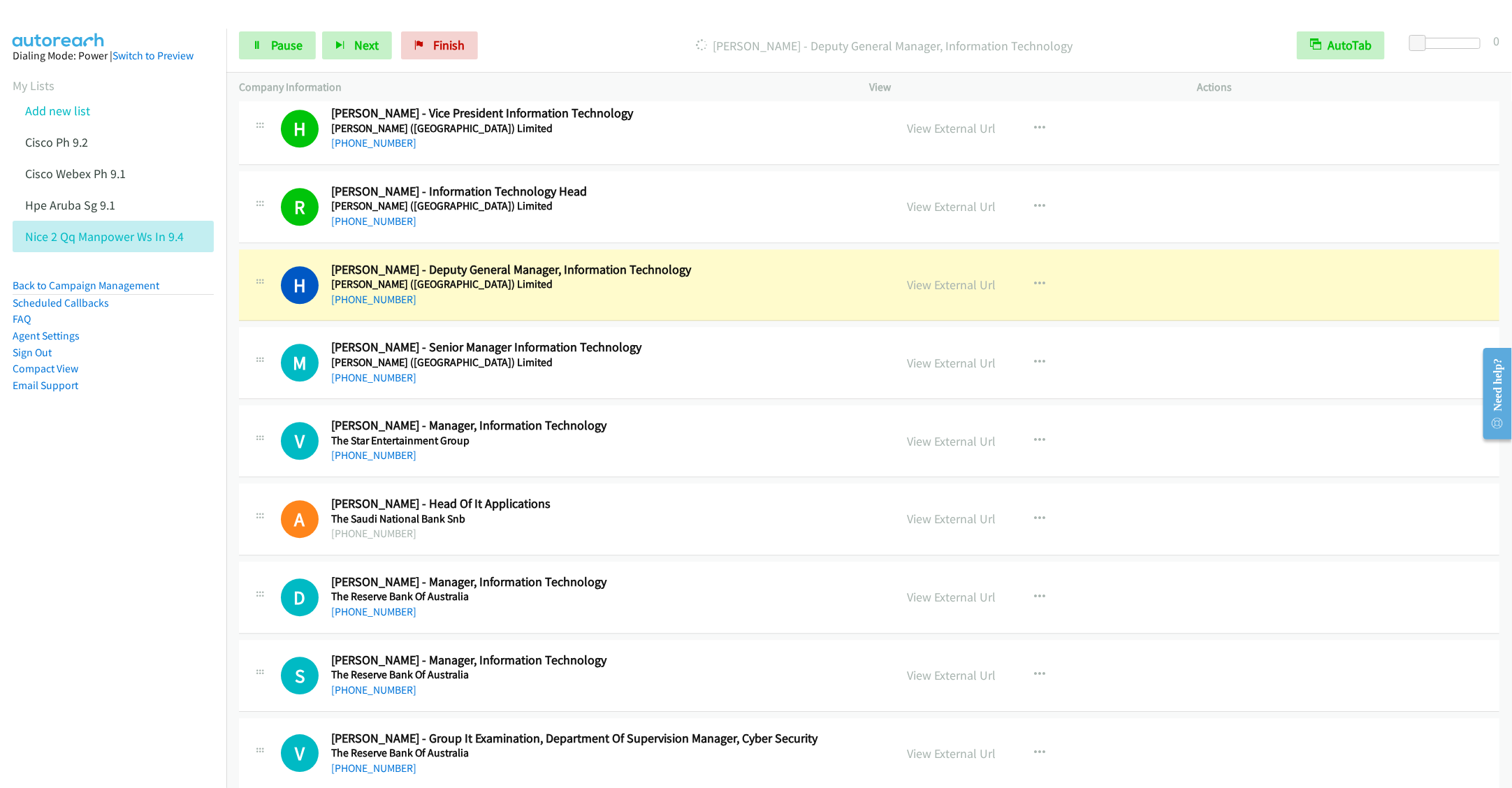
scroll to position [8177, 0]
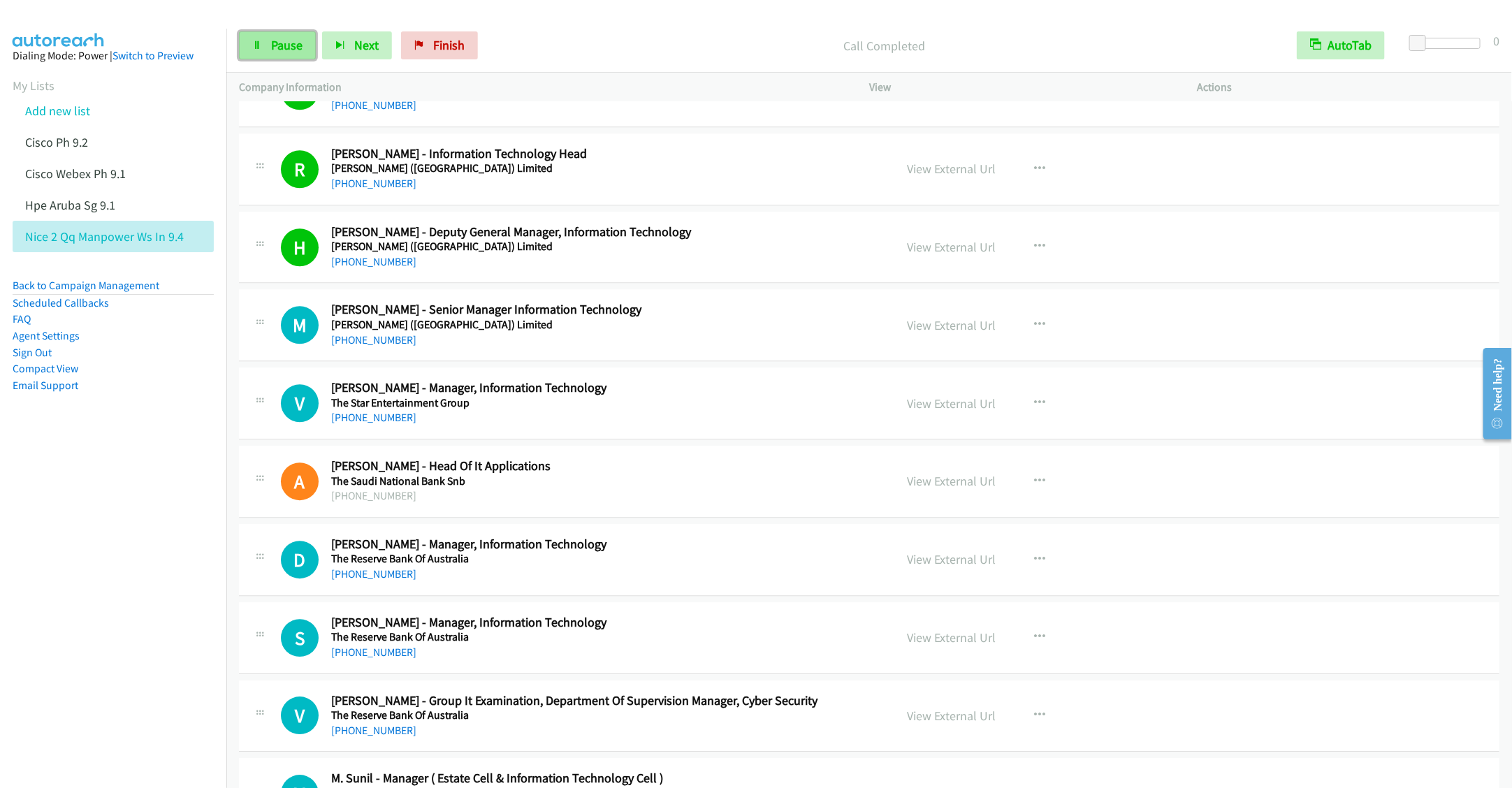
click at [290, 45] on span "Pause" at bounding box center [286, 45] width 31 height 16
drag, startPoint x: 591, startPoint y: 311, endPoint x: 838, endPoint y: 306, distance: 247.1
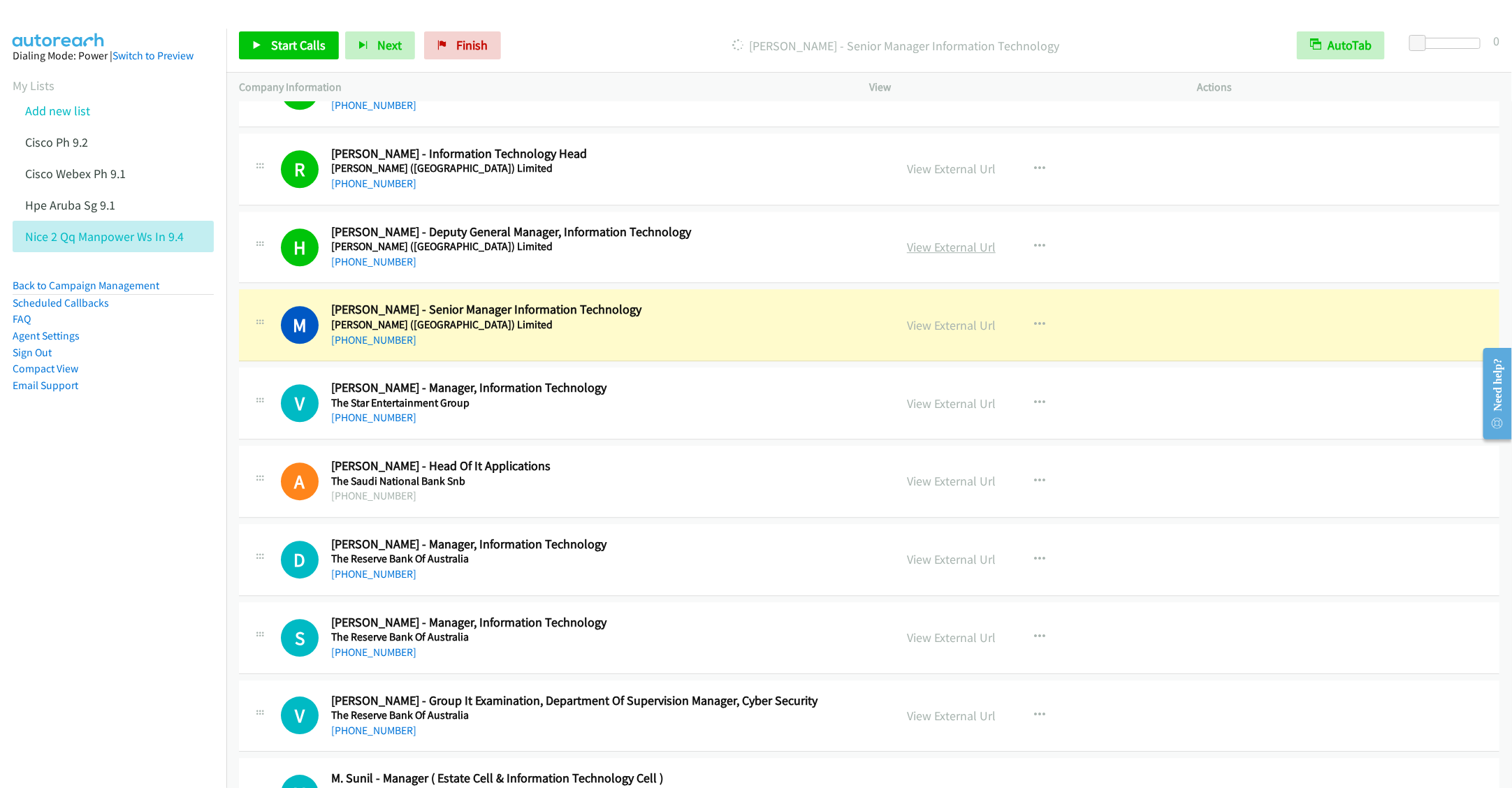
click at [948, 255] on link "View External Url" at bounding box center [951, 247] width 89 height 16
